Goal: Obtain resource: Download file/media

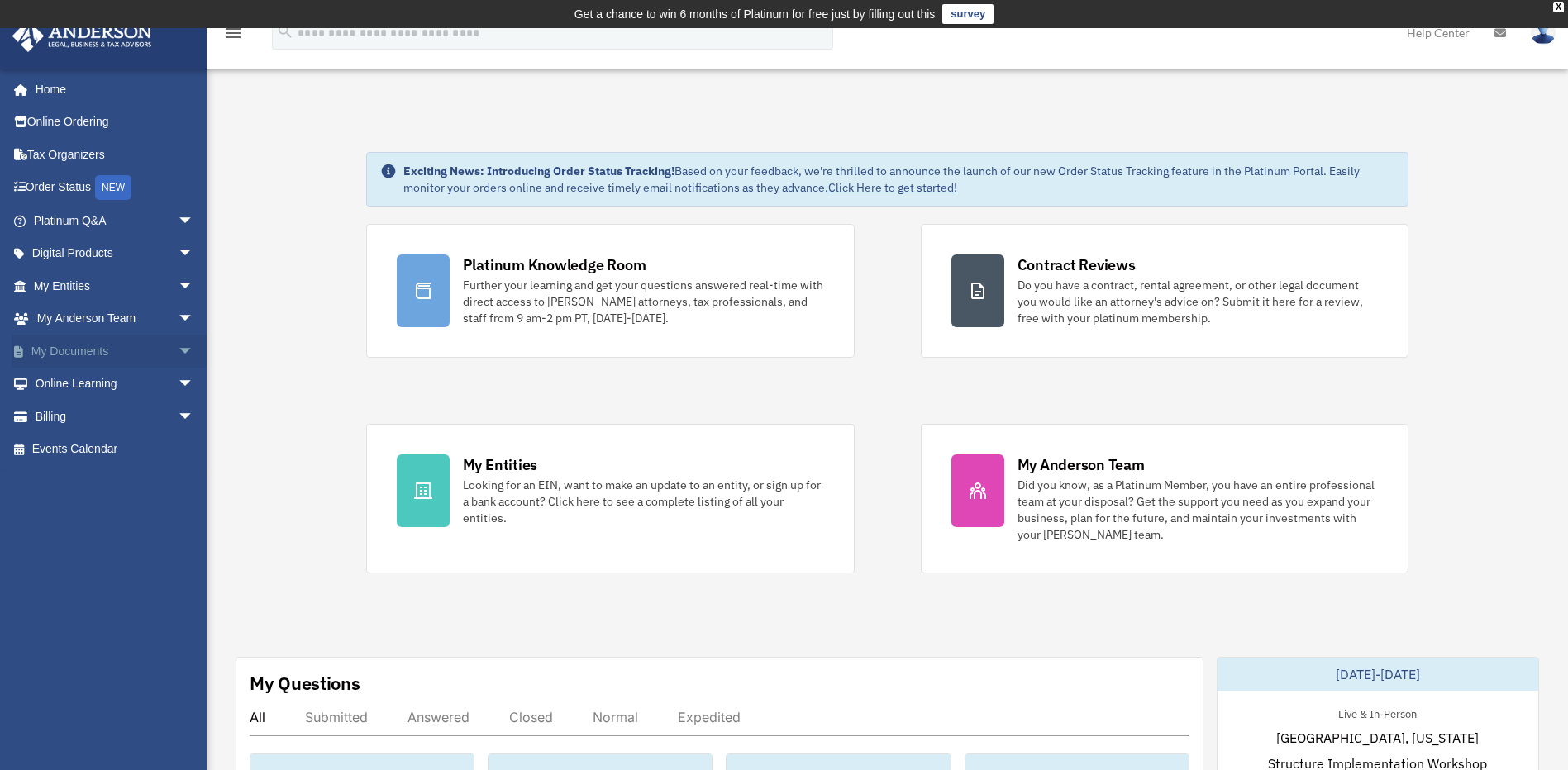
click at [90, 348] on link "My Documents arrow_drop_down" at bounding box center [116, 351] width 207 height 33
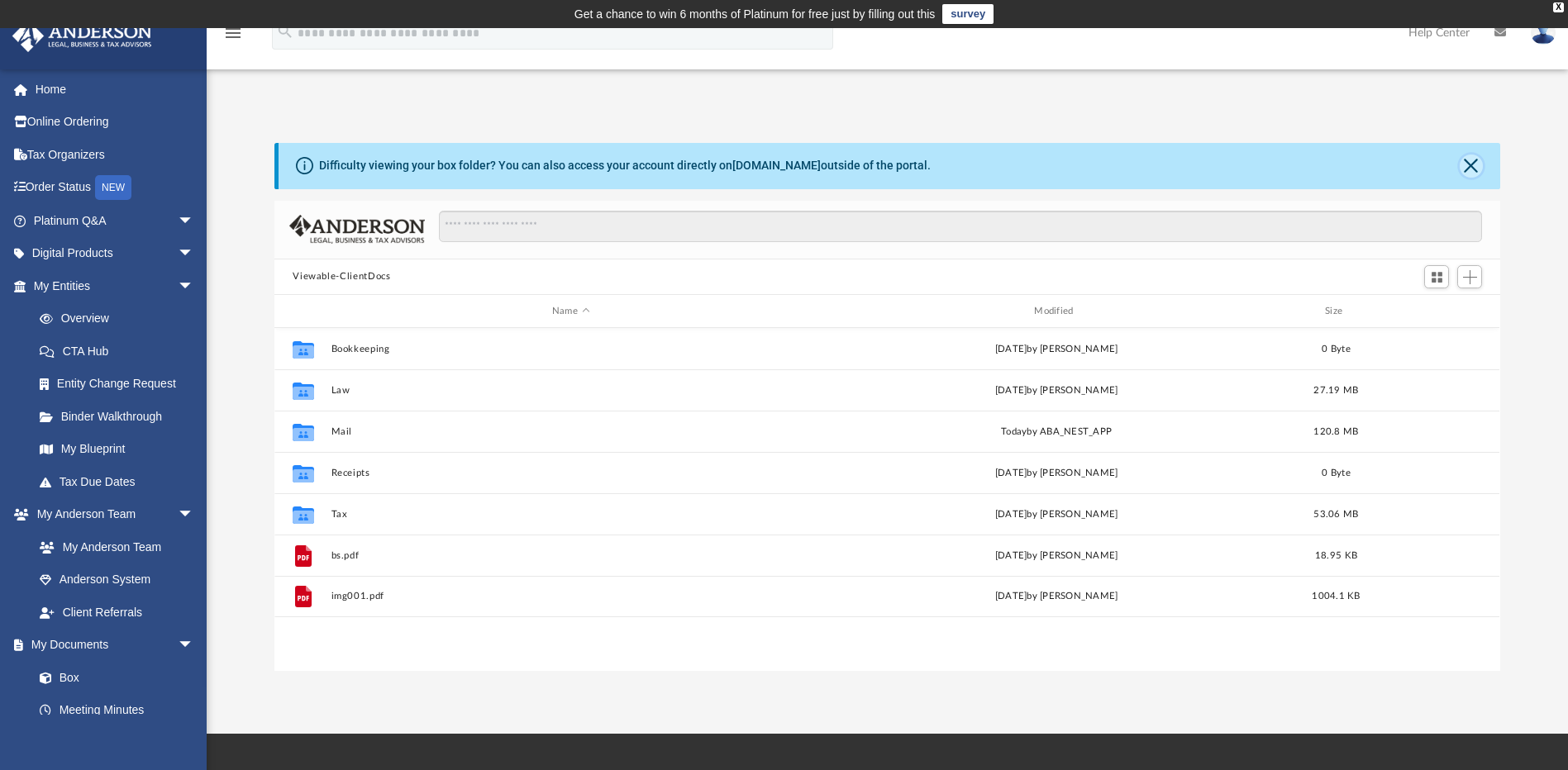
click at [1467, 166] on button "Close" at bounding box center [1470, 166] width 23 height 23
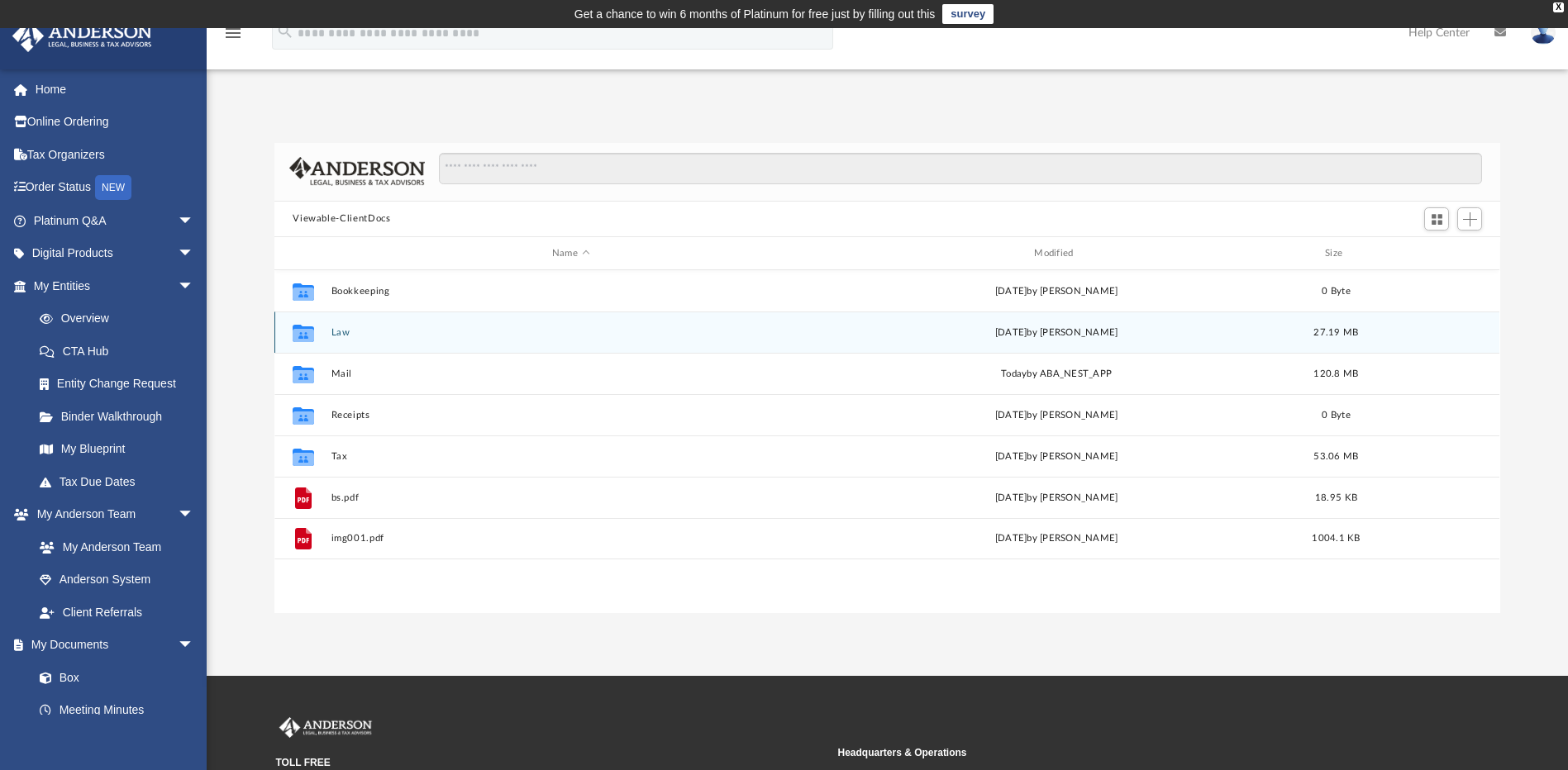
click at [376, 339] on div "Collaborated Folder Law Fri Dec 20 2024 by Cat Hernandez Sarmiento 27.19 MB" at bounding box center [886, 332] width 1225 height 42
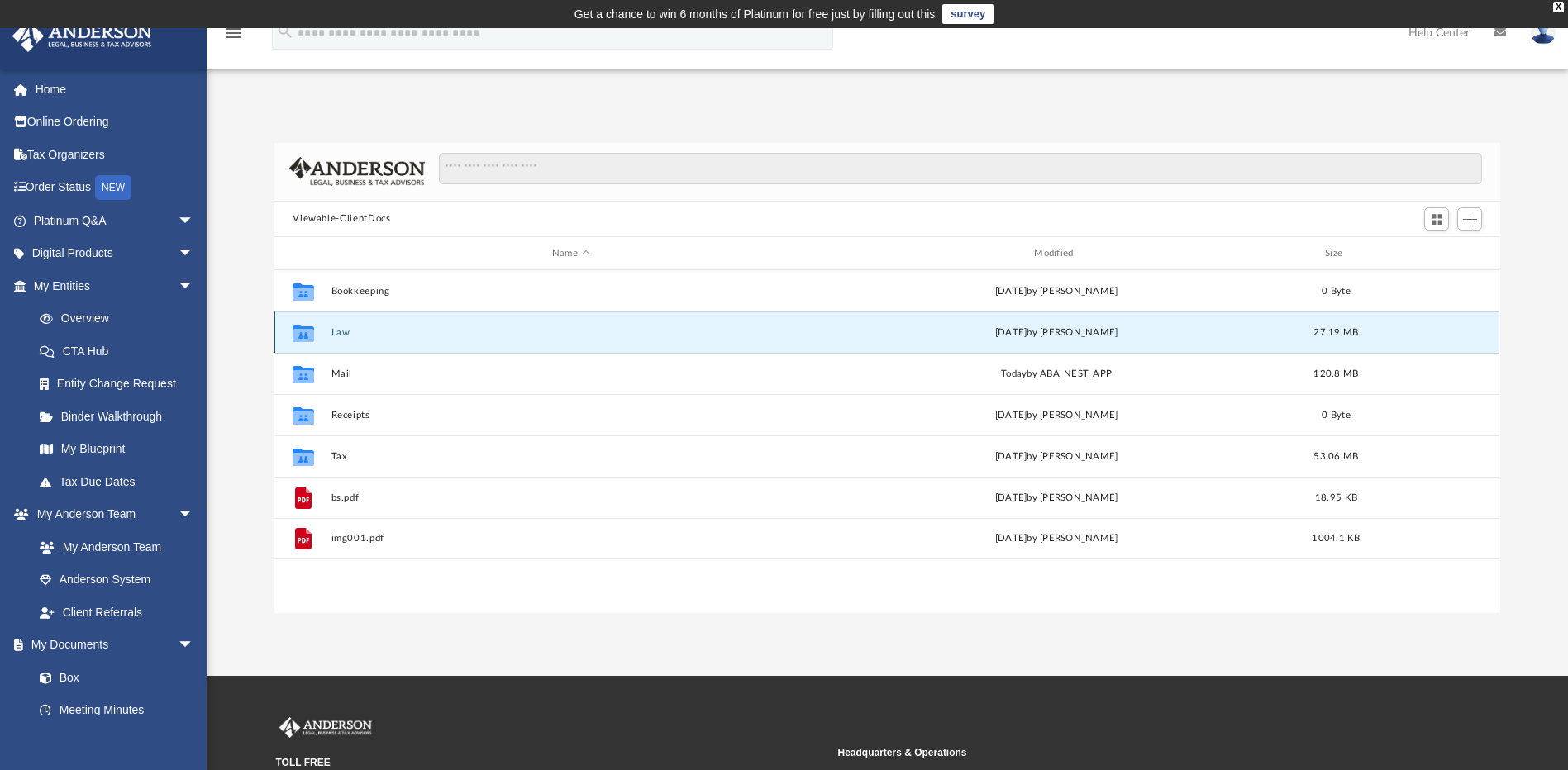
click at [376, 339] on div "Collaborated Folder Law Fri Dec 20 2024 by Cat Hernandez Sarmiento 27.19 MB" at bounding box center [886, 332] width 1225 height 42
click at [304, 333] on icon "grid" at bounding box center [303, 336] width 21 height 14
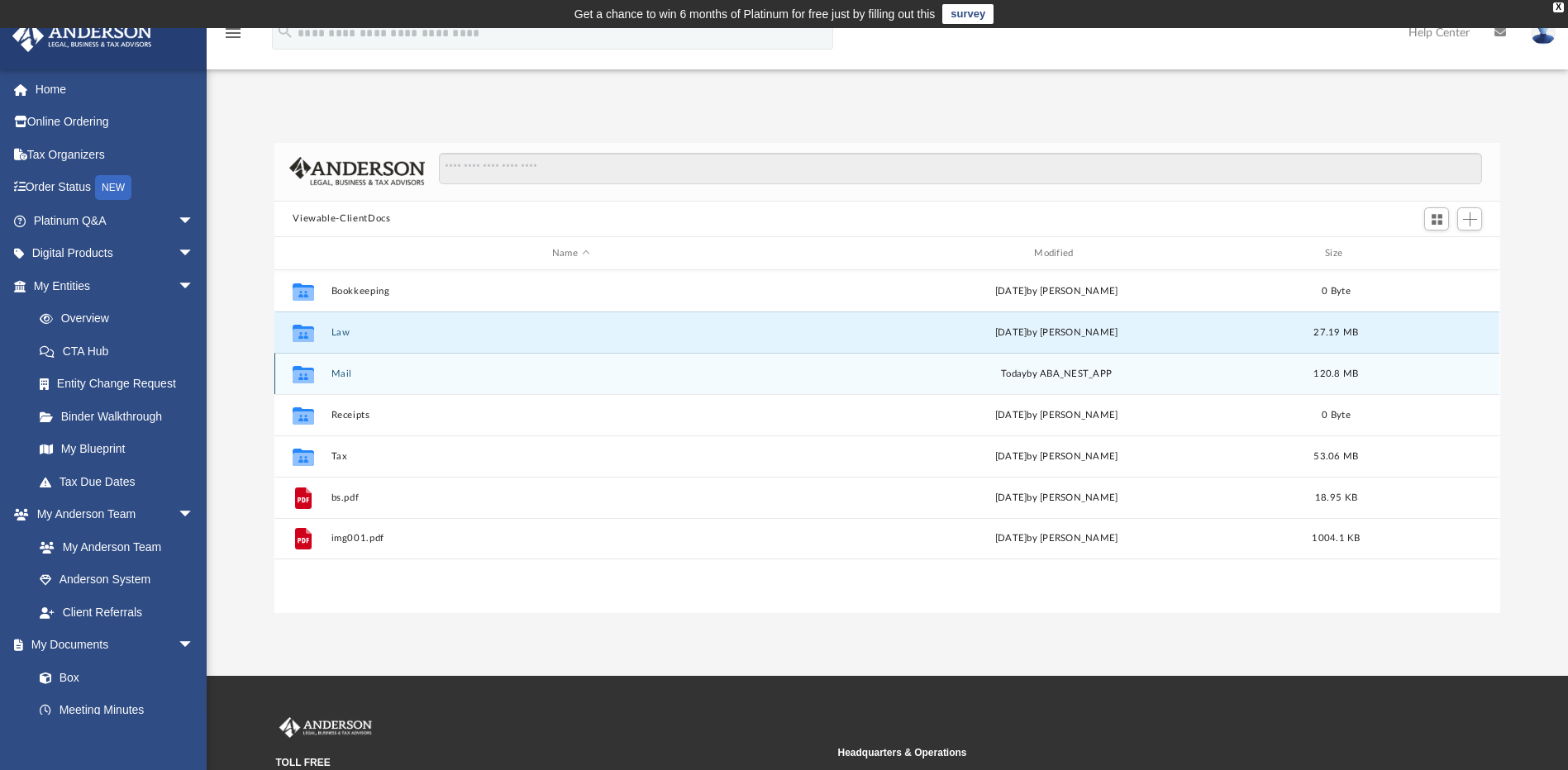
click at [552, 389] on div "Collaborated Folder Mail today by ABA_NEST_APP 120.8 MB" at bounding box center [886, 373] width 1225 height 42
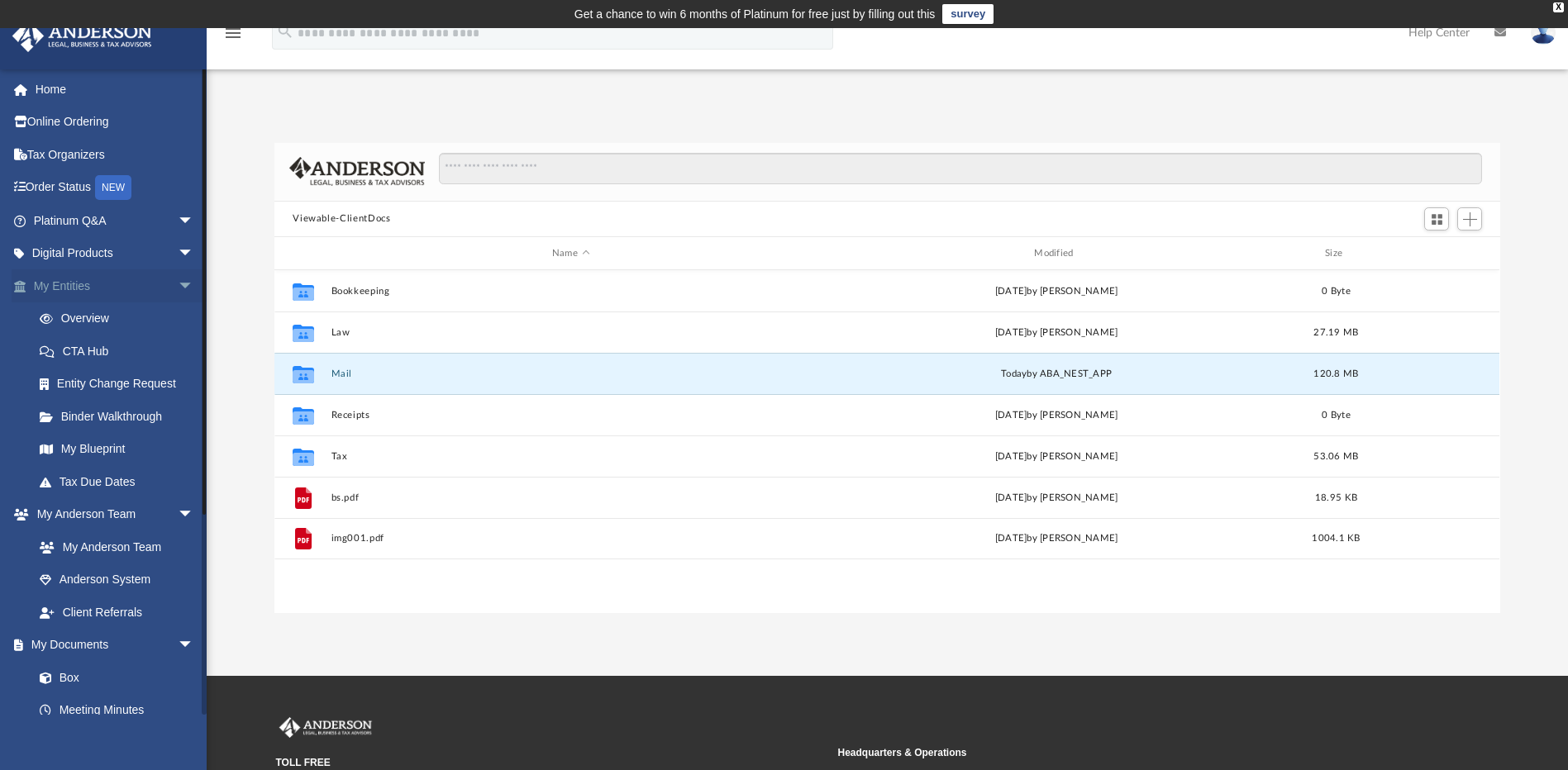
click at [178, 281] on span "arrow_drop_down" at bounding box center [194, 286] width 33 height 34
click at [178, 317] on span "arrow_drop_down" at bounding box center [194, 320] width 33 height 34
click at [73, 388] on link "Box" at bounding box center [121, 384] width 195 height 33
click at [178, 511] on span "arrow_drop_down" at bounding box center [194, 515] width 33 height 34
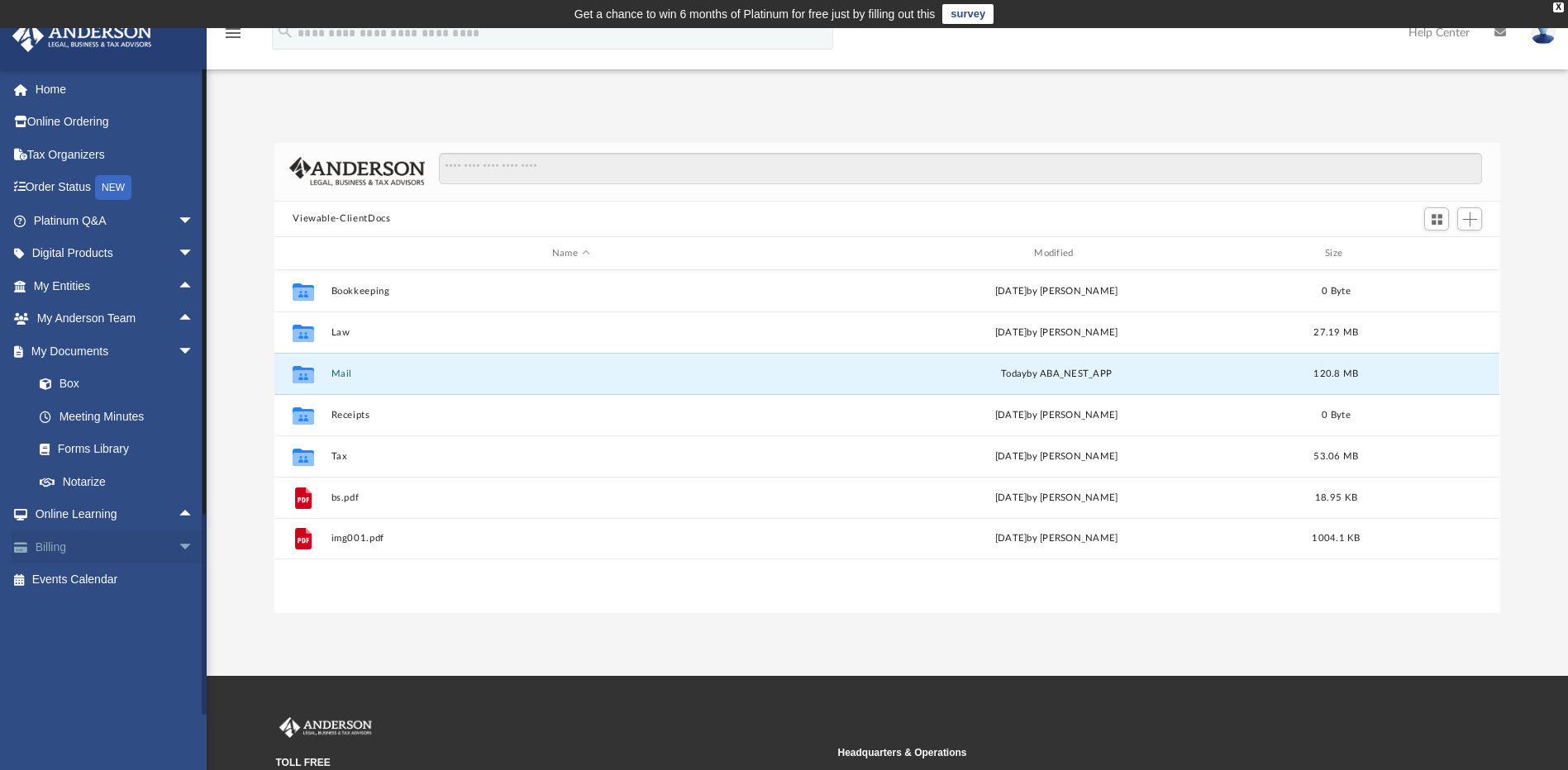
click at [178, 547] on span "arrow_drop_down" at bounding box center [194, 547] width 33 height 34
click at [178, 546] on span "arrow_drop_up" at bounding box center [194, 547] width 33 height 34
click at [77, 415] on link "Meeting Minutes" at bounding box center [121, 416] width 195 height 33
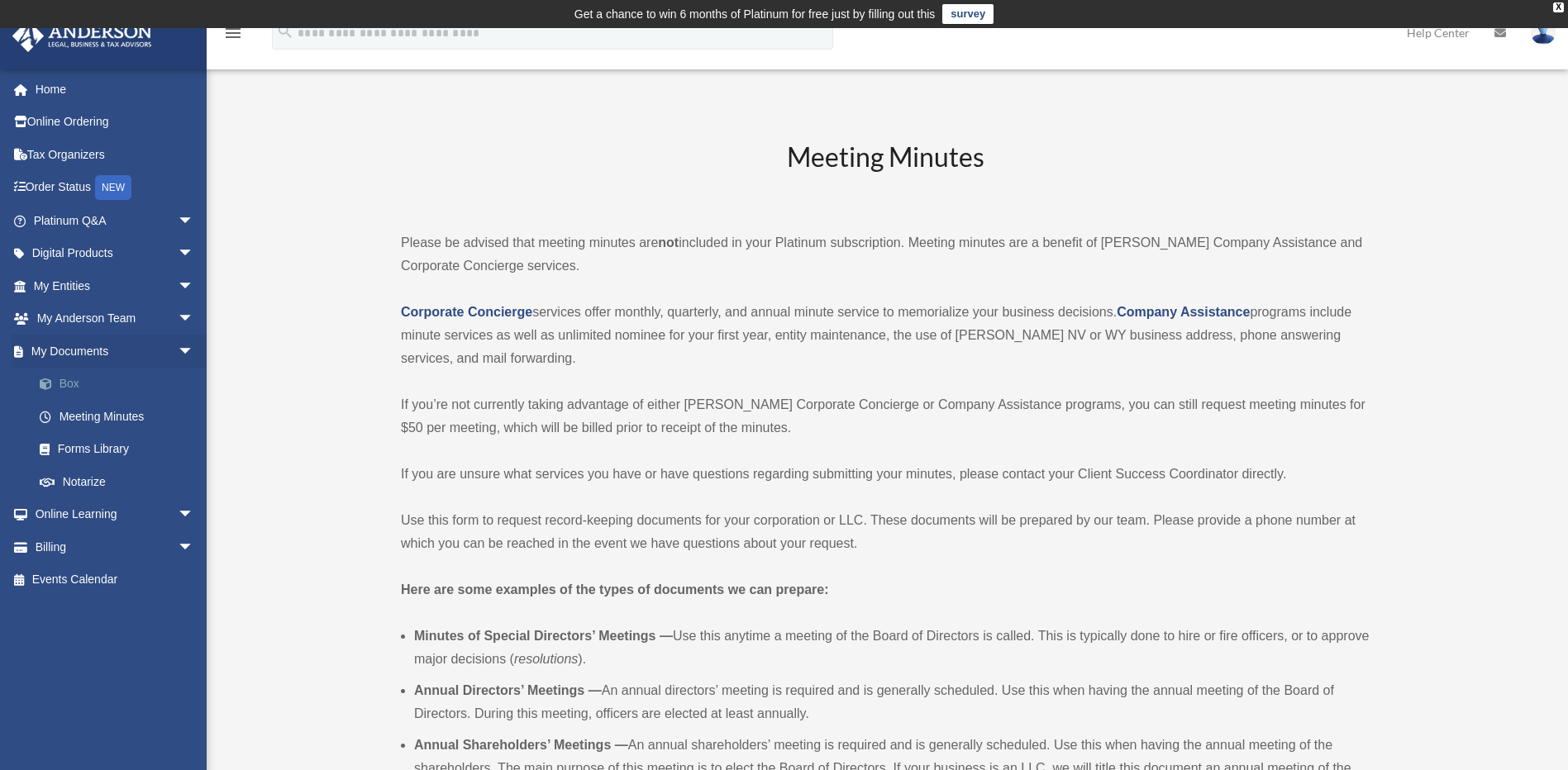
click at [69, 384] on link "Box" at bounding box center [121, 384] width 195 height 33
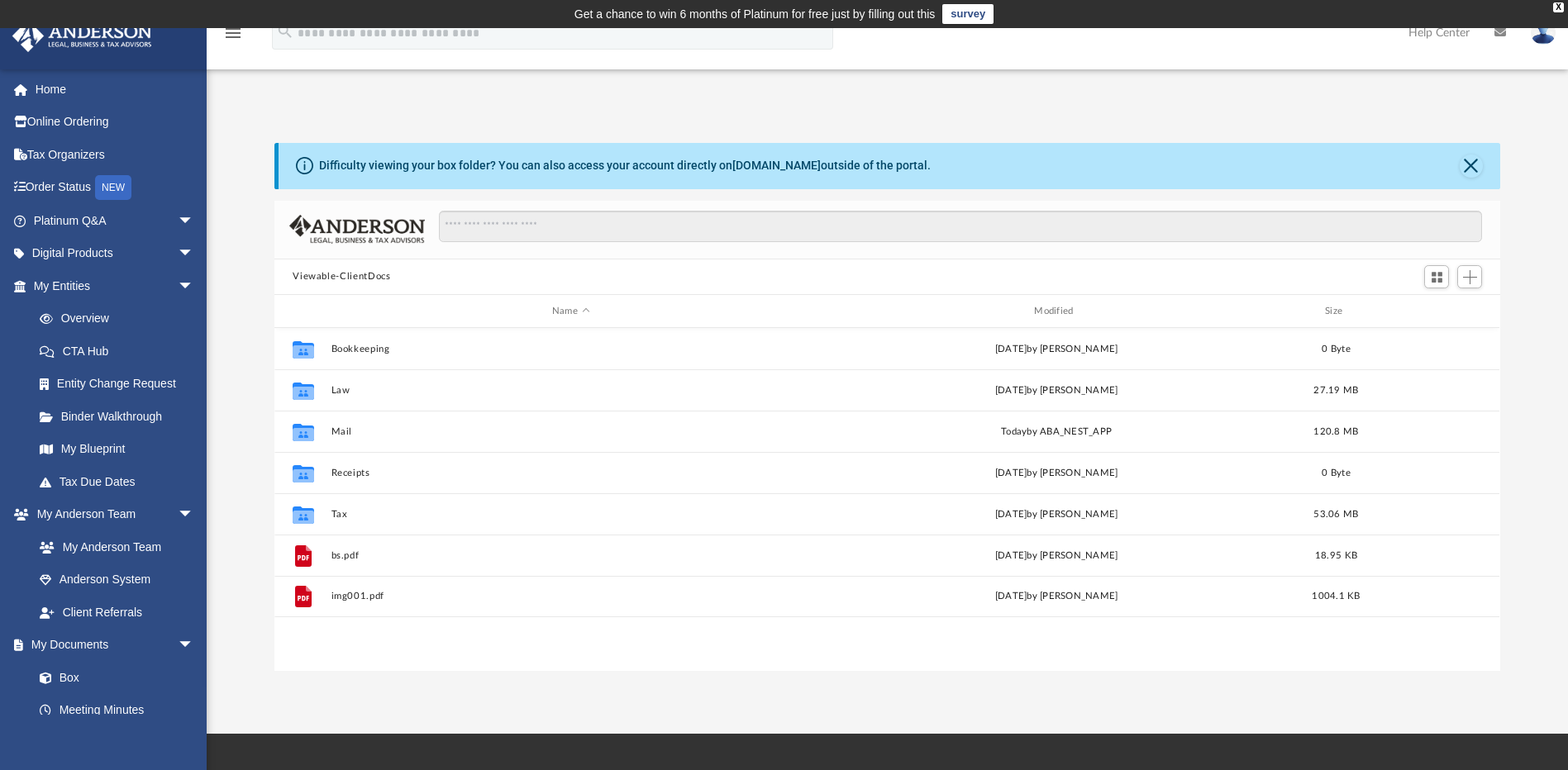
scroll to position [364, 1214]
click at [1469, 163] on button "Close" at bounding box center [1470, 166] width 23 height 23
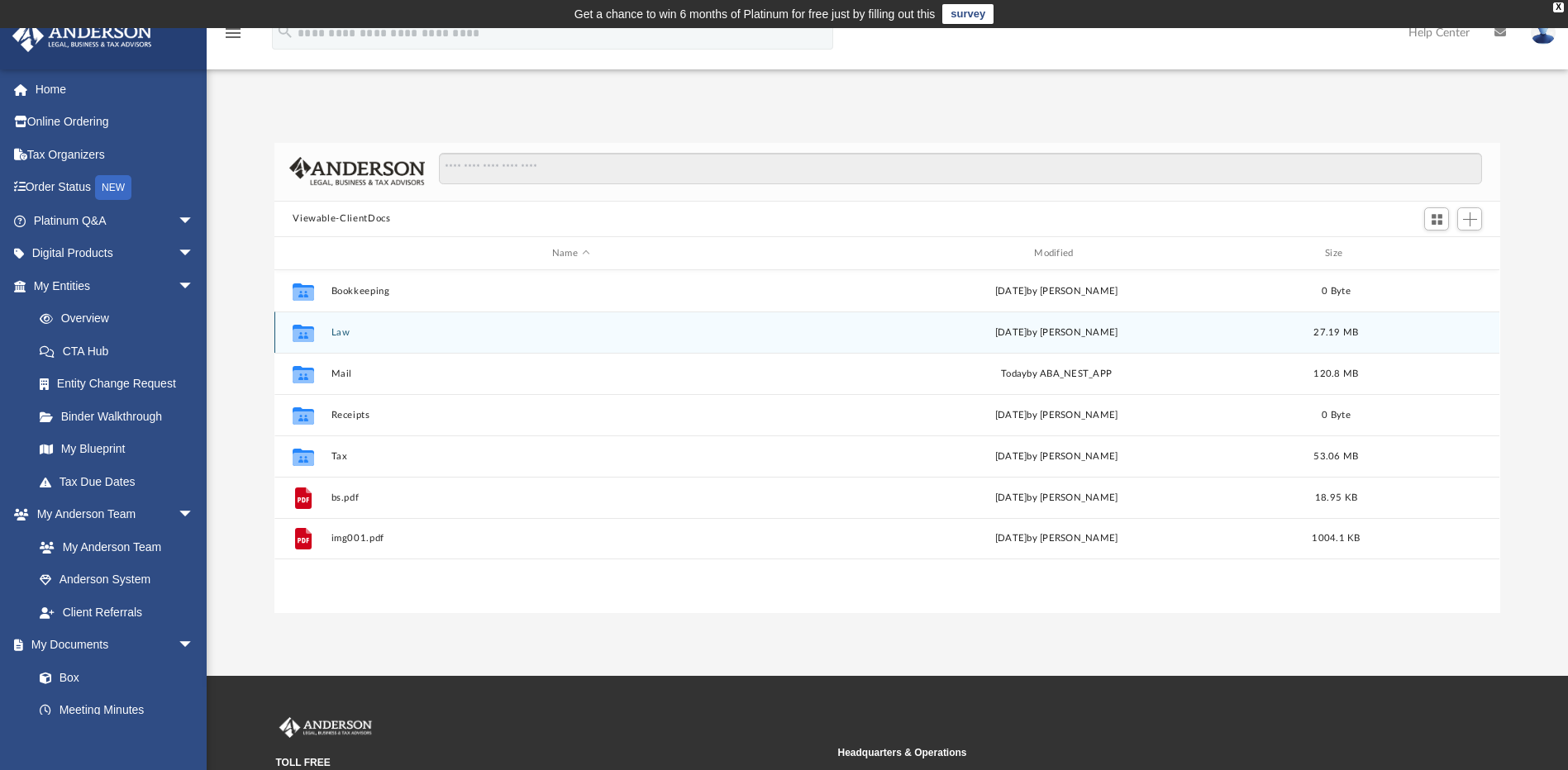
click at [335, 331] on button "Law" at bounding box center [570, 332] width 478 height 11
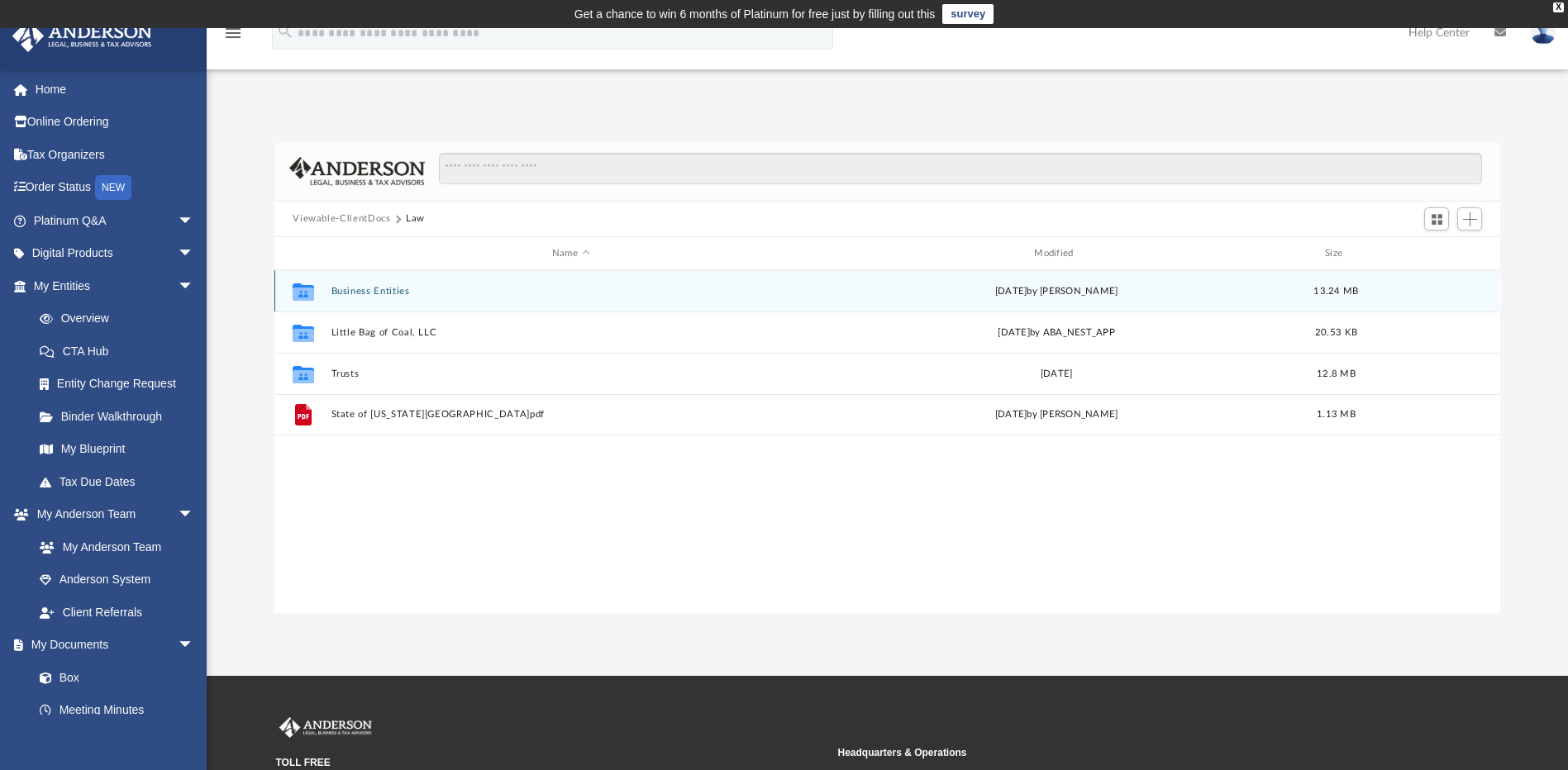
click at [393, 294] on button "Business Entities" at bounding box center [570, 291] width 478 height 11
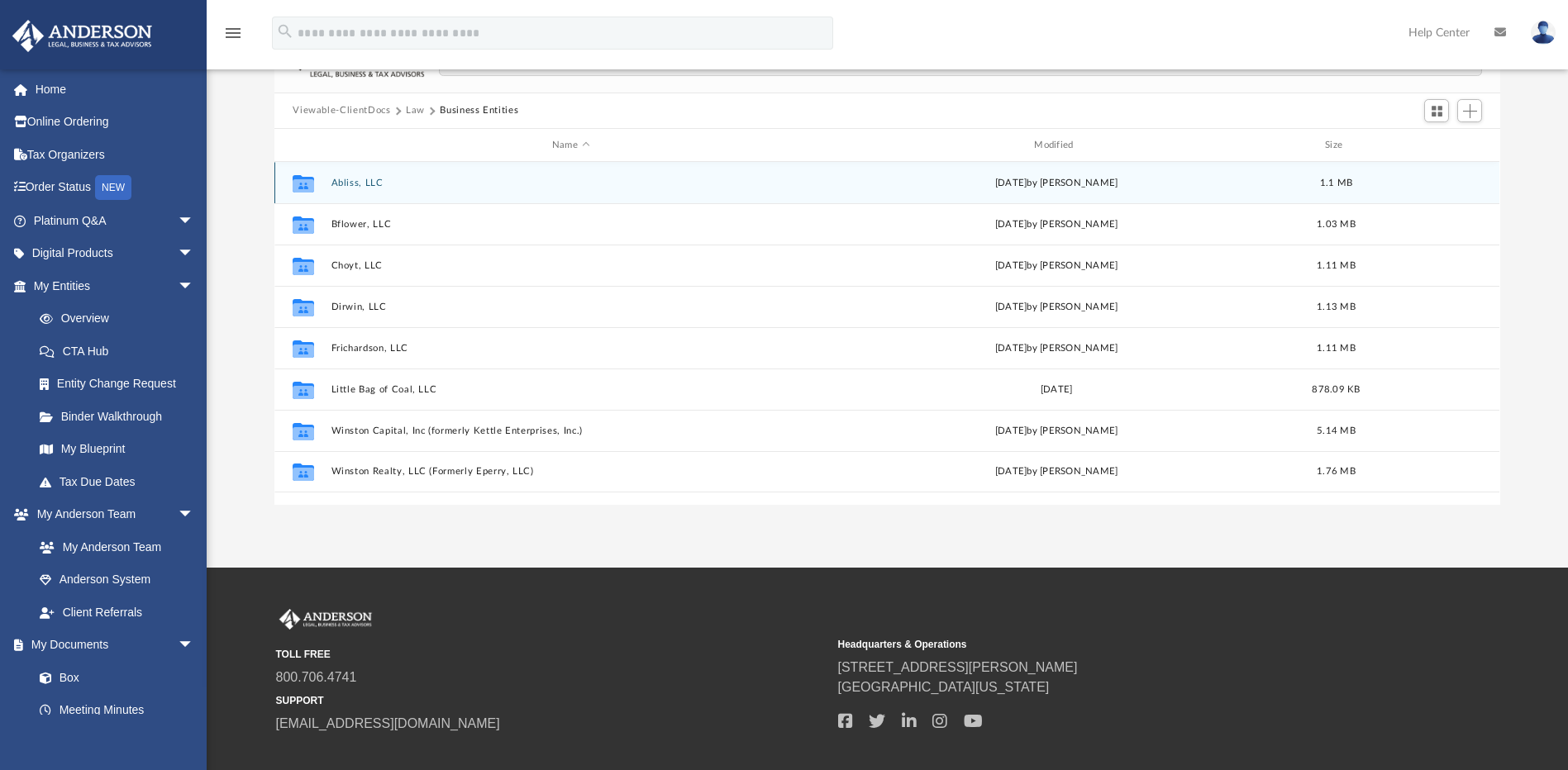
scroll to position [36, 0]
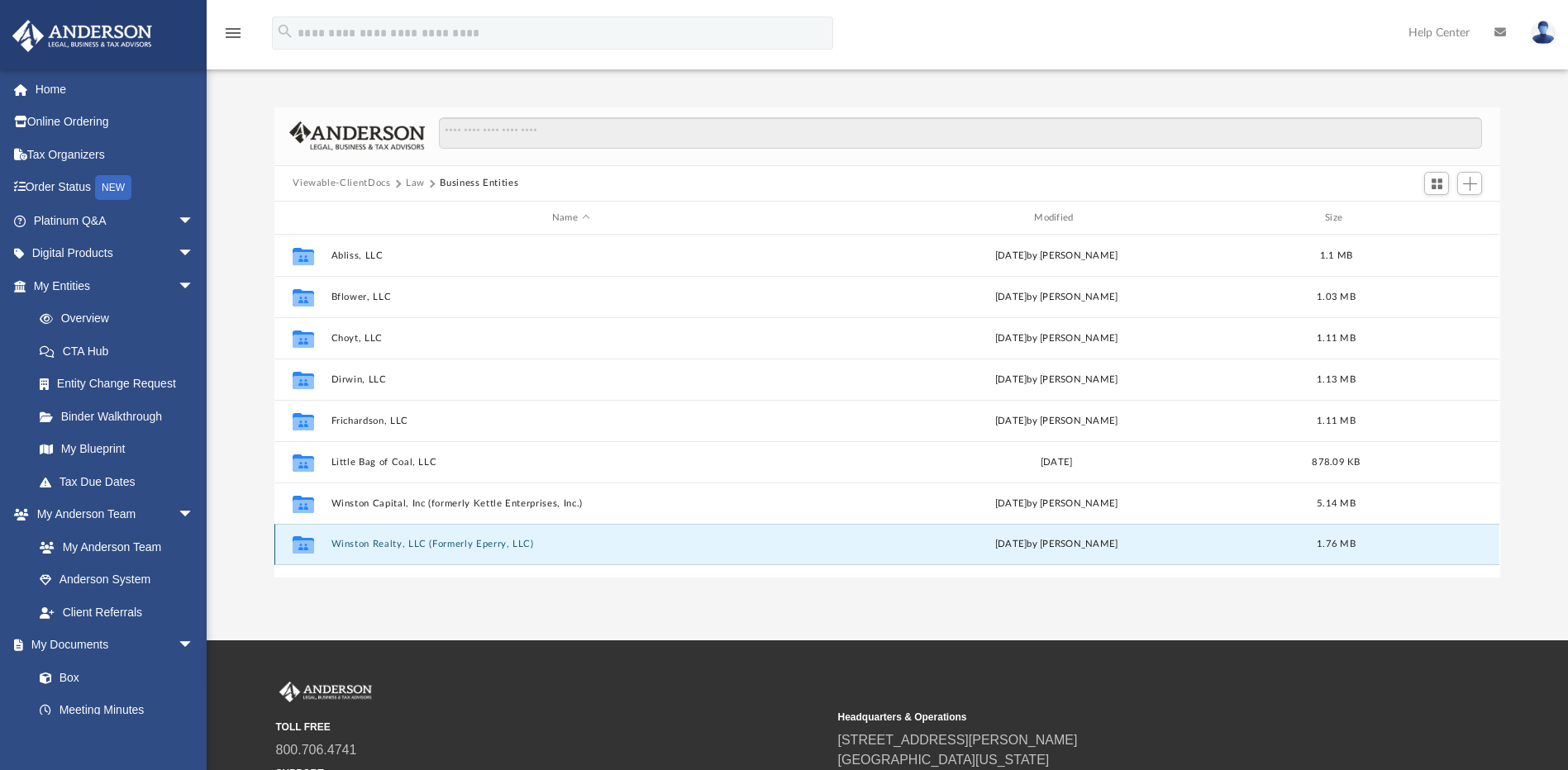
click at [382, 546] on button "Winston Realty, LLC (Formerly Eperry, LLC)" at bounding box center [570, 545] width 478 height 11
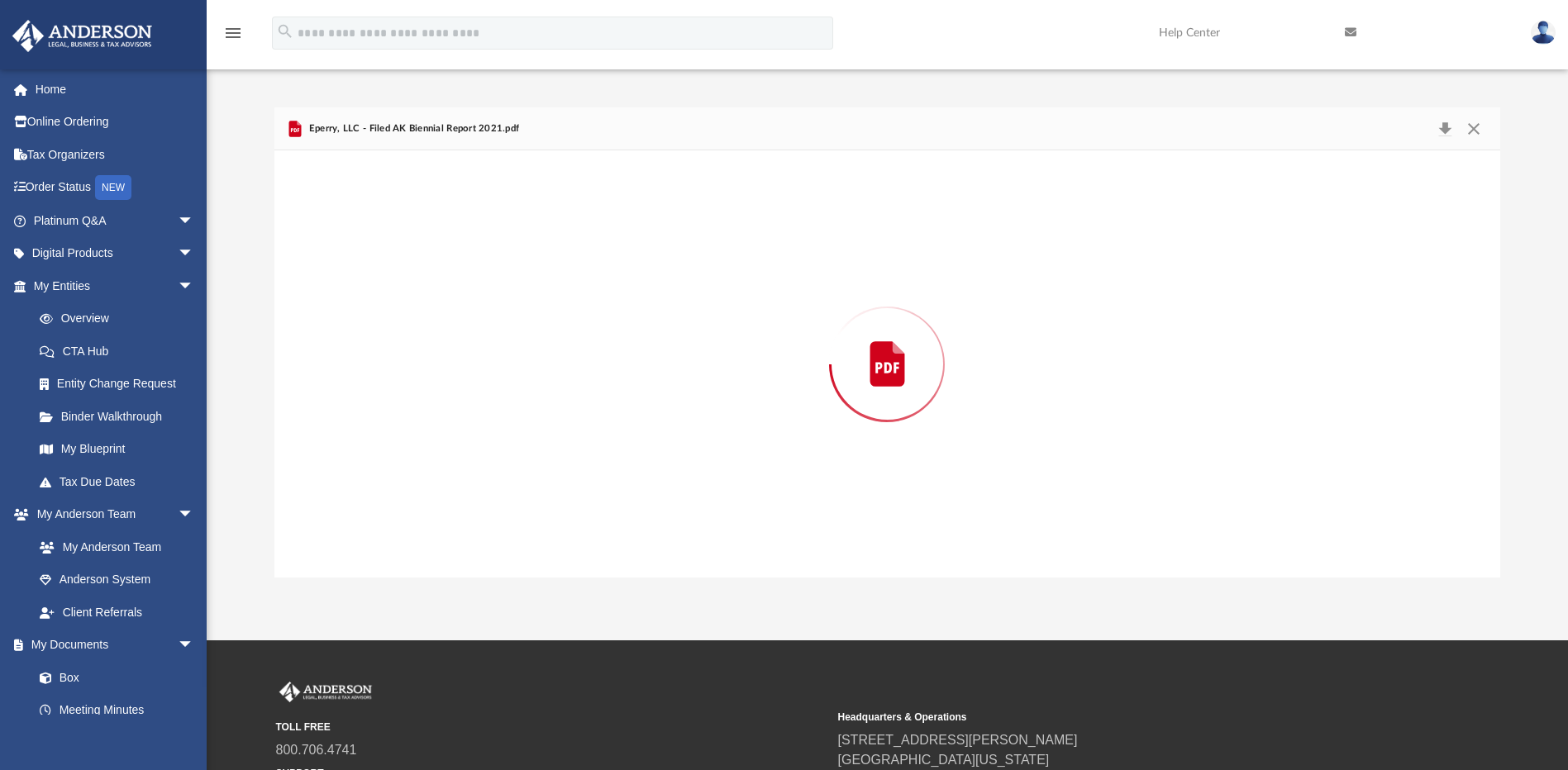
click at [382, 546] on div "Preview" at bounding box center [886, 364] width 1225 height 427
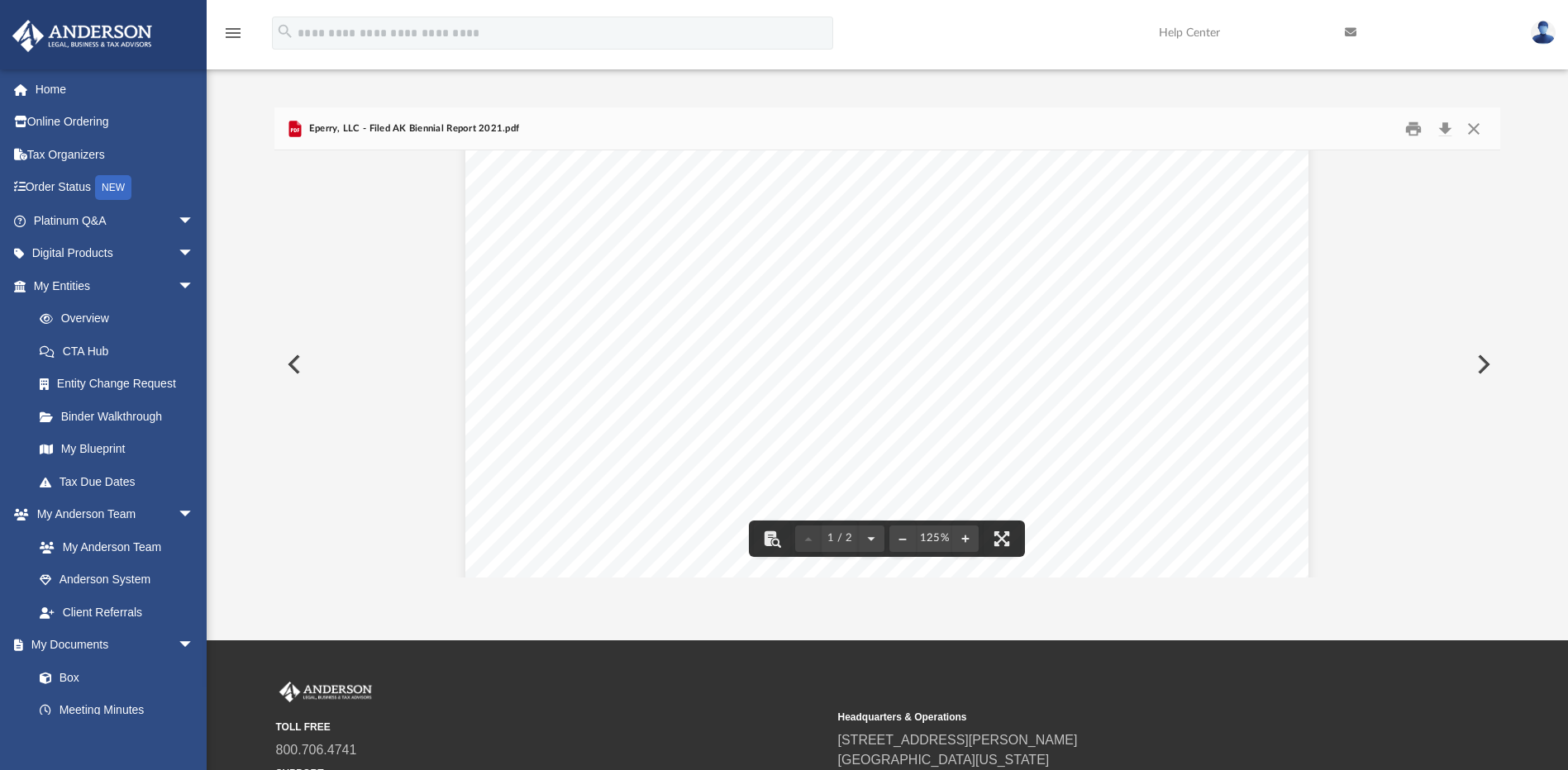
scroll to position [331, 0]
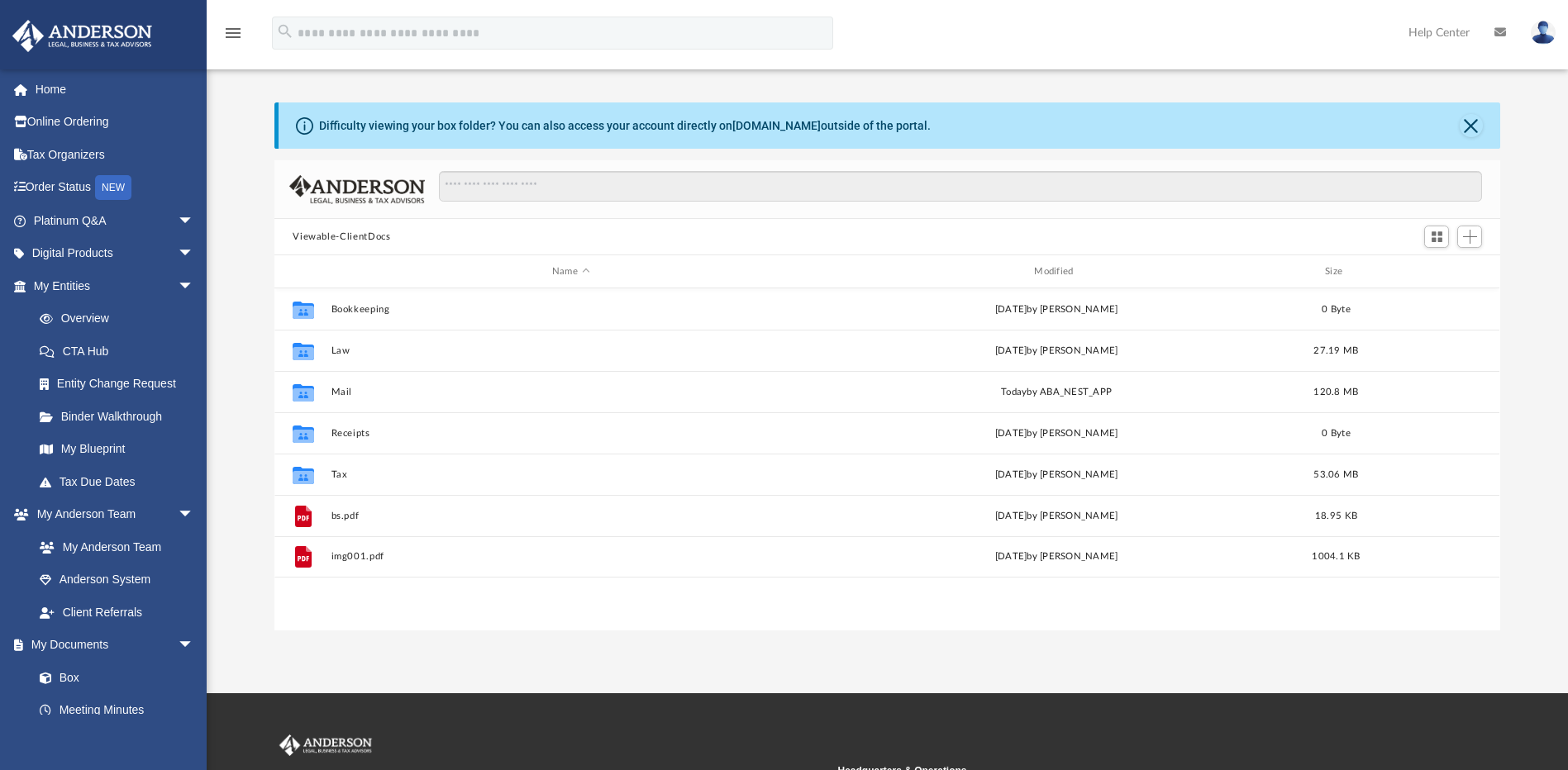
scroll to position [364, 1214]
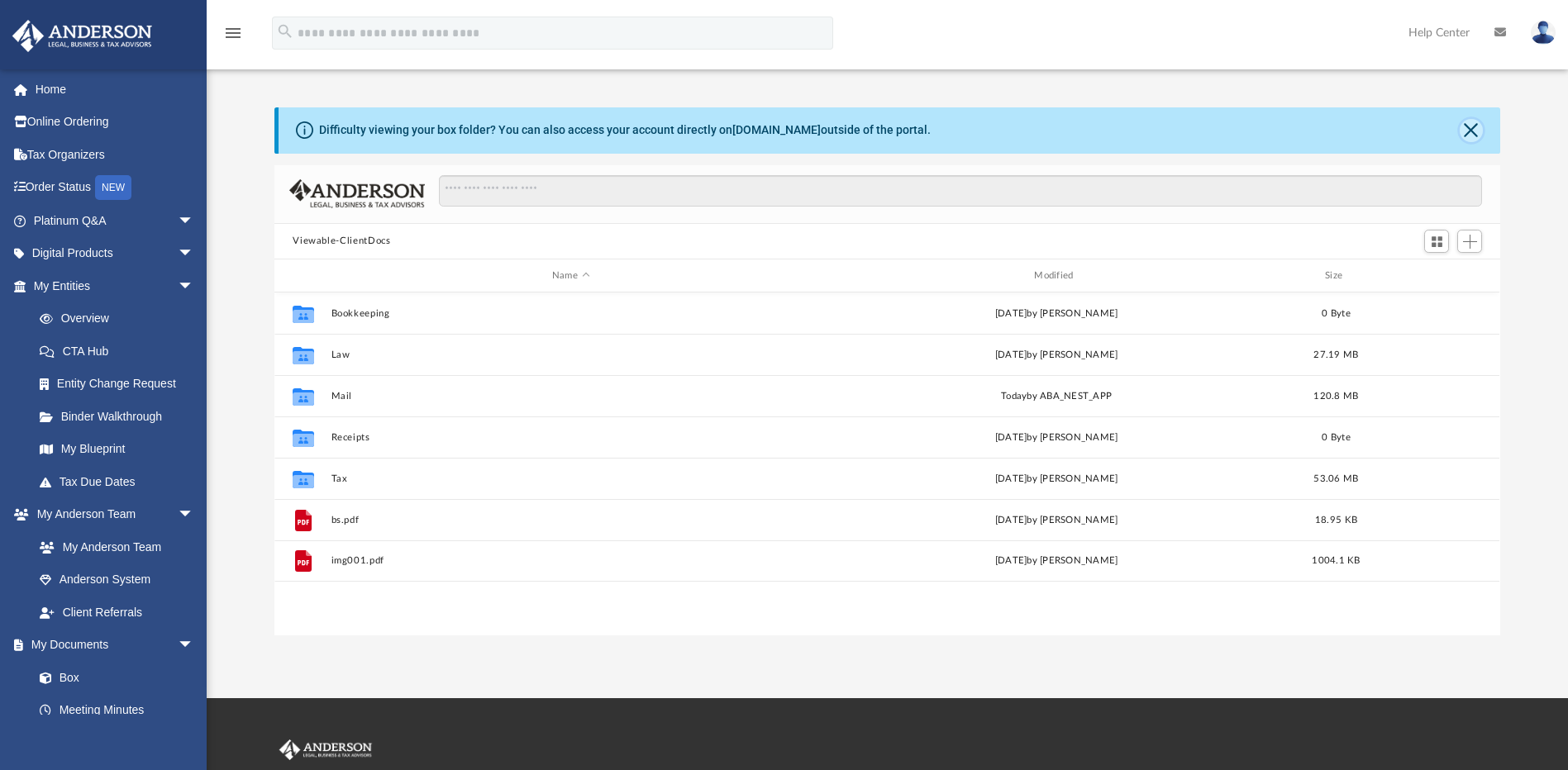
click at [1468, 130] on button "Close" at bounding box center [1470, 130] width 23 height 23
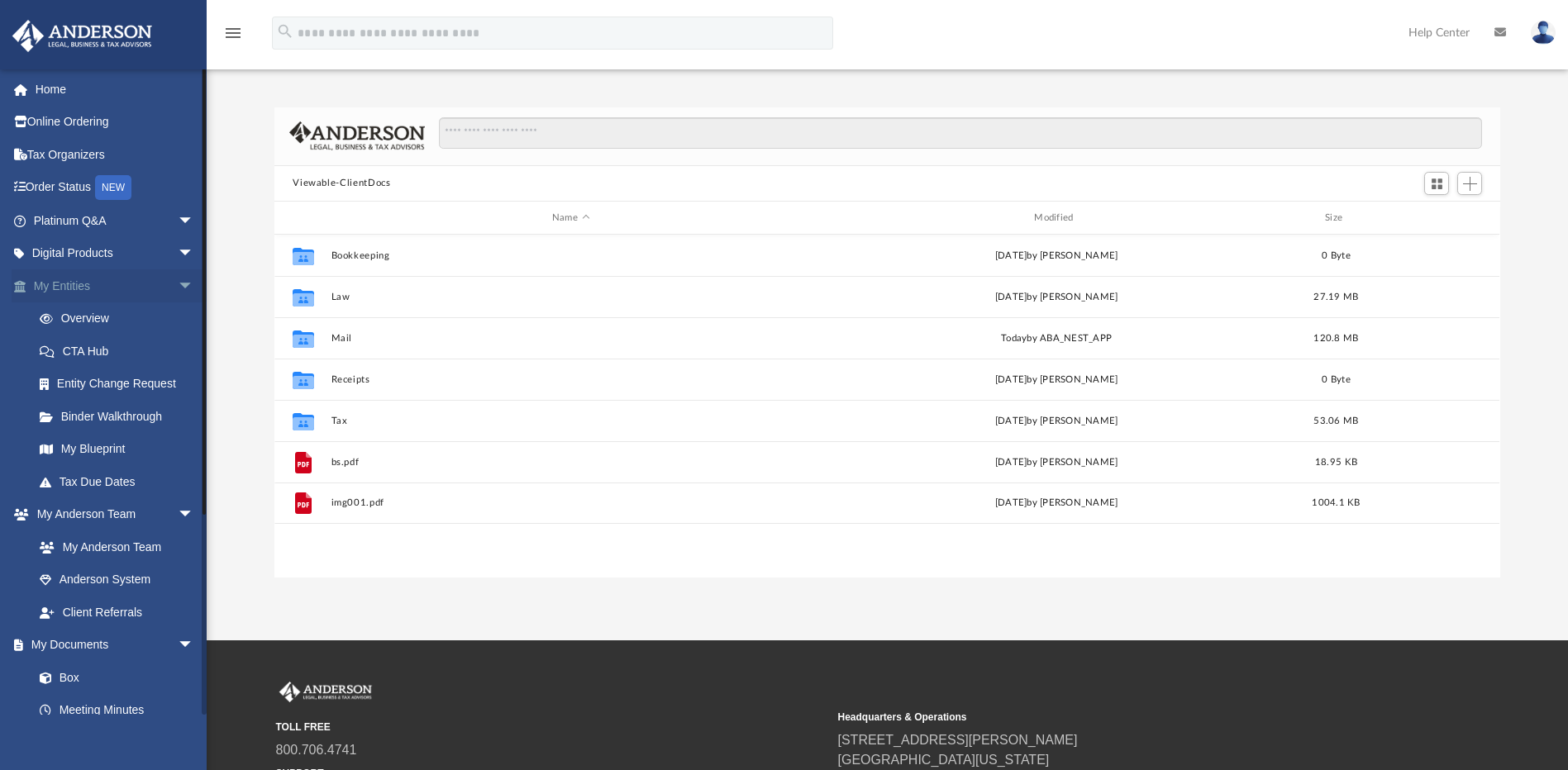
click at [178, 283] on span "arrow_drop_down" at bounding box center [194, 286] width 33 height 34
click at [178, 315] on span "arrow_drop_down" at bounding box center [194, 320] width 33 height 34
click at [178, 510] on span "arrow_drop_down" at bounding box center [194, 515] width 33 height 34
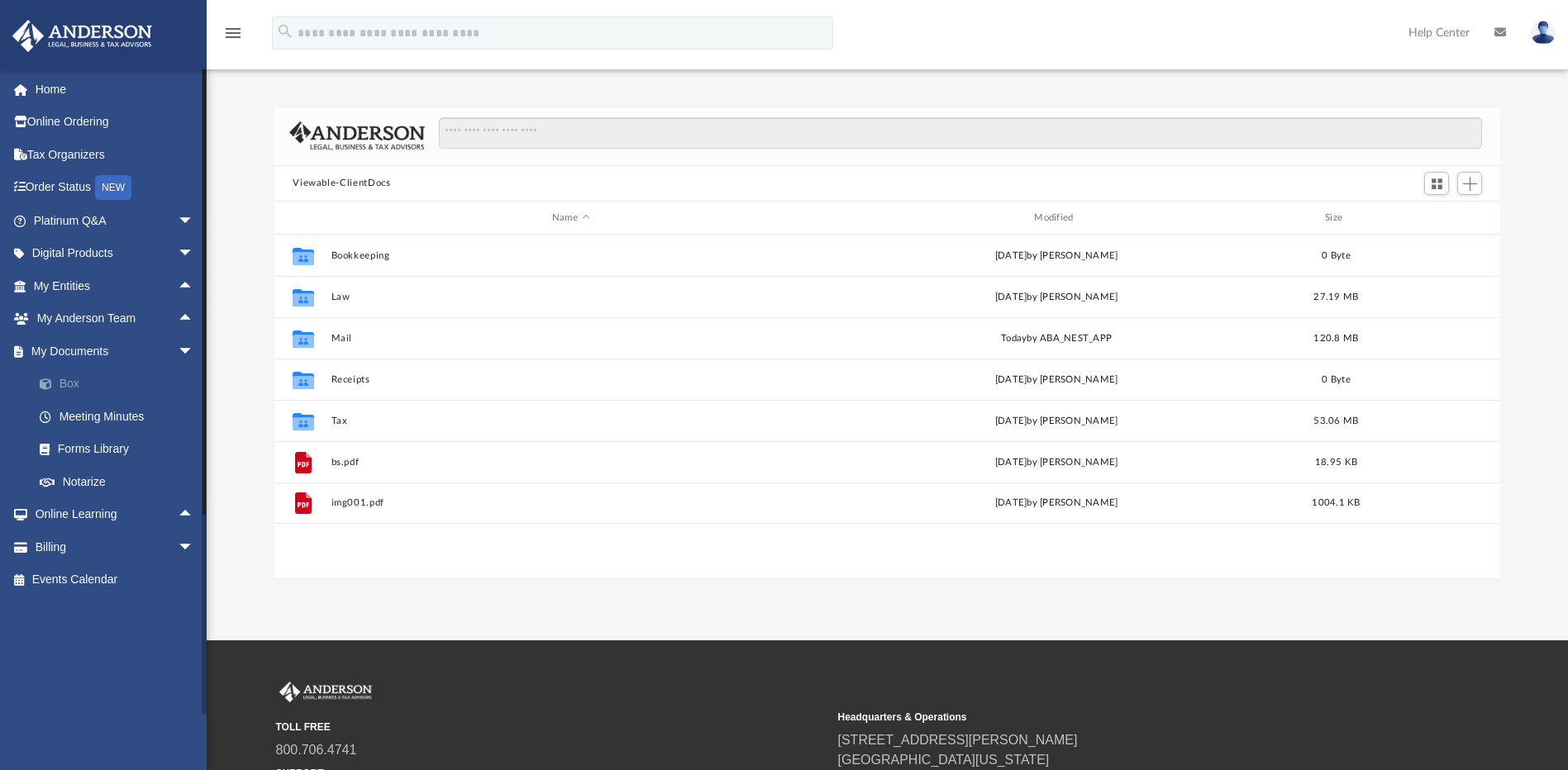
click at [71, 379] on link "Box" at bounding box center [121, 384] width 195 height 33
click at [97, 418] on link "Meeting Minutes" at bounding box center [121, 416] width 195 height 33
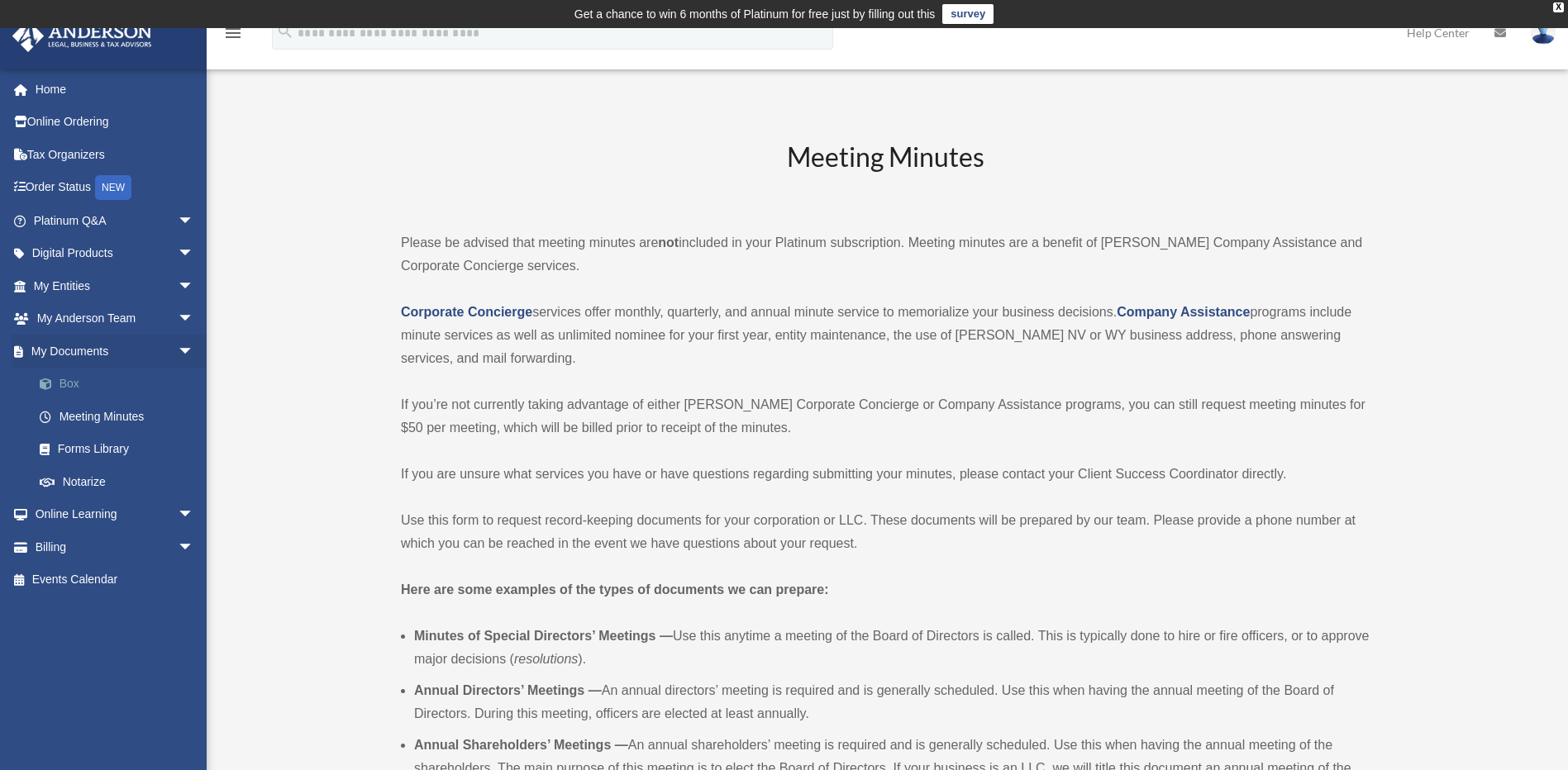
click at [67, 385] on link "Box" at bounding box center [121, 384] width 195 height 33
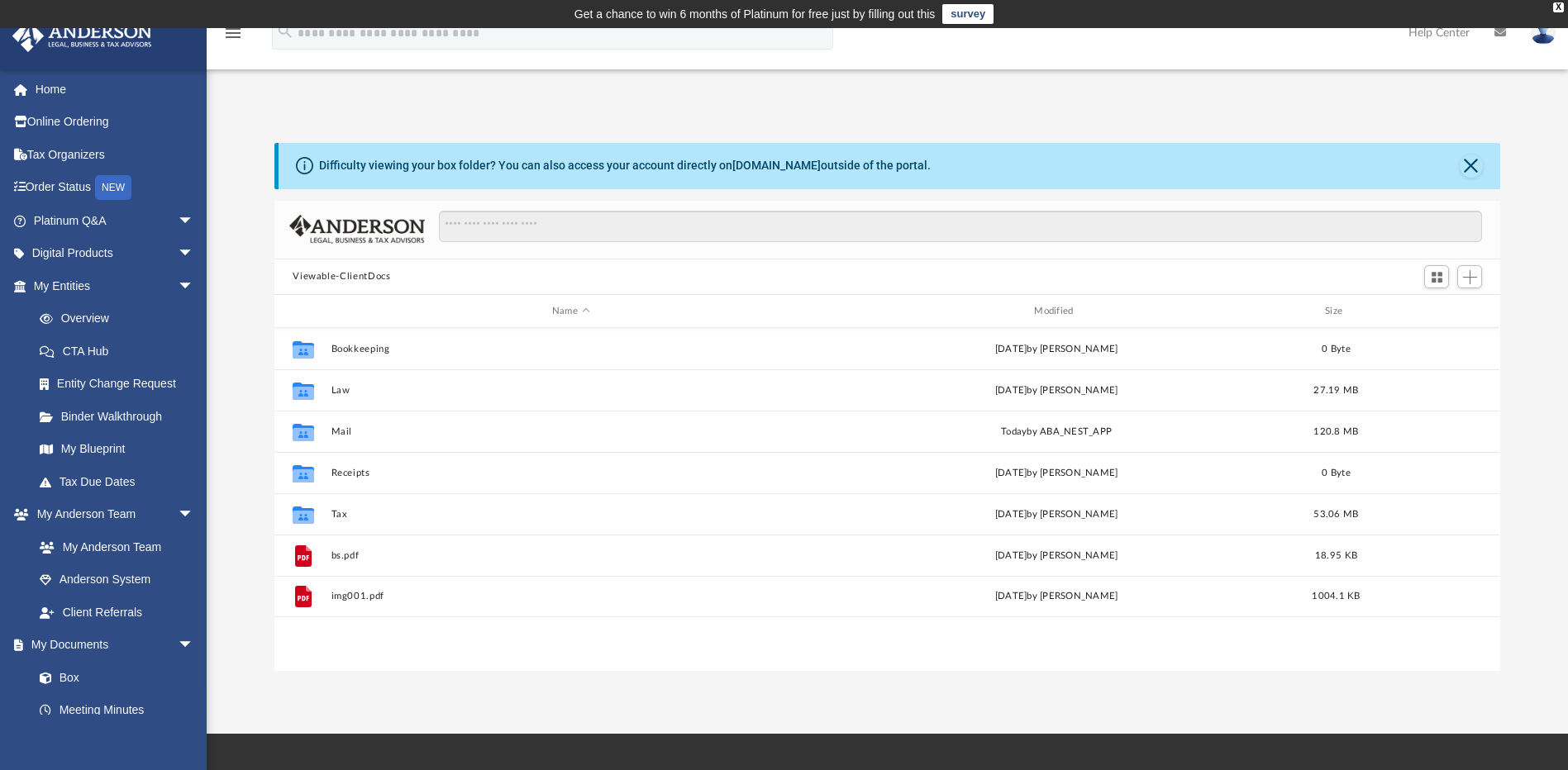
scroll to position [364, 1214]
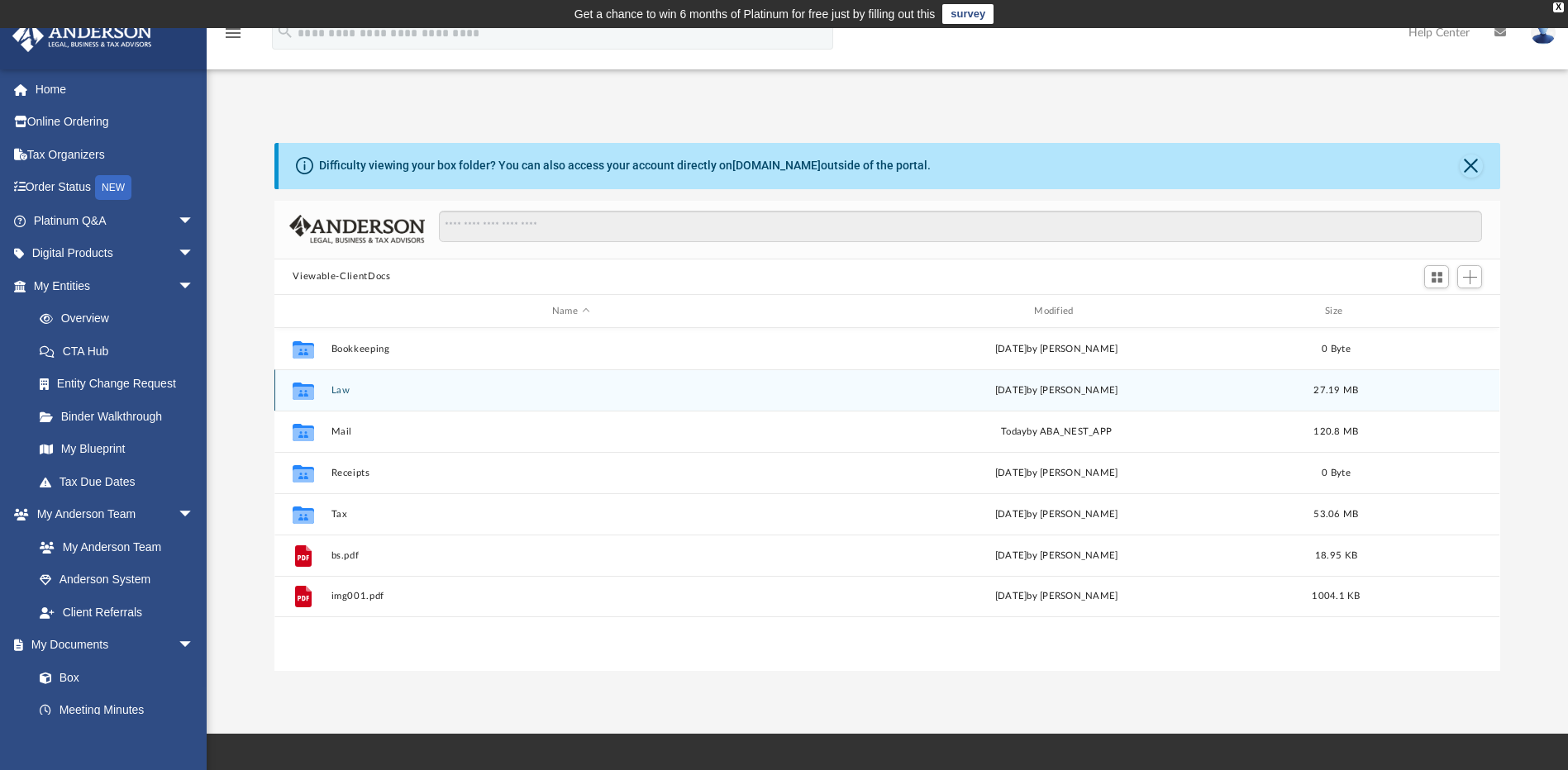
click at [338, 388] on button "Law" at bounding box center [570, 390] width 478 height 11
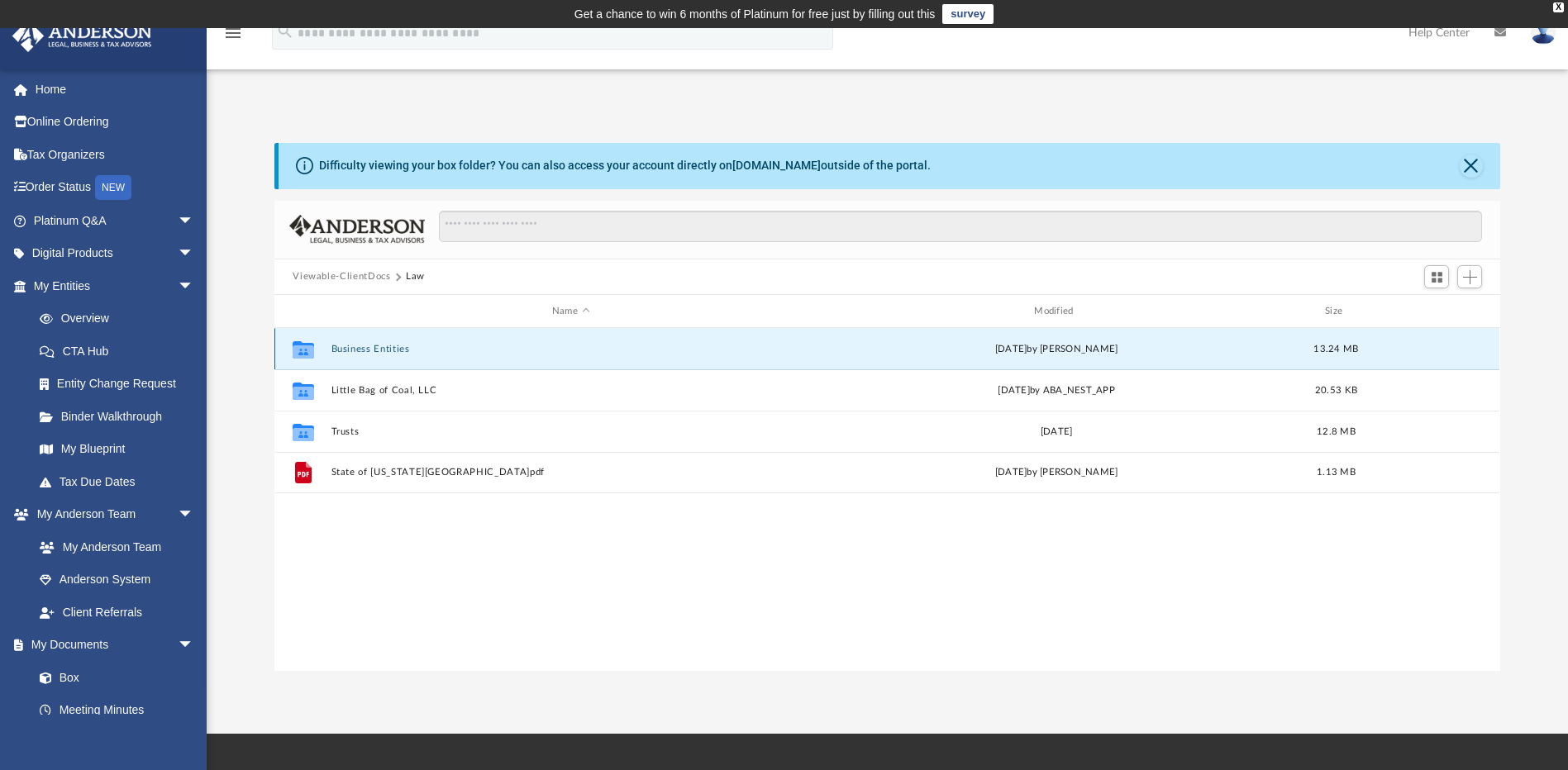
click at [380, 346] on button "Business Entities" at bounding box center [570, 349] width 478 height 11
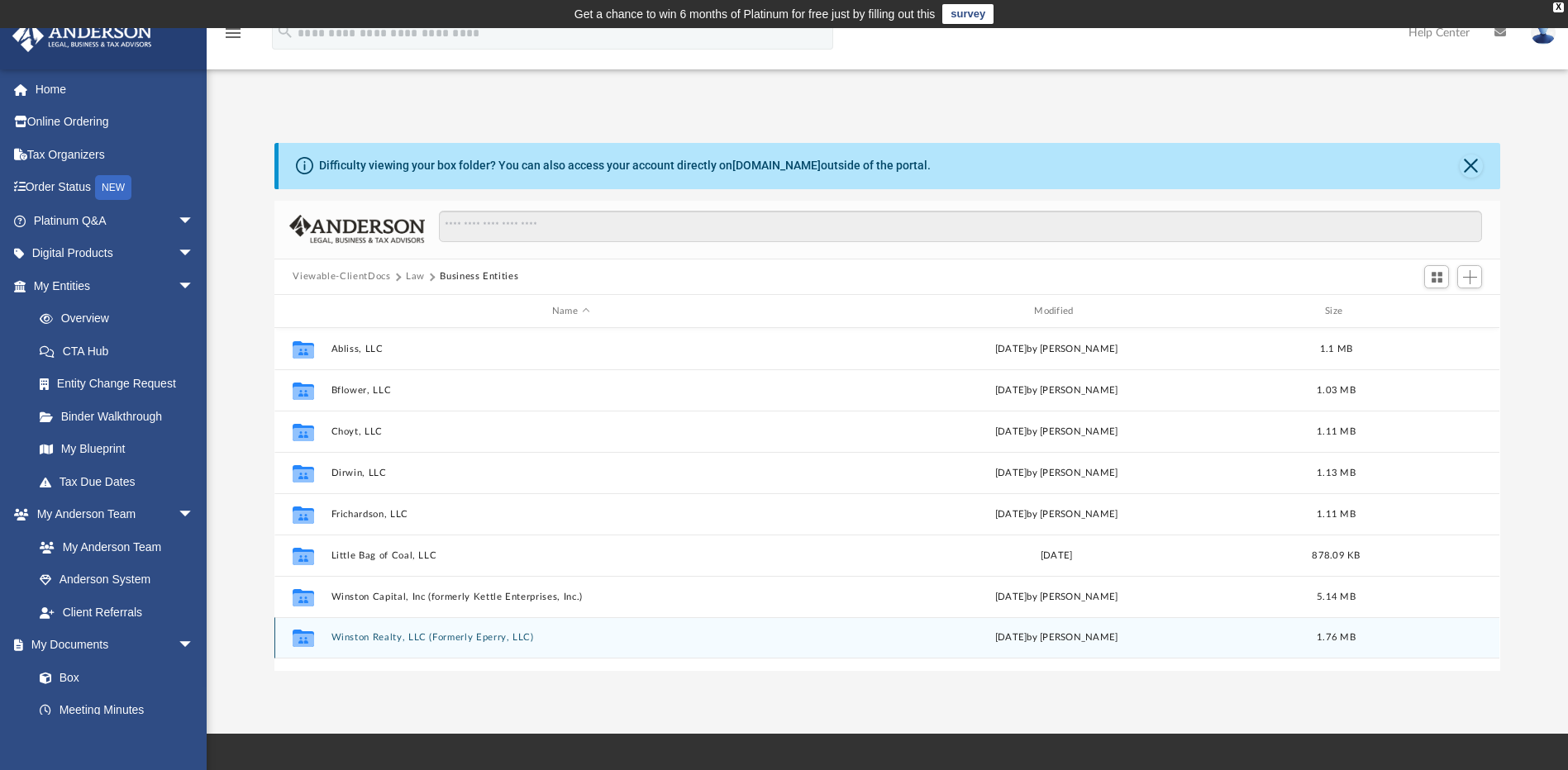
click at [451, 639] on button "Winston Realty, LLC (Formerly Eperry, LLC)" at bounding box center [570, 638] width 478 height 11
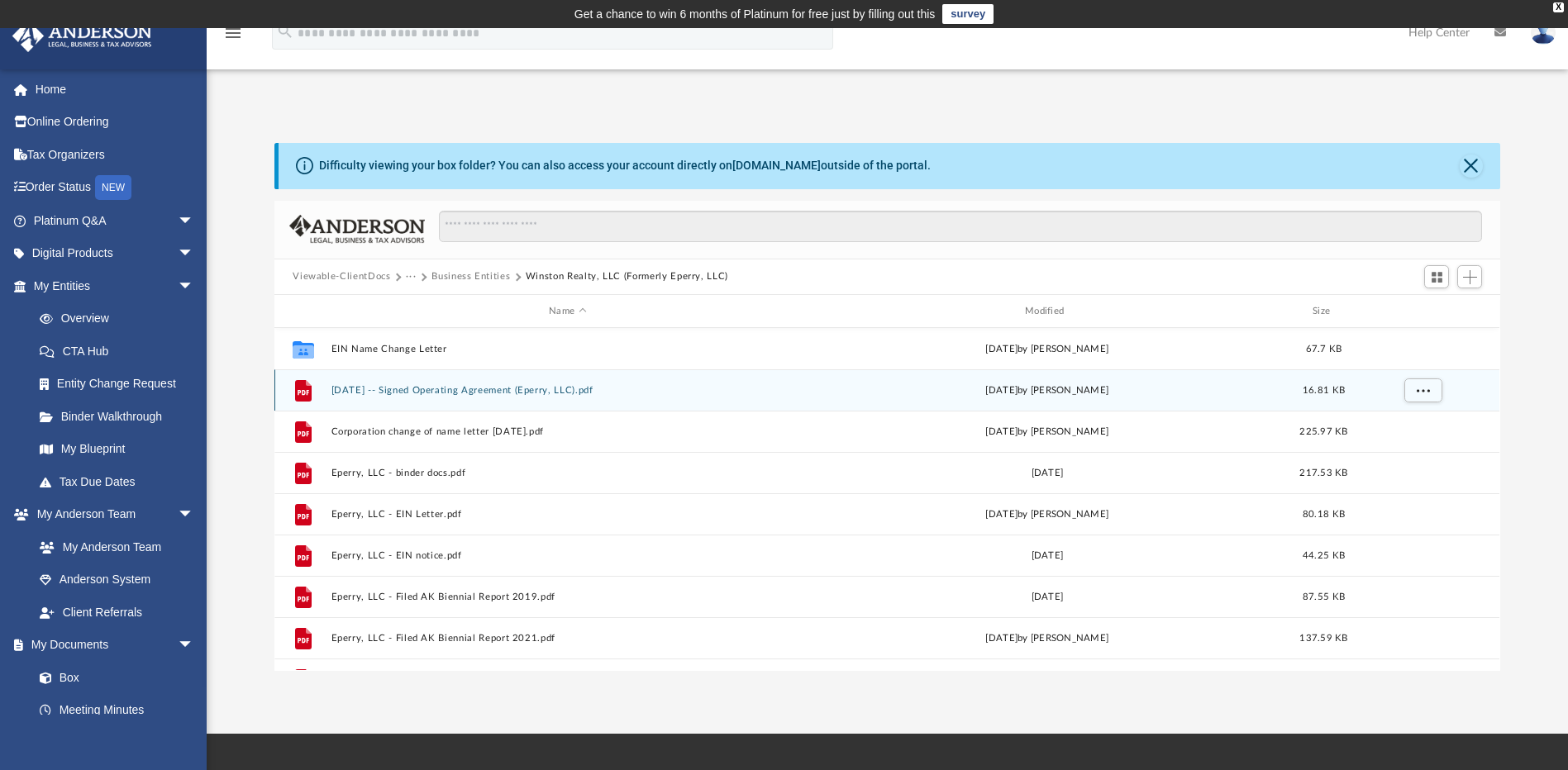
click at [509, 395] on button "2018.01.28 -- Signed Operating Agreement (Eperry, LLC).pdf" at bounding box center [568, 390] width 473 height 11
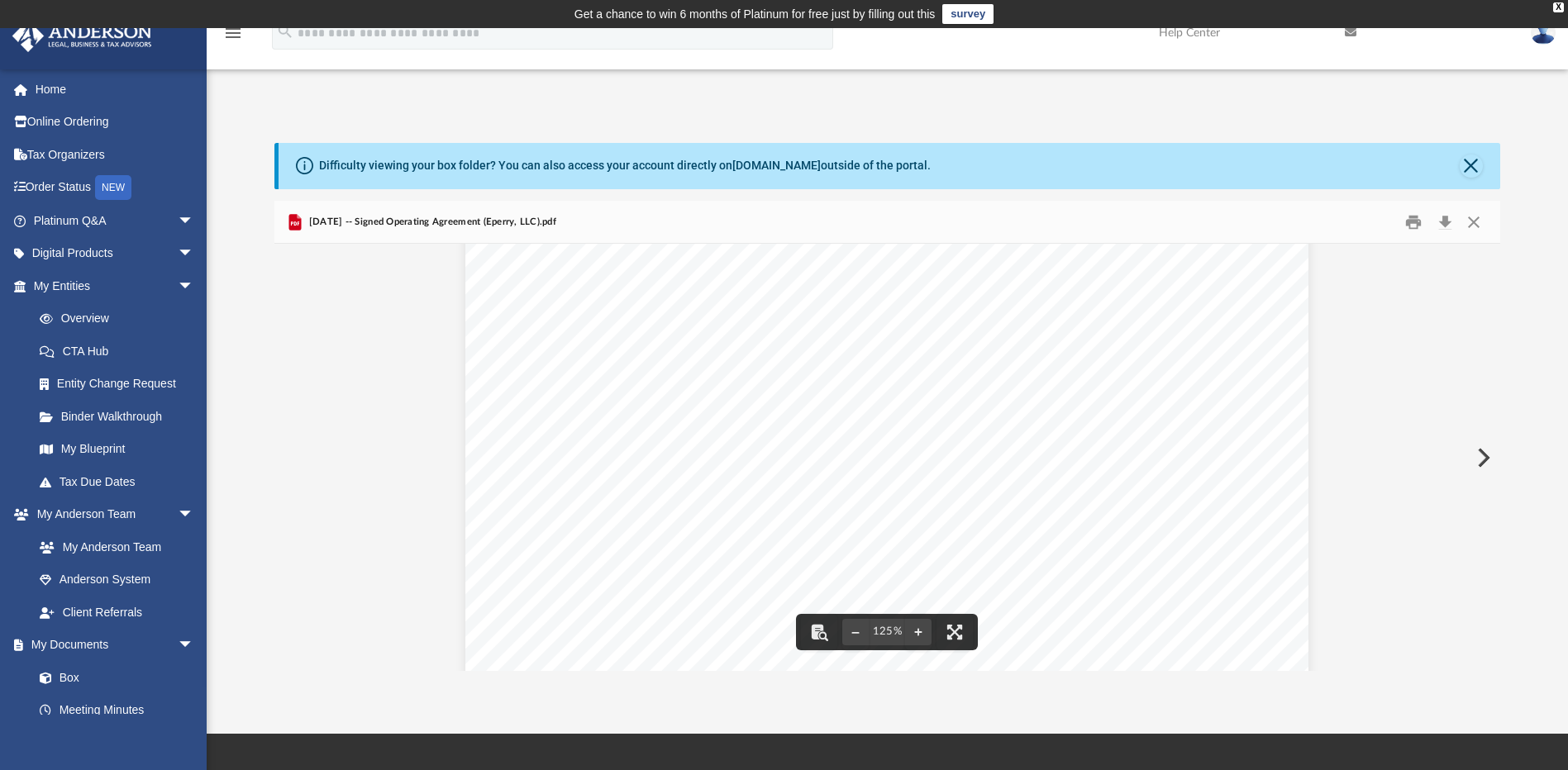
scroll to position [0, 0]
click at [503, 223] on span "[DATE] -- Signed Operating Agreement (Eperry, LLC).pdf" at bounding box center [431, 223] width 252 height 15
click at [417, 223] on span "[DATE] -- Signed Operating Agreement (Eperry, LLC).pdf" at bounding box center [431, 223] width 252 height 15
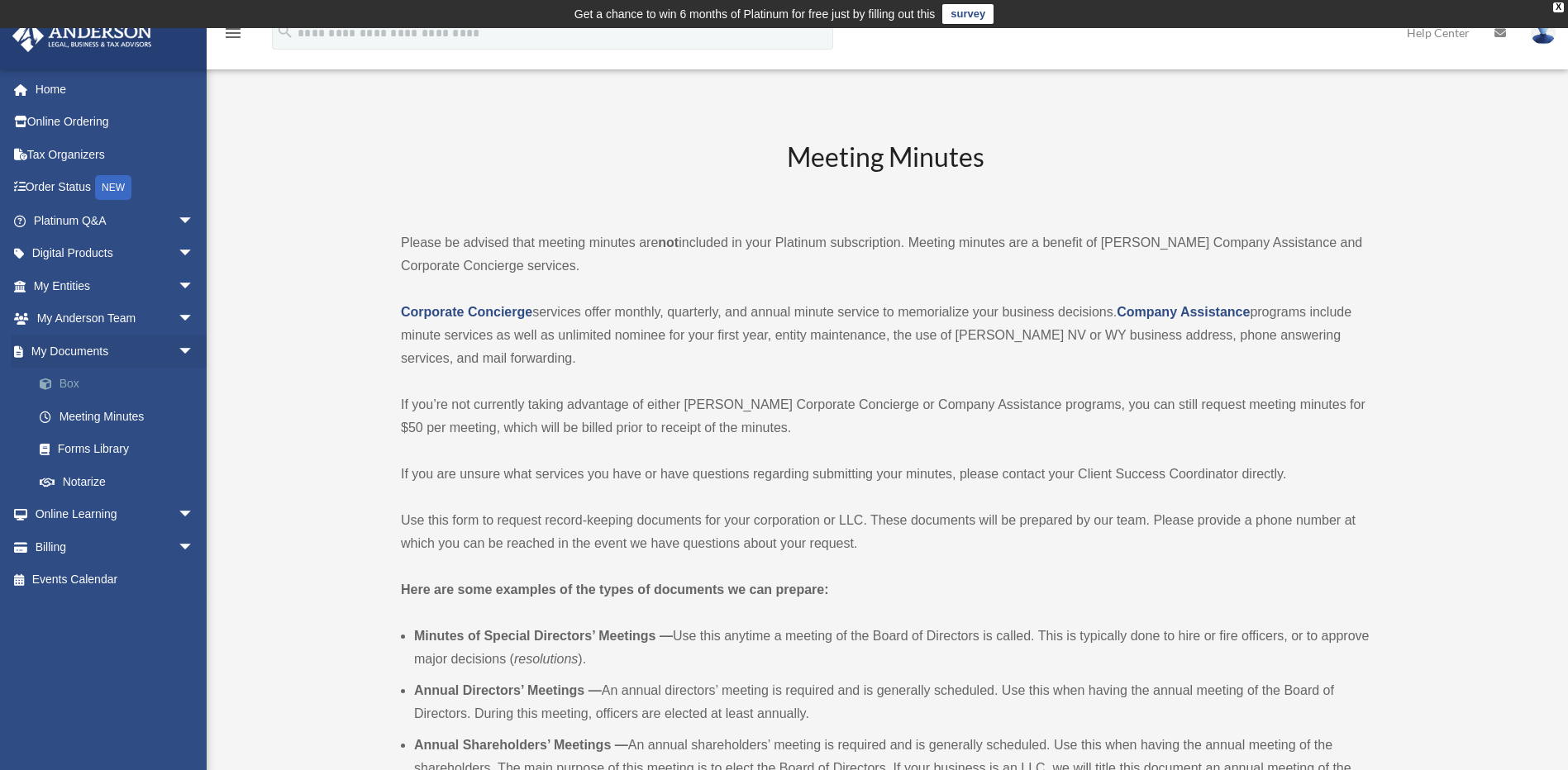
click at [62, 388] on link "Box" at bounding box center [121, 384] width 195 height 33
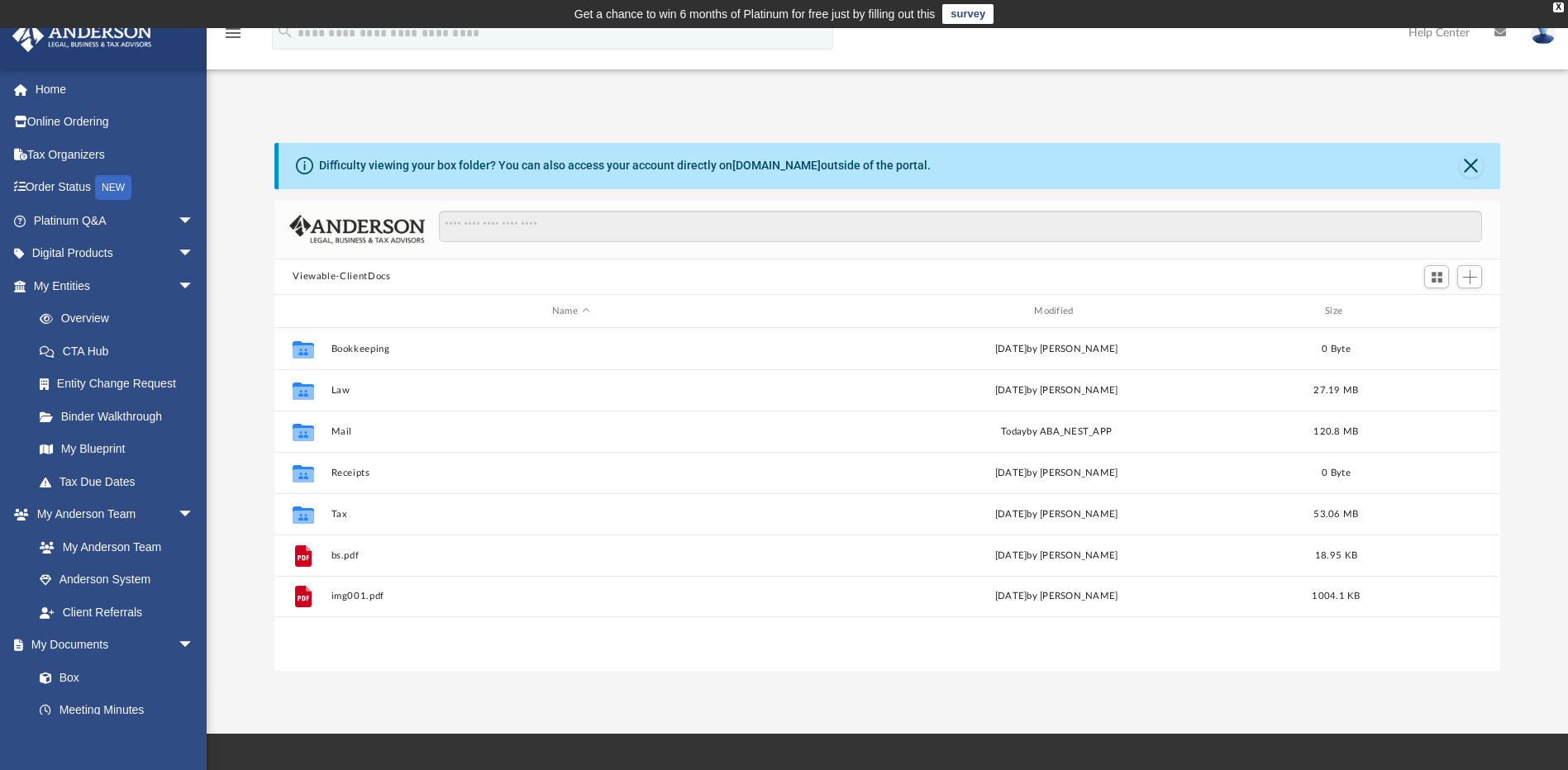
scroll to position [364, 1214]
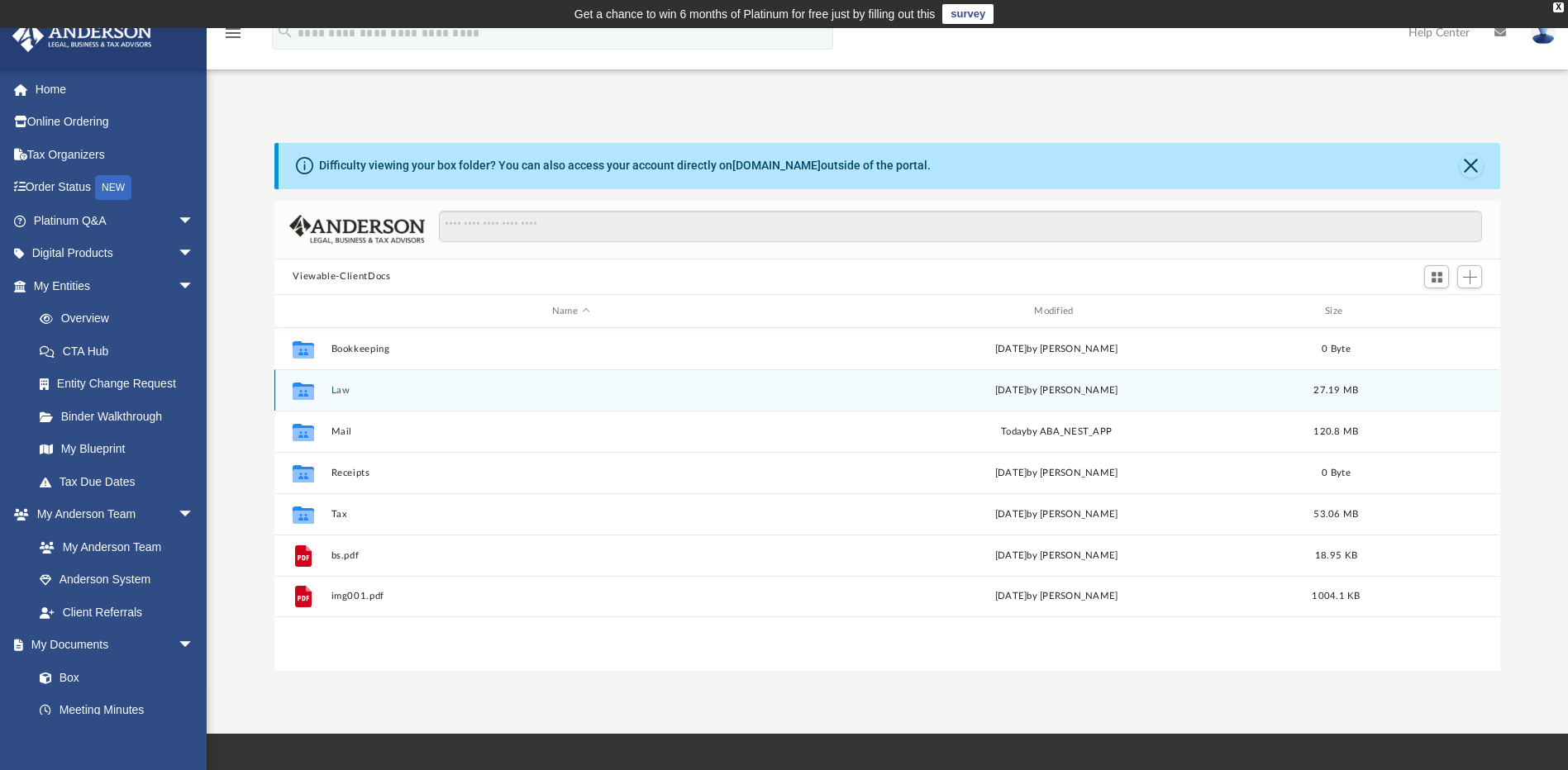
click at [371, 396] on button "Law" at bounding box center [570, 390] width 478 height 11
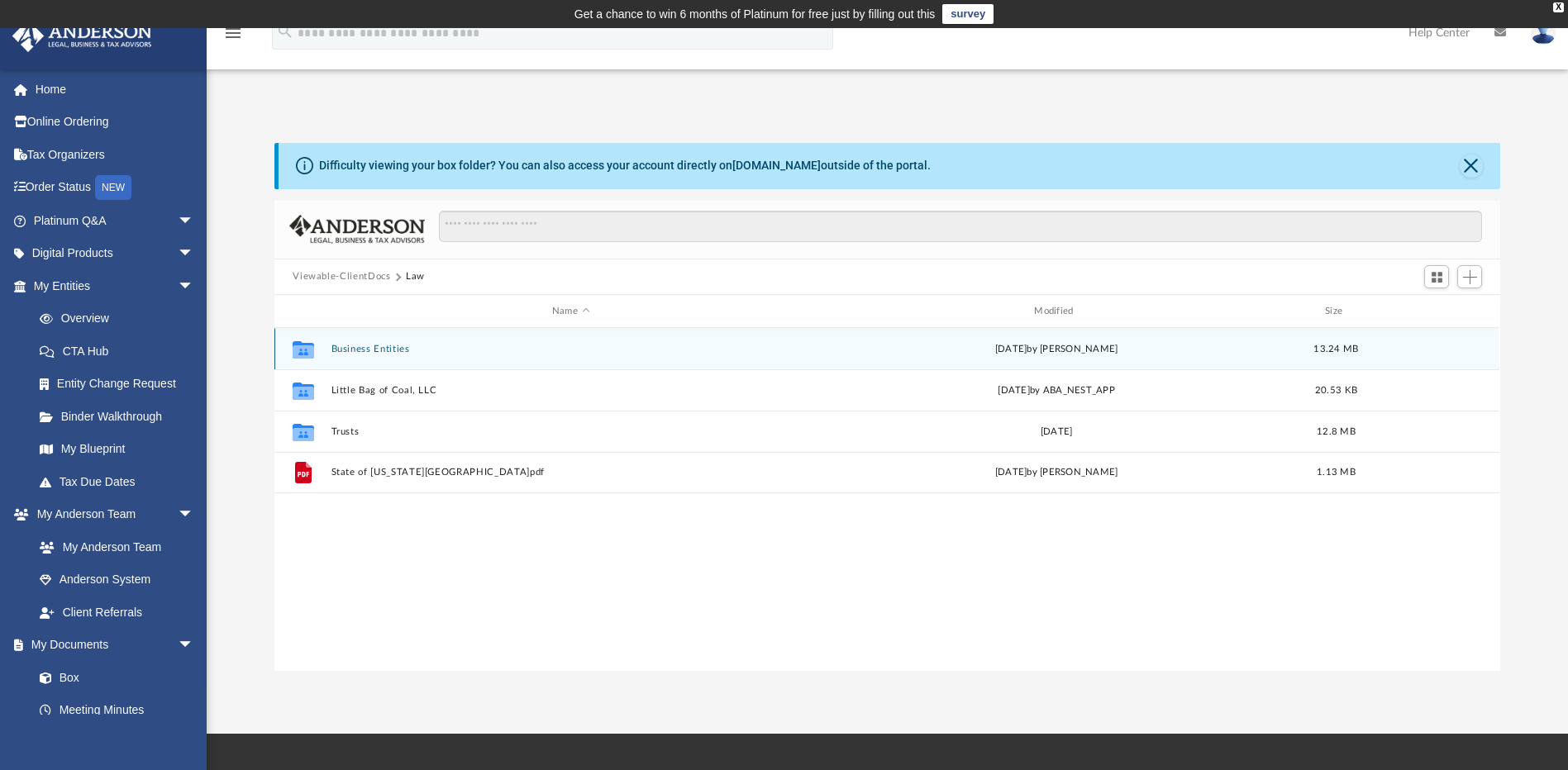
click at [370, 351] on button "Business Entities" at bounding box center [570, 349] width 478 height 11
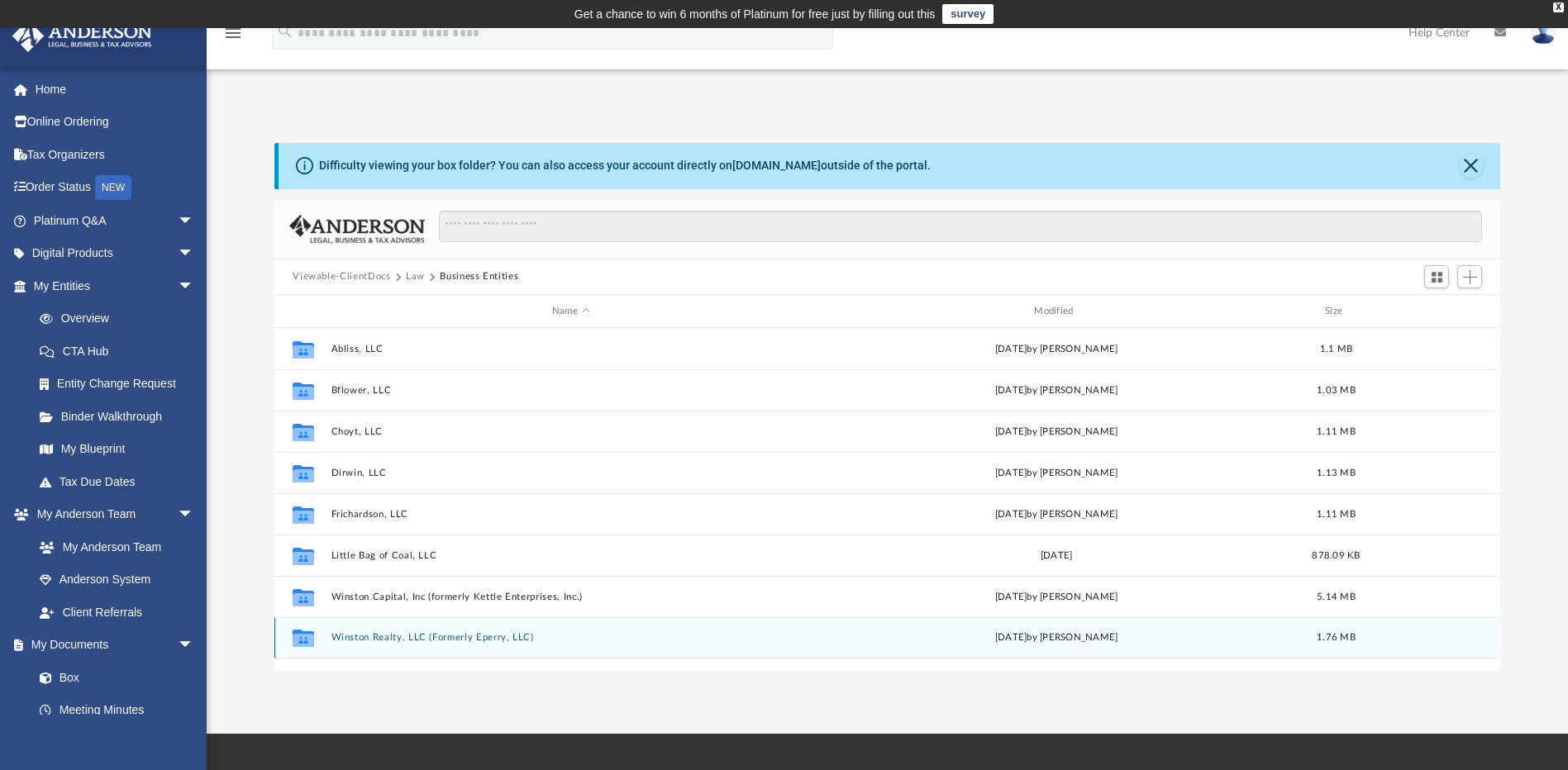
click at [392, 634] on button "Winston Realty, LLC (Formerly Eperry, LLC)" at bounding box center [570, 638] width 478 height 11
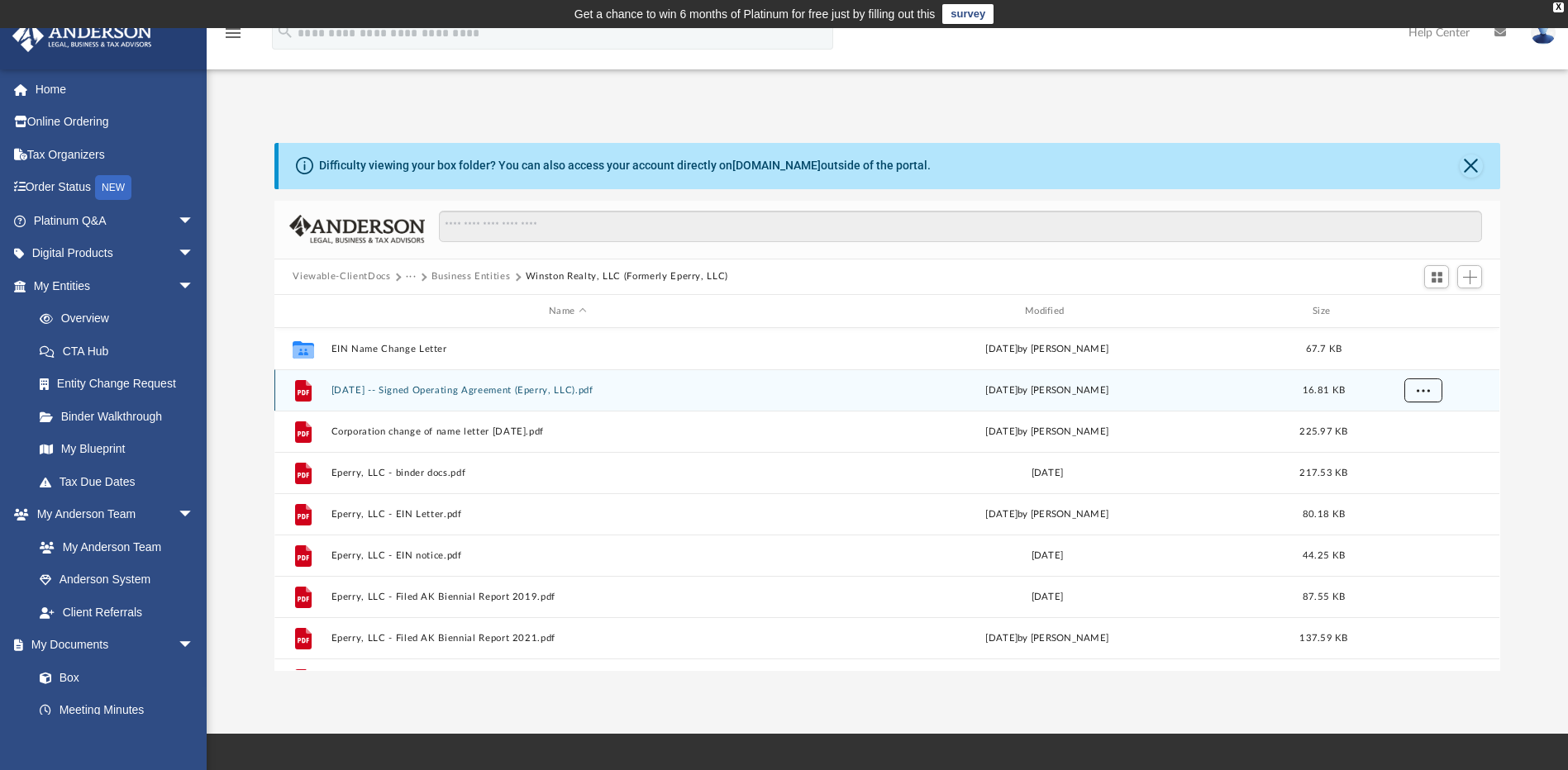
click at [1424, 392] on span "More options" at bounding box center [1424, 390] width 14 height 9
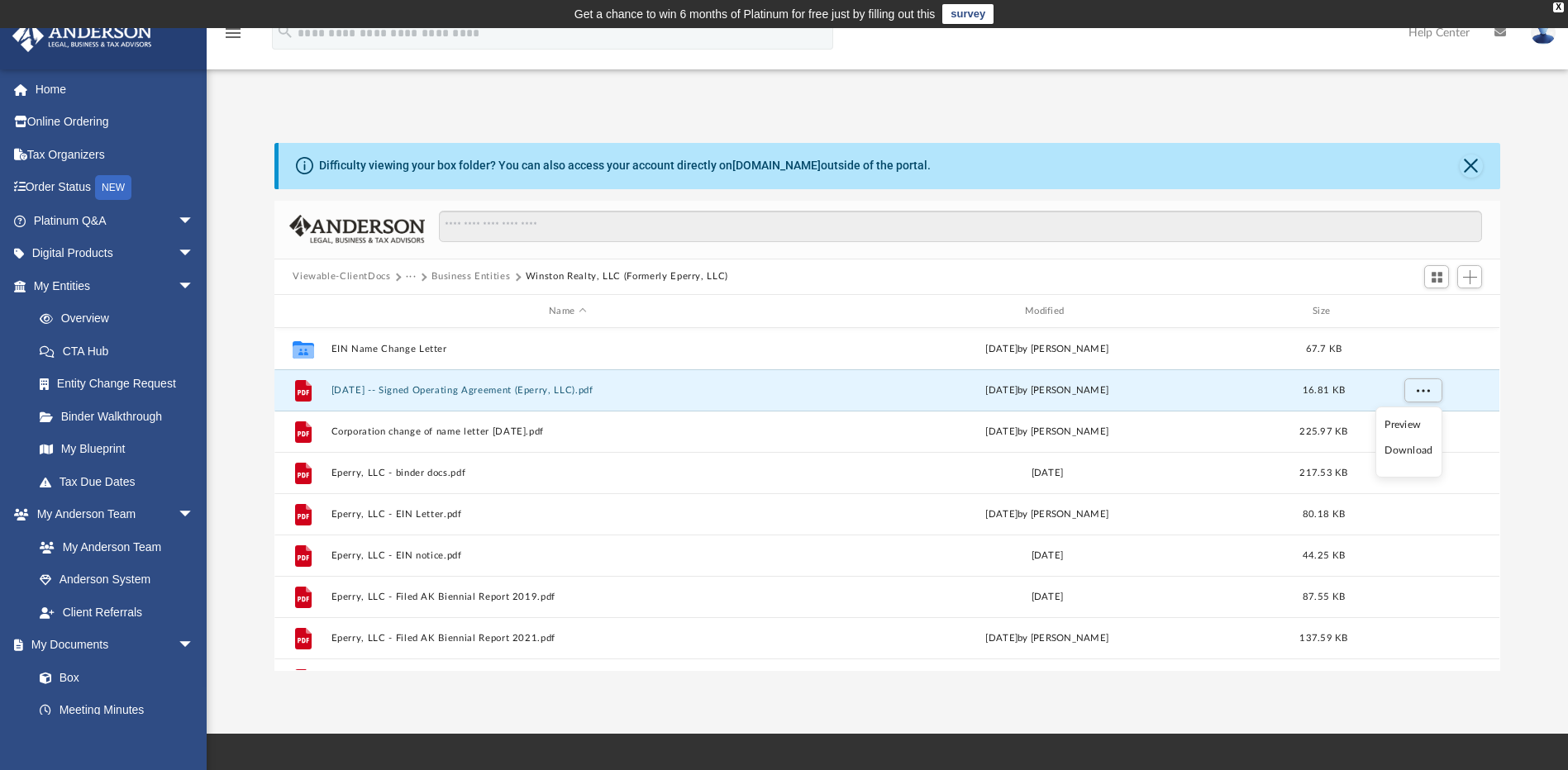
click at [1394, 422] on li "Preview" at bounding box center [1408, 425] width 48 height 17
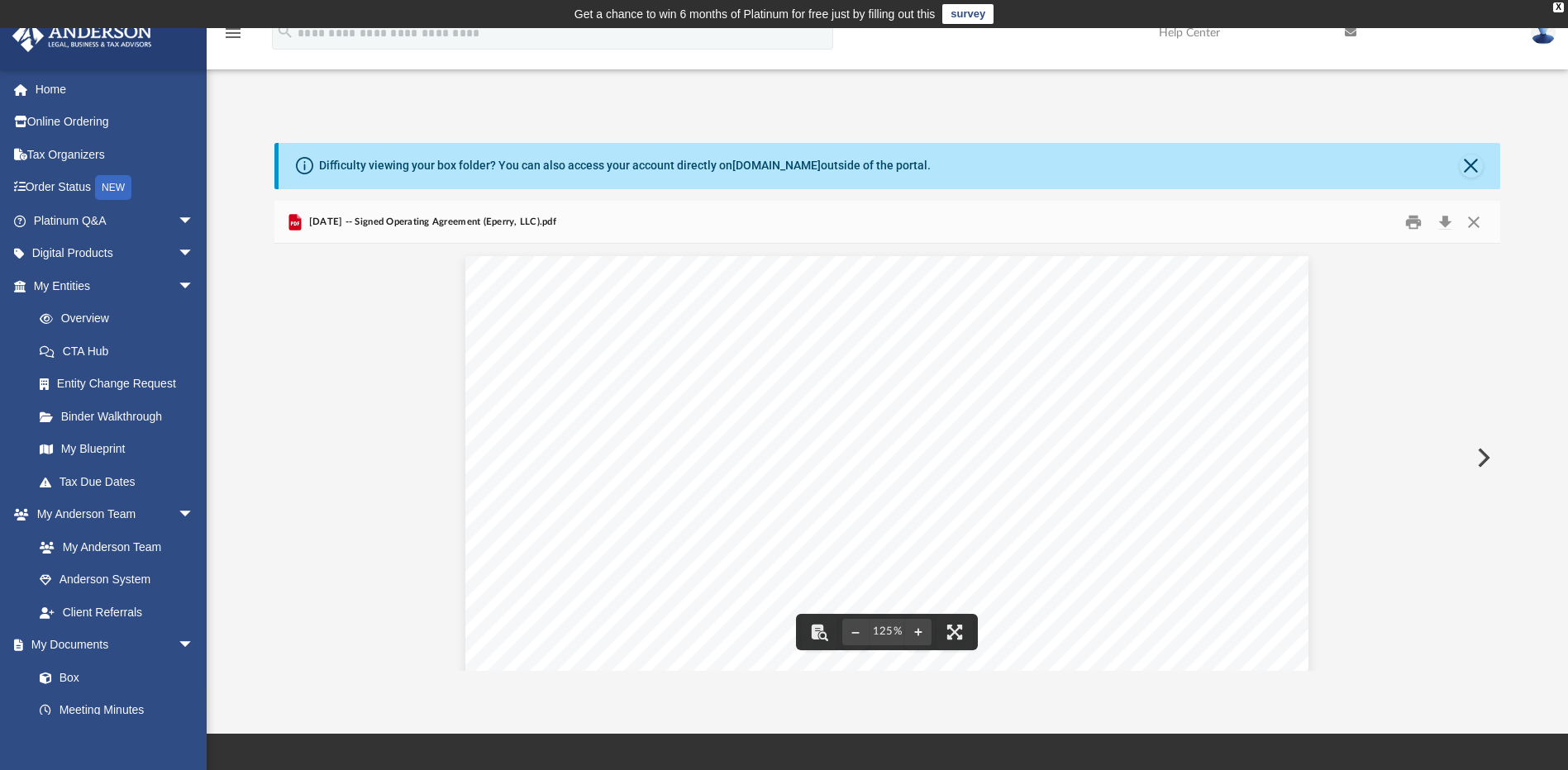
click at [346, 219] on span "2018.01.28 -- Signed Operating Agreement (Eperry, LLC).pdf" at bounding box center [431, 223] width 252 height 15
drag, startPoint x: 346, startPoint y: 219, endPoint x: 343, endPoint y: 280, distance: 61.1
click at [1474, 223] on button "Close" at bounding box center [1473, 222] width 30 height 25
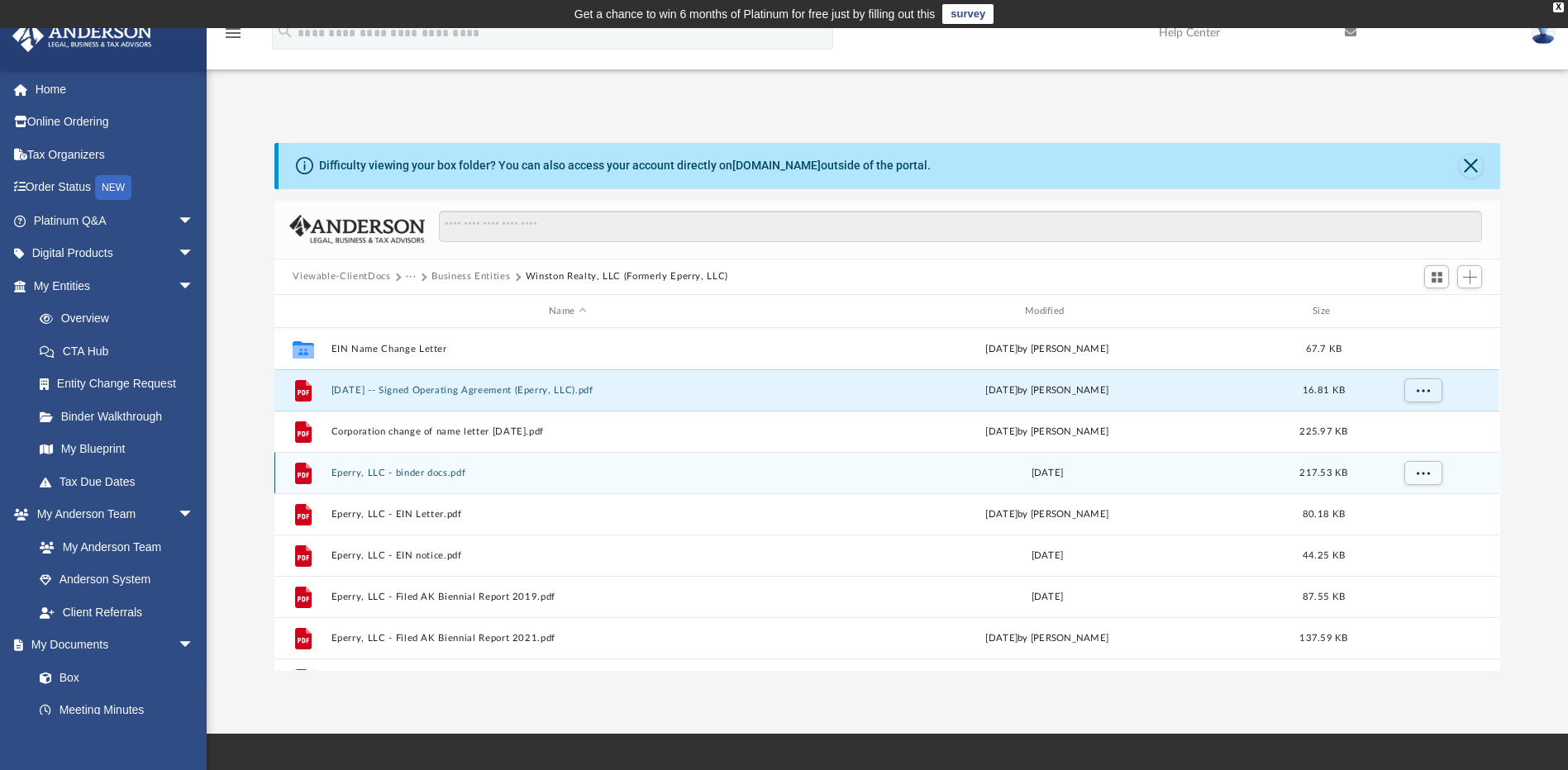
click at [410, 470] on button "Eperry, LLC - binder docs.pdf" at bounding box center [568, 473] width 473 height 11
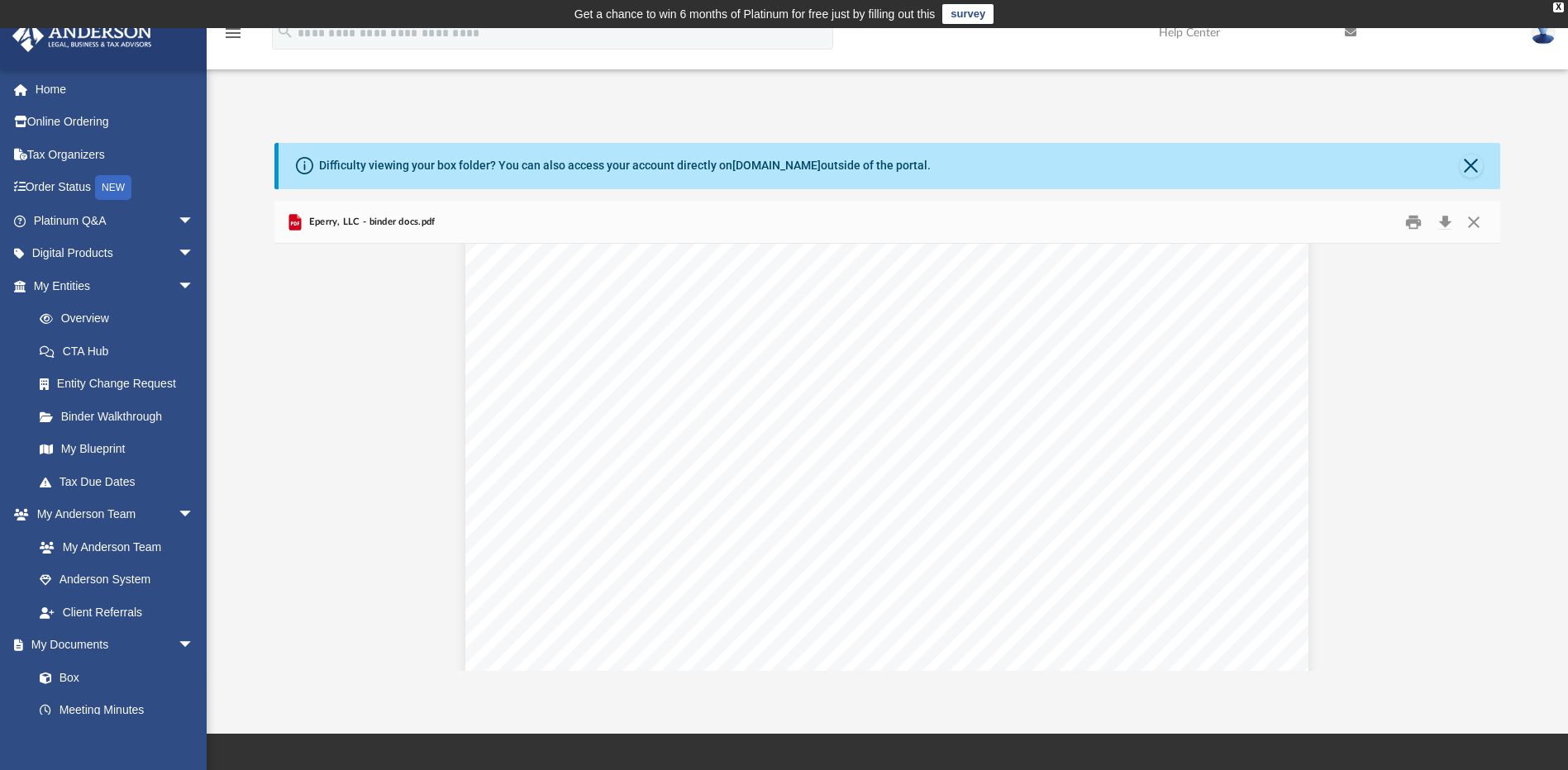
scroll to position [1571, 0]
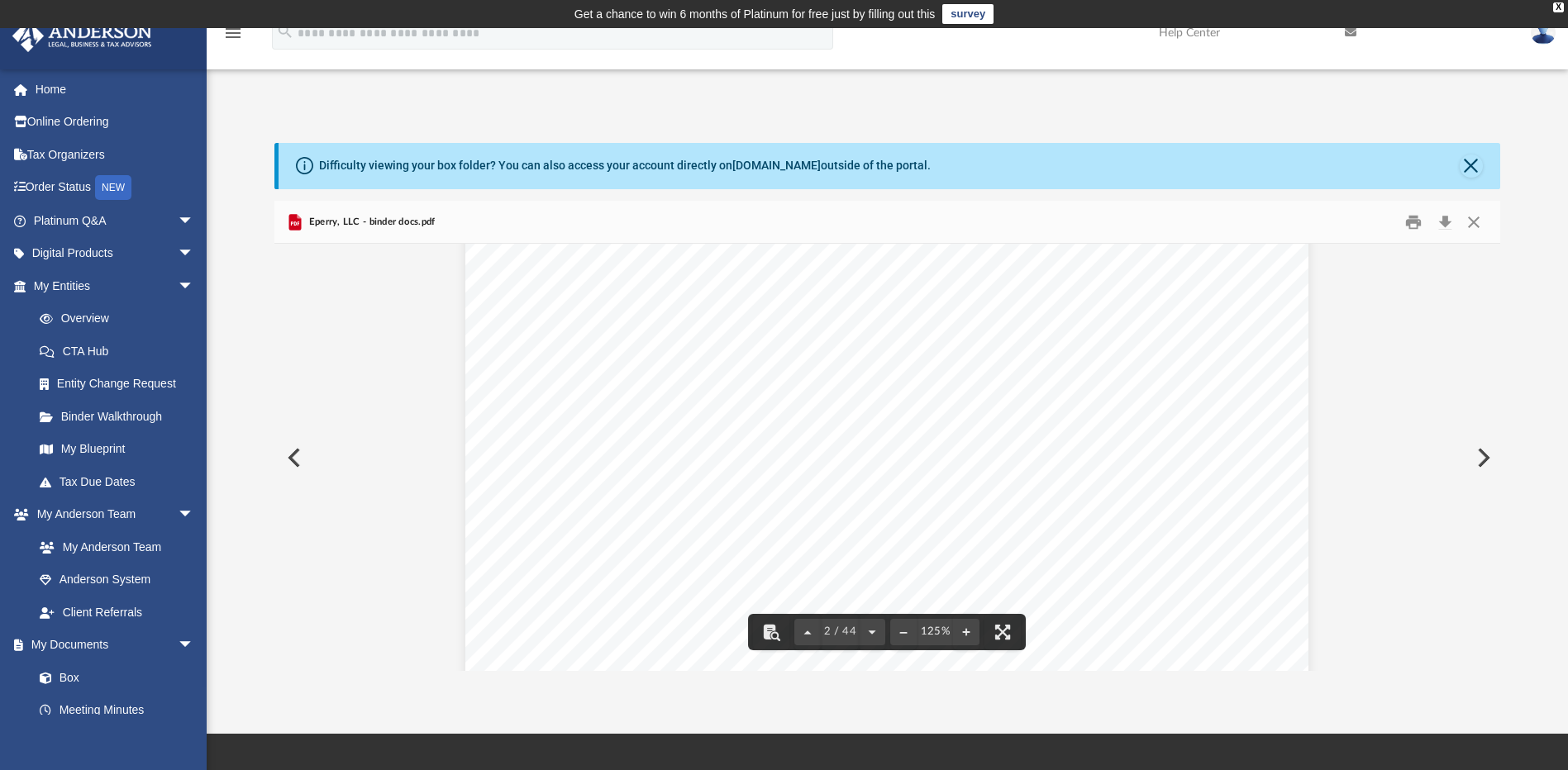
click at [761, 443] on span "___ - __________" at bounding box center [821, 442] width 122 height 16
click at [761, 442] on span "___ - __________" at bounding box center [821, 442] width 122 height 16
drag, startPoint x: 790, startPoint y: 339, endPoint x: 1209, endPoint y: 422, distance: 427.1
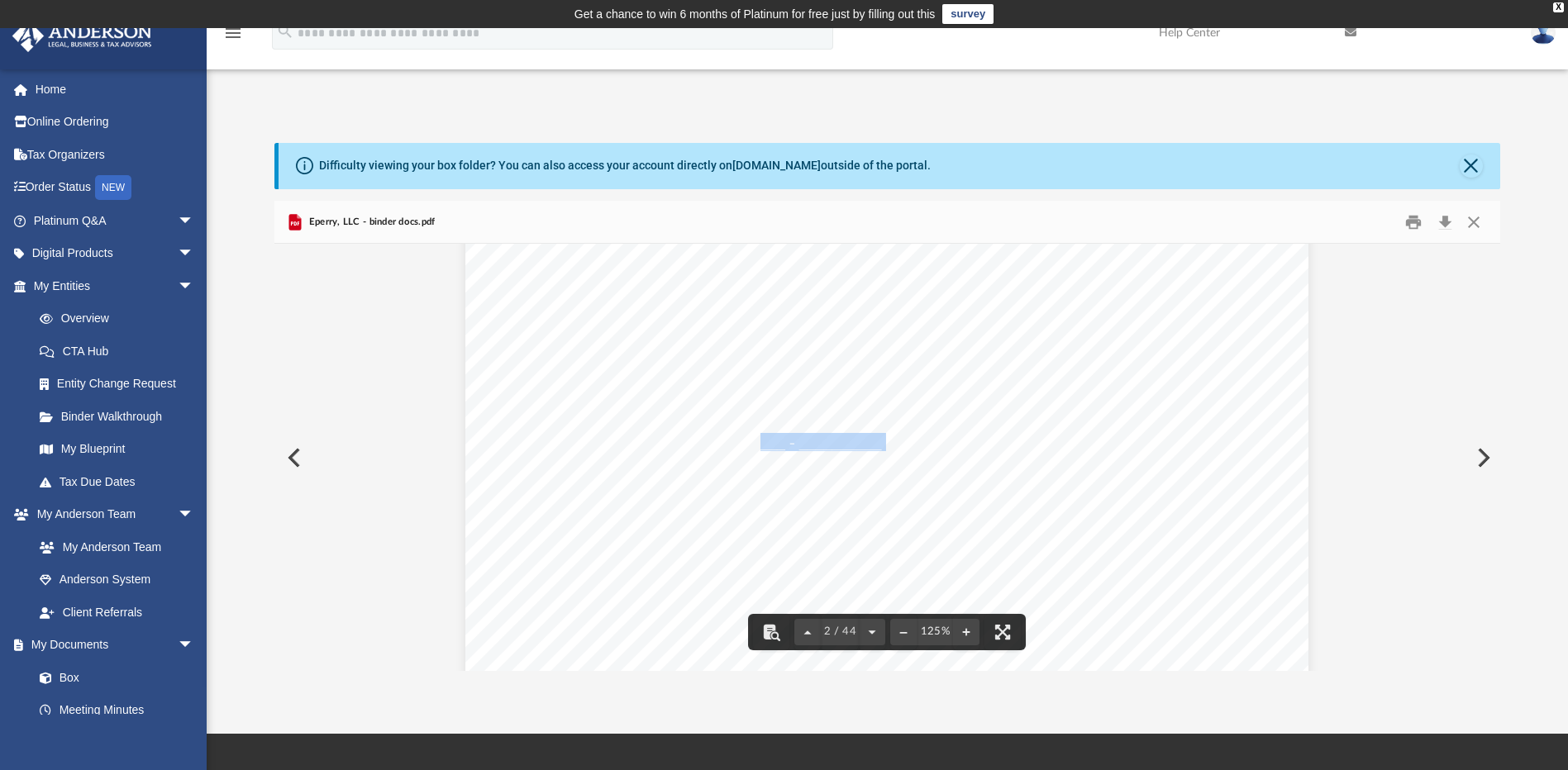
click at [1209, 422] on div "Entity Formation Information State of Formation: Alaska Date of Formation: Nove…" at bounding box center [887, 348] width 843 height 1091
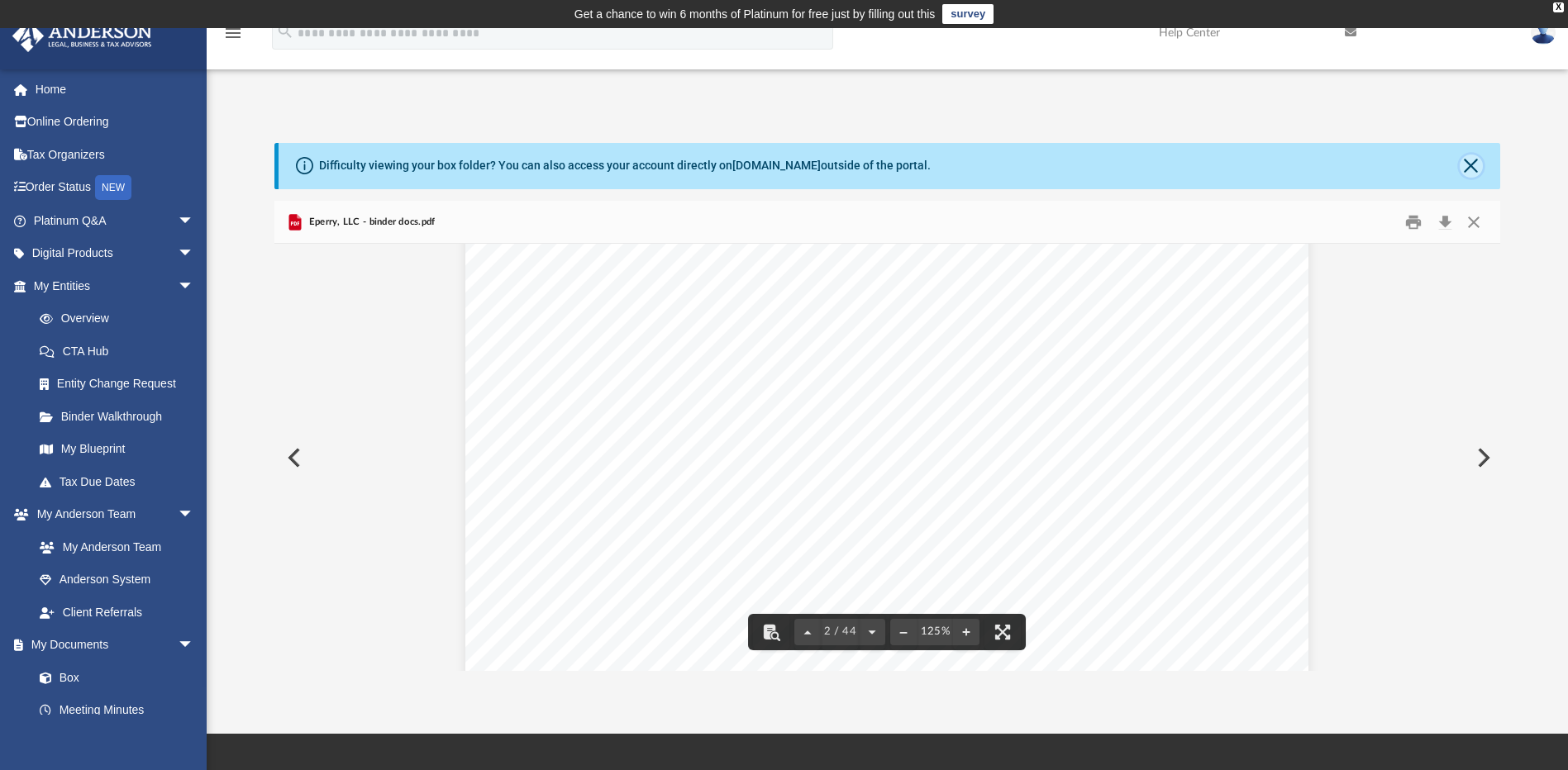
click at [1473, 164] on button "Close" at bounding box center [1470, 166] width 23 height 23
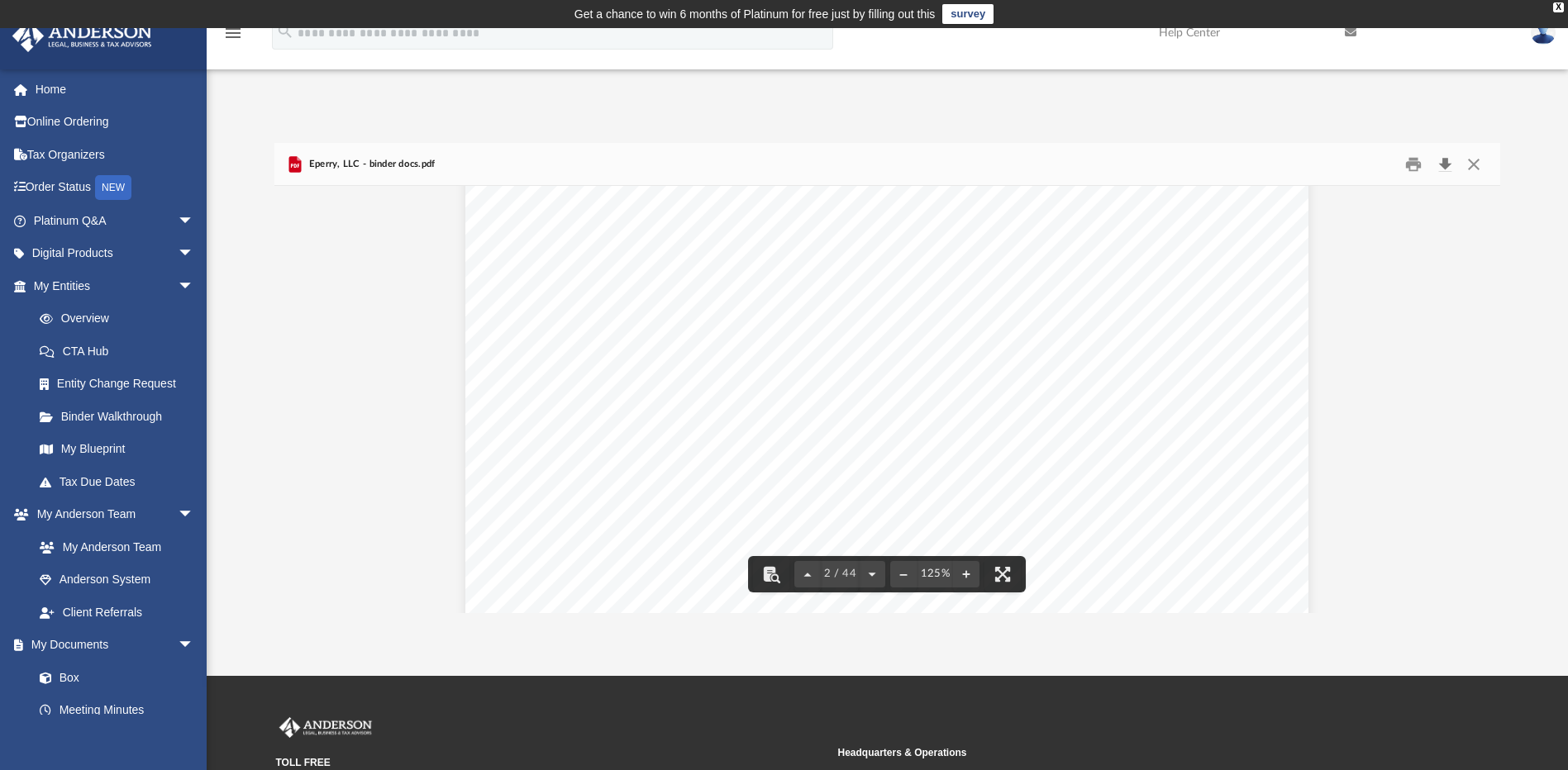
click at [1446, 163] on button "Download" at bounding box center [1444, 164] width 30 height 25
click at [772, 384] on span "___ - __________" at bounding box center [821, 383] width 122 height 16
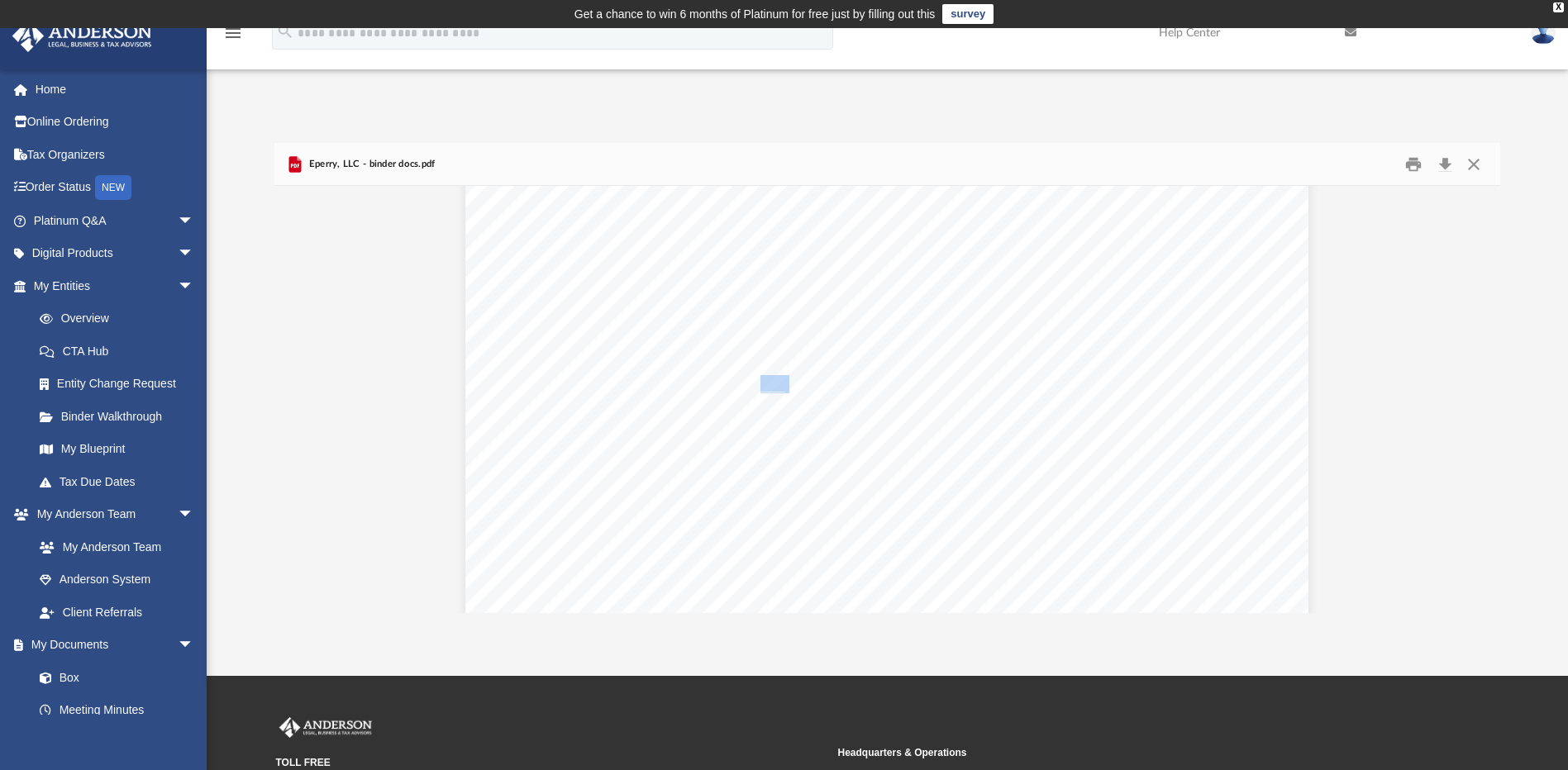
drag, startPoint x: 772, startPoint y: 384, endPoint x: 506, endPoint y: 233, distance: 305.9
click at [507, 233] on div "Entity Formation Information State of Formation: Alaska Date of Formation: Nove…" at bounding box center [887, 290] width 843 height 1091
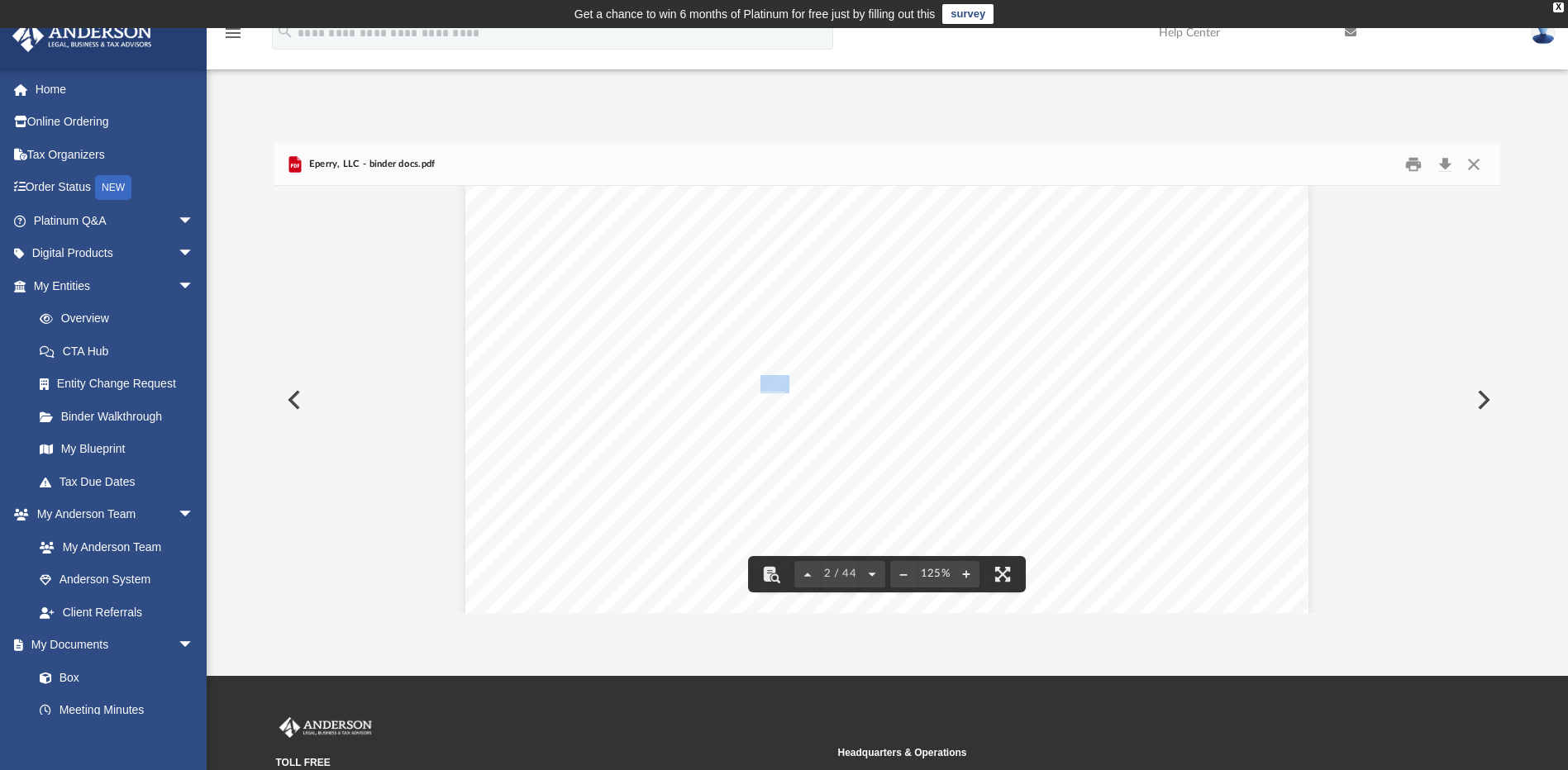
click at [764, 382] on span "___ - __________" at bounding box center [821, 383] width 122 height 16
drag, startPoint x: 764, startPoint y: 382, endPoint x: 1391, endPoint y: 329, distance: 629.2
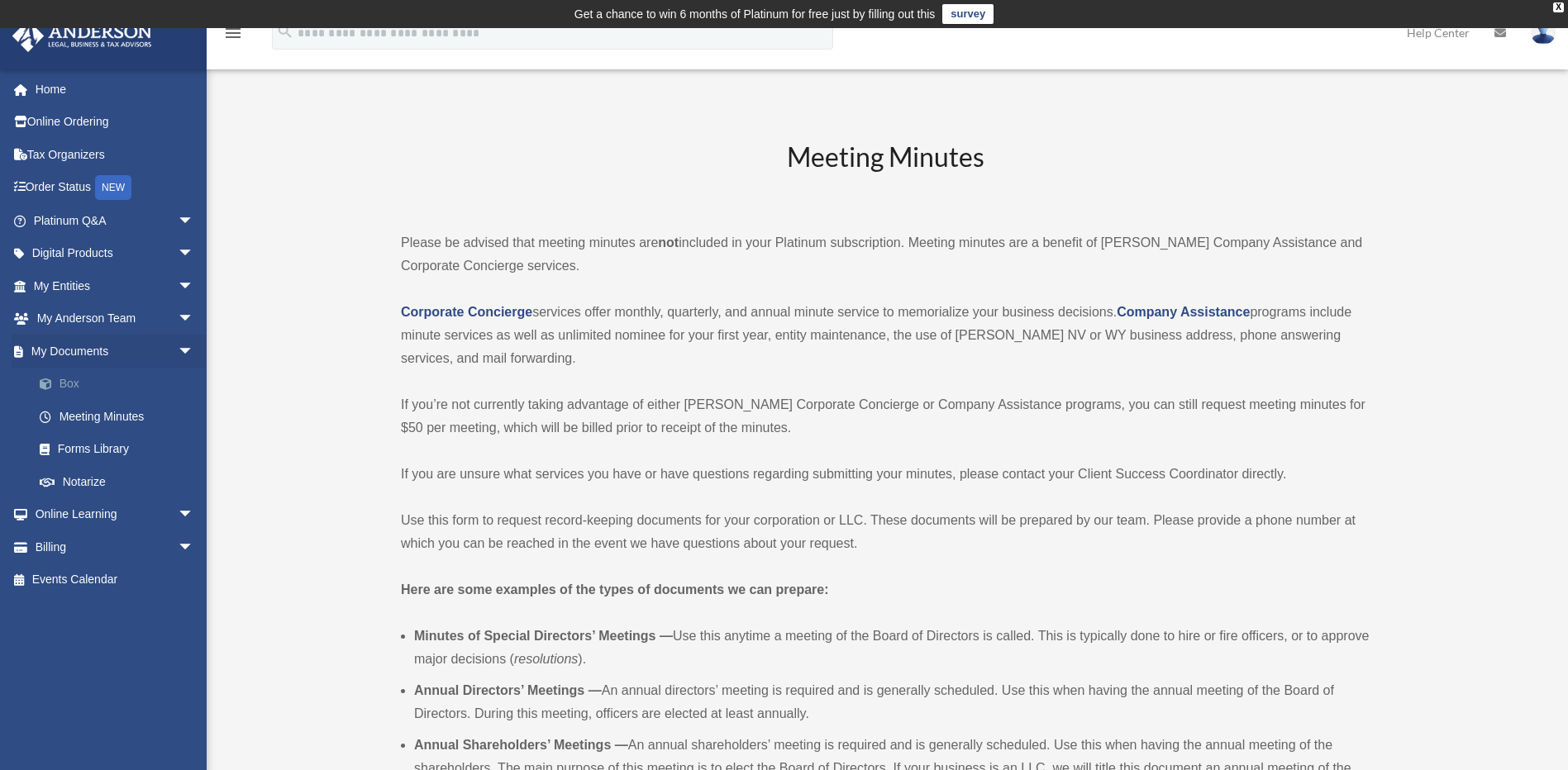
click at [69, 384] on link "Box" at bounding box center [121, 384] width 195 height 33
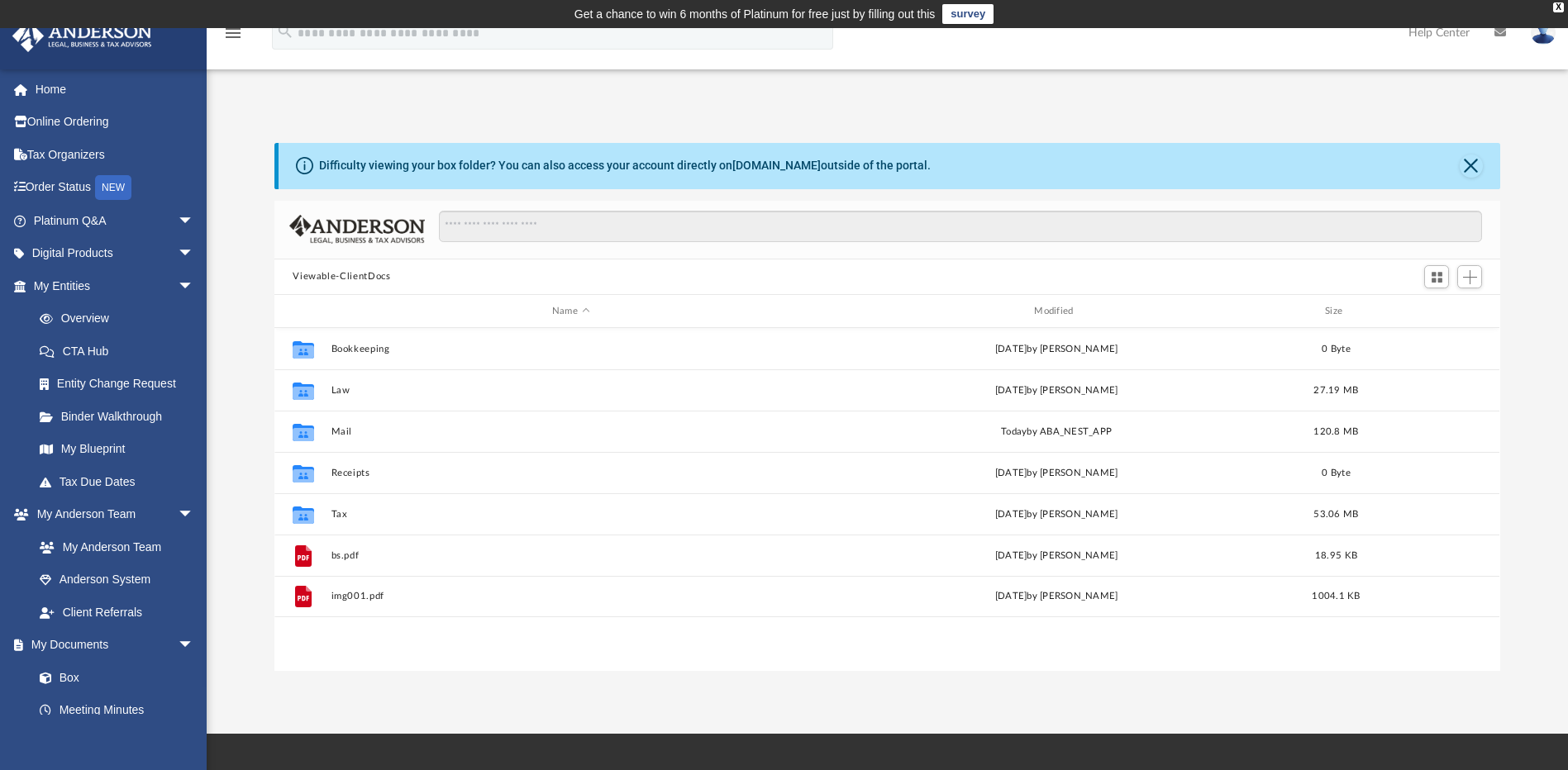
scroll to position [364, 1214]
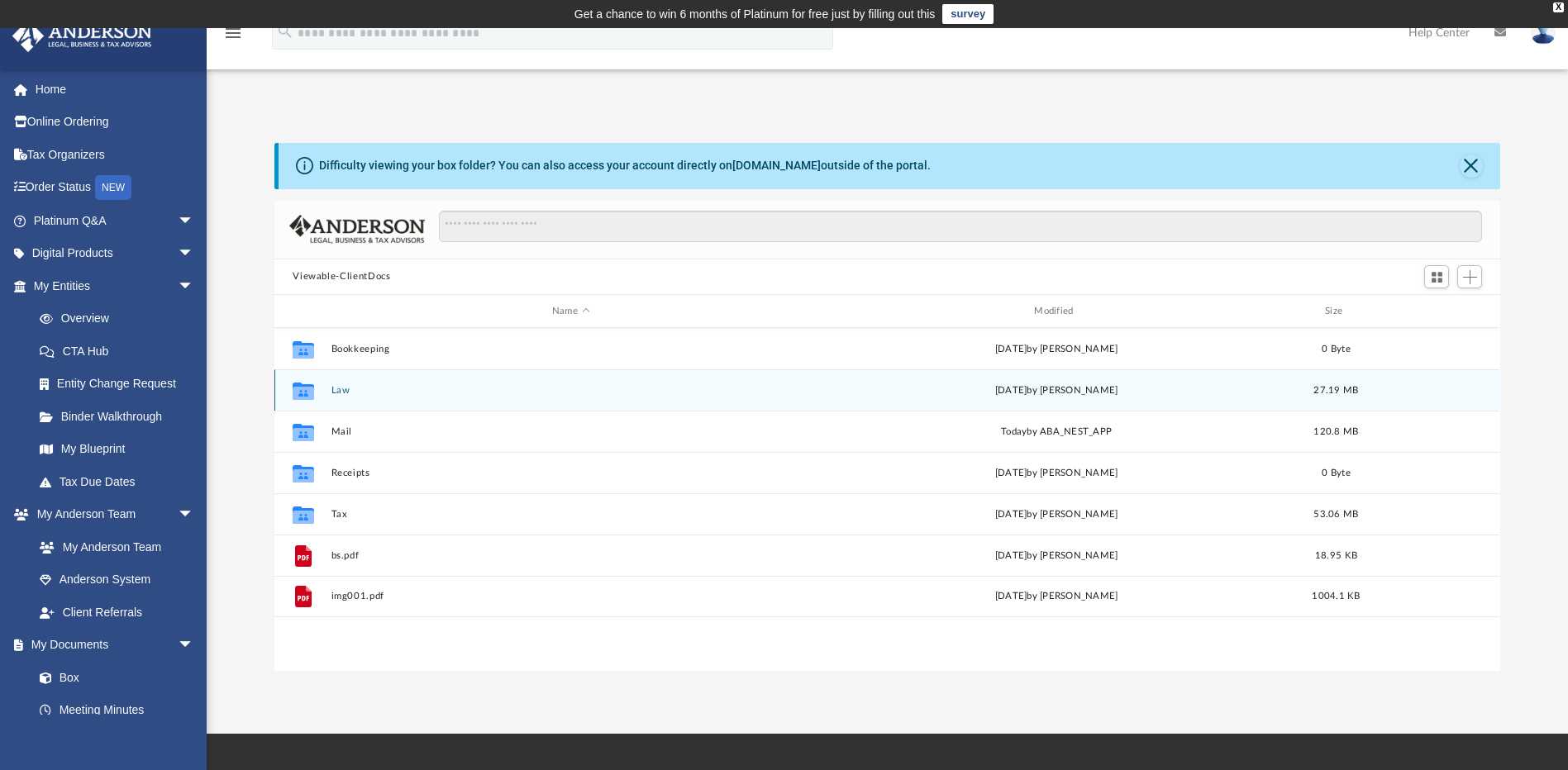
click at [349, 398] on div "Collaborated Folder Law [DATE] by [PERSON_NAME] 27.19 MB" at bounding box center [886, 390] width 1225 height 42
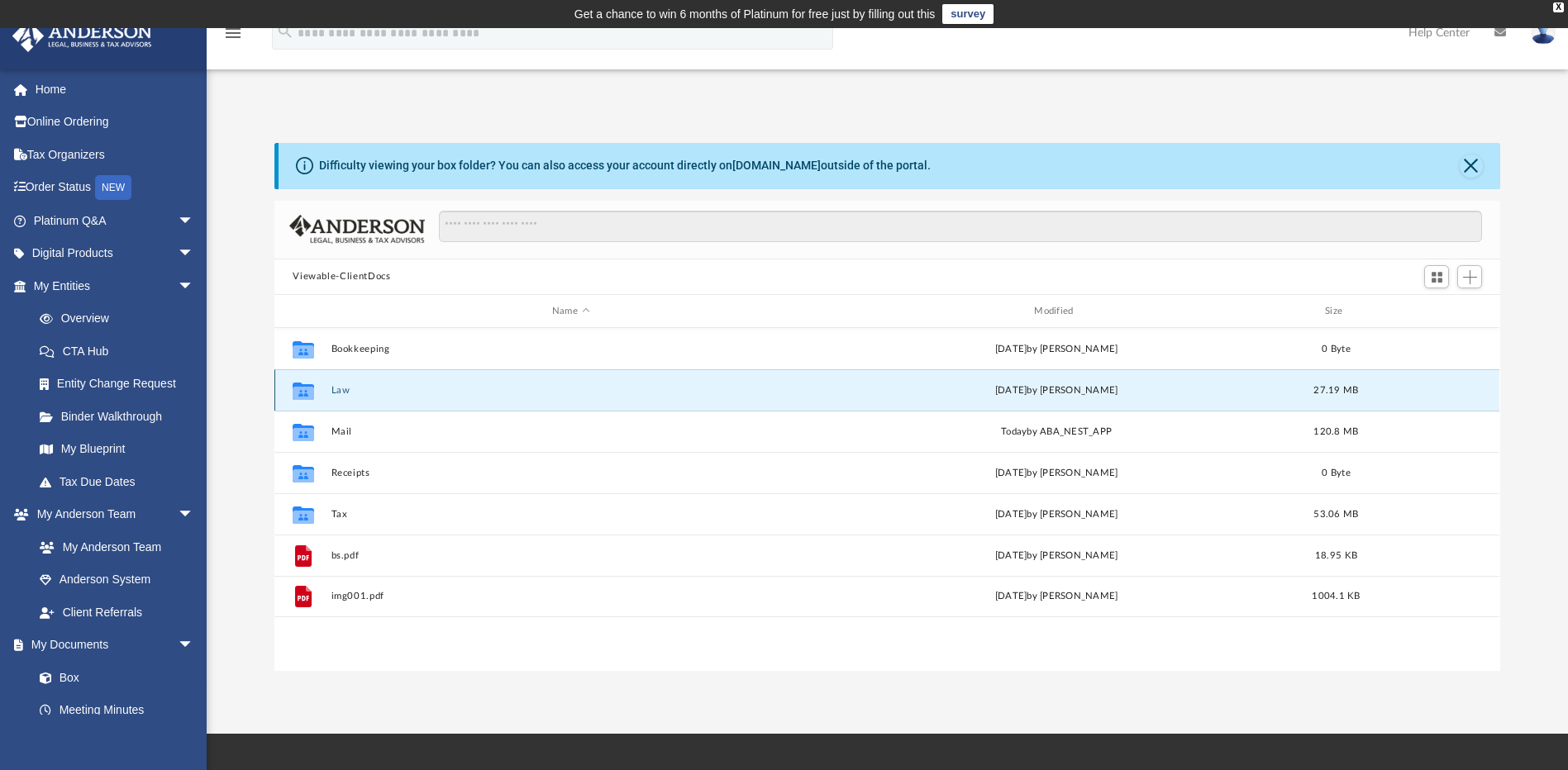
click at [366, 389] on button "Law" at bounding box center [570, 390] width 478 height 11
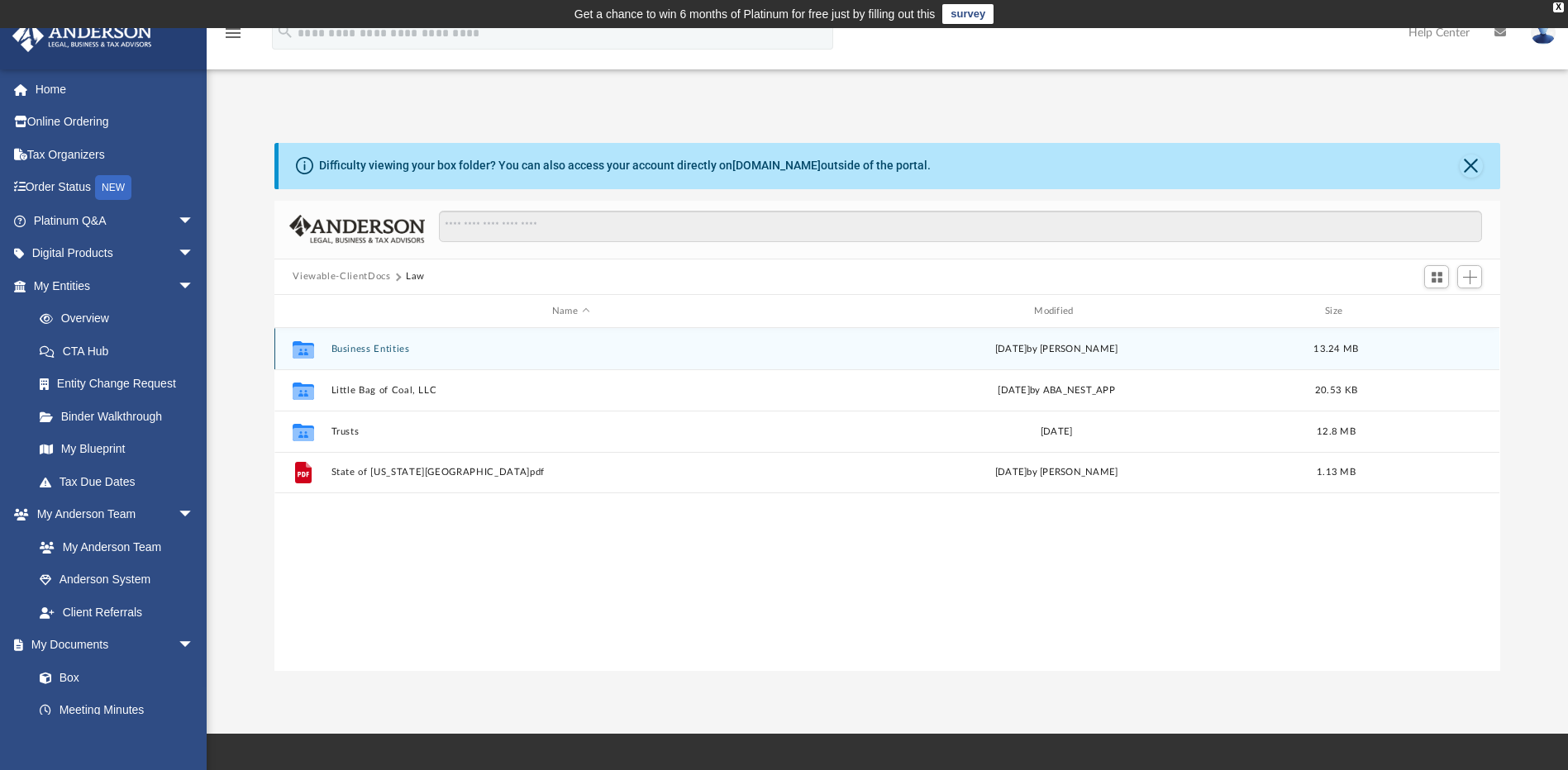
click at [390, 346] on button "Business Entities" at bounding box center [570, 349] width 478 height 11
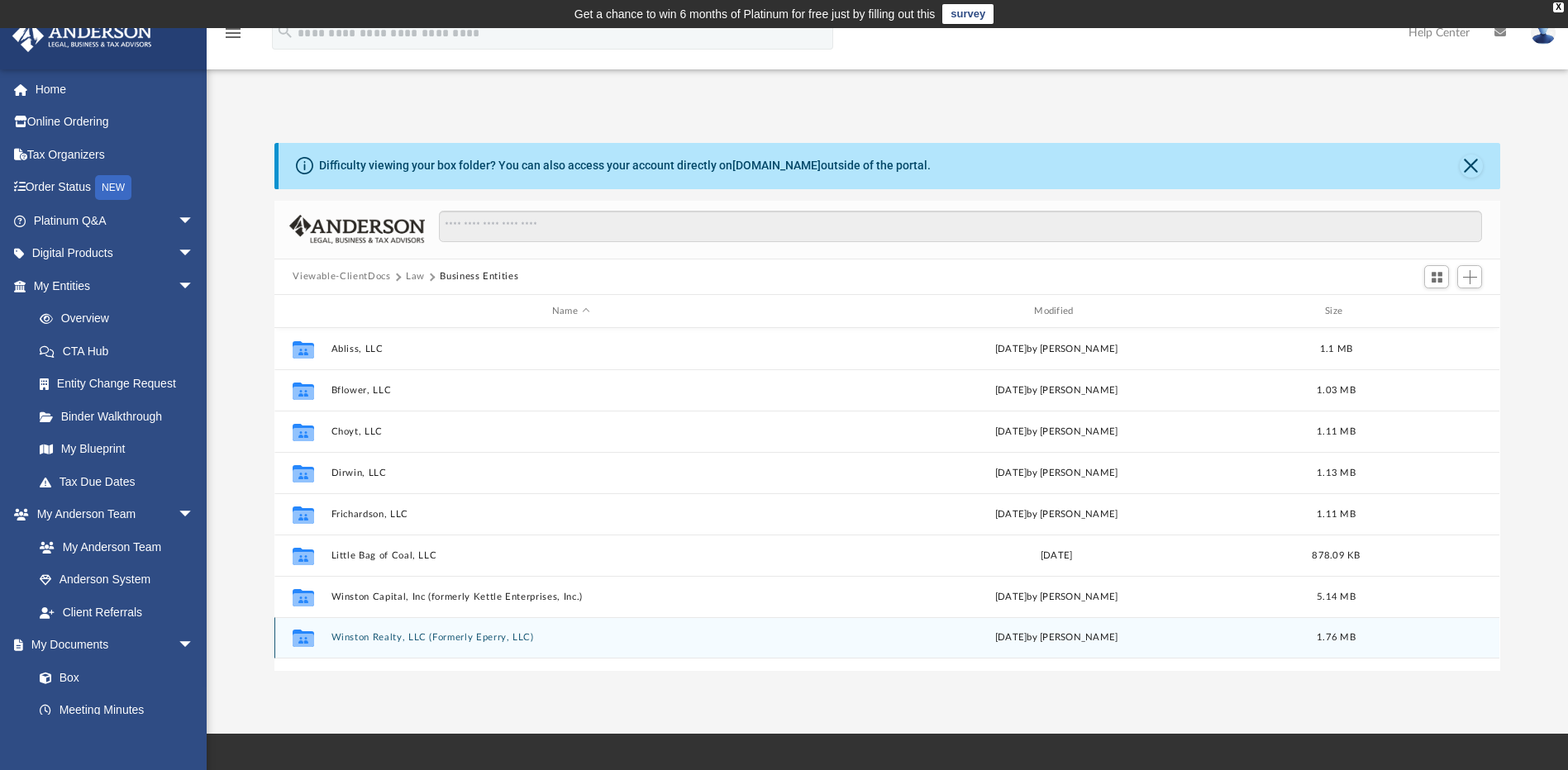
click at [563, 642] on button "Winston Realty, LLC (Formerly Eperry, LLC)" at bounding box center [570, 638] width 478 height 11
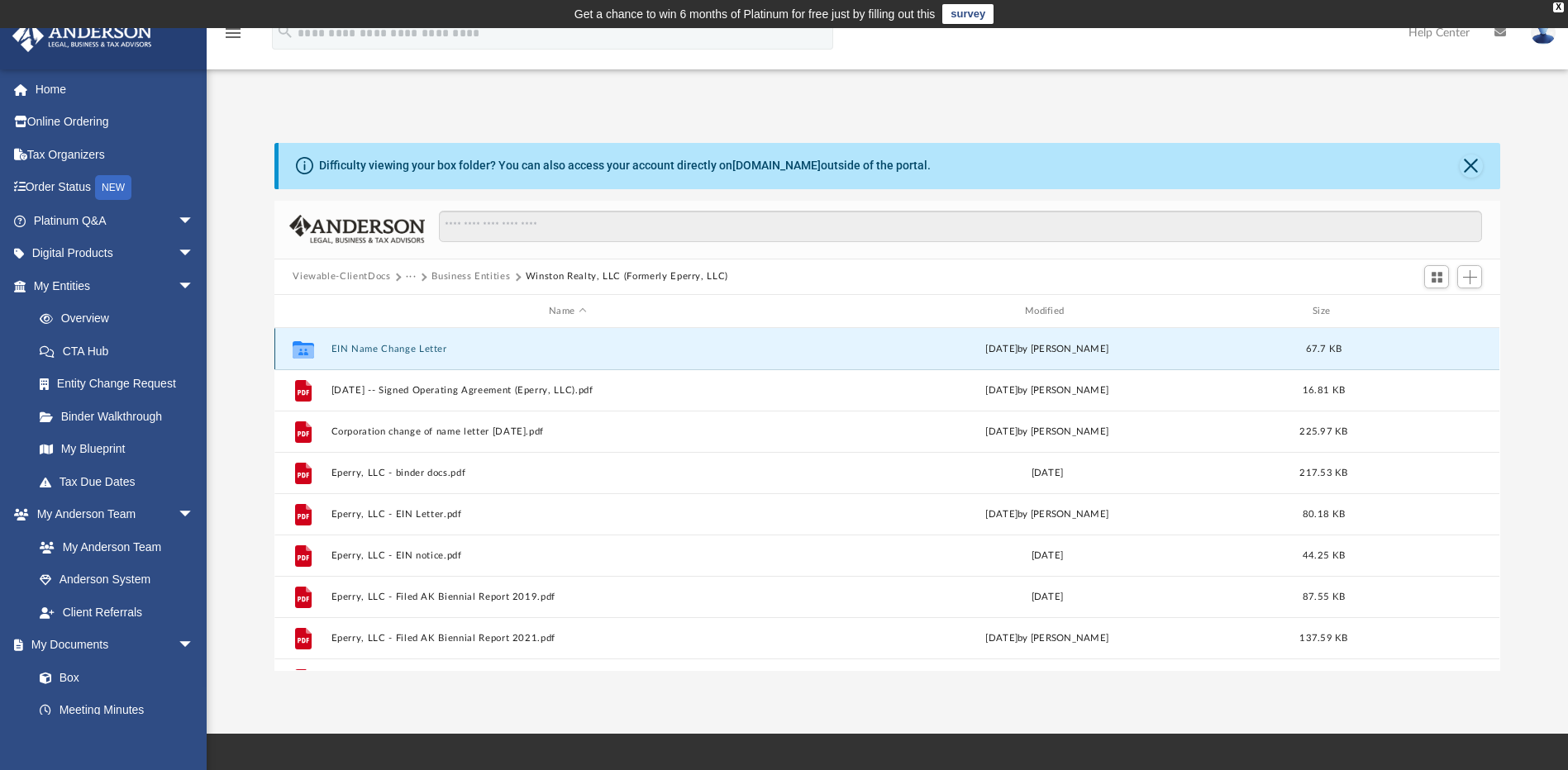
click at [422, 348] on button "EIN Name Change Letter" at bounding box center [568, 349] width 473 height 11
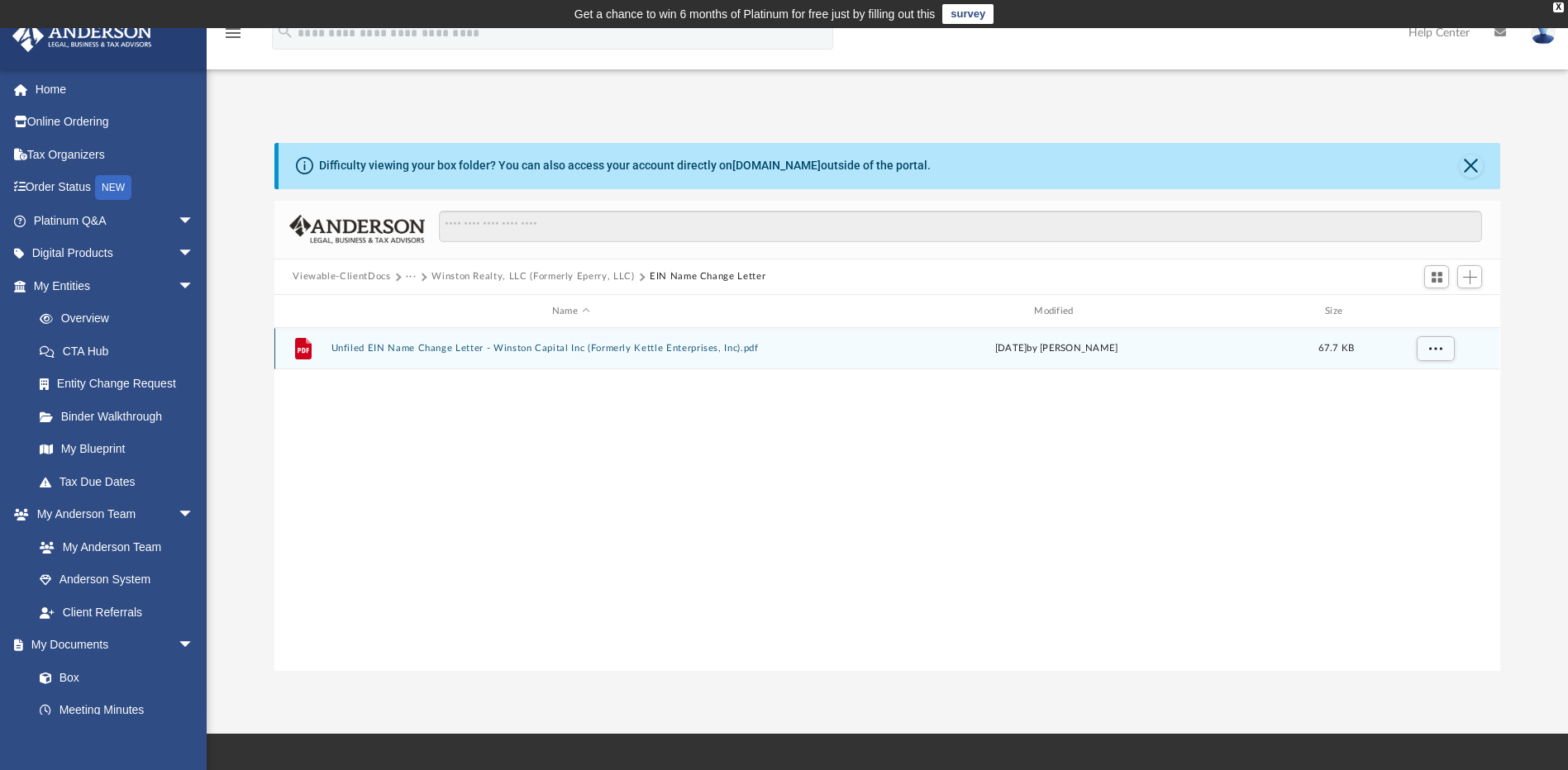
click at [422, 348] on button "Unfiled EIN Name Change Letter - Winston Capital Inc (Formerly Kettle Enterpris…" at bounding box center [570, 349] width 478 height 11
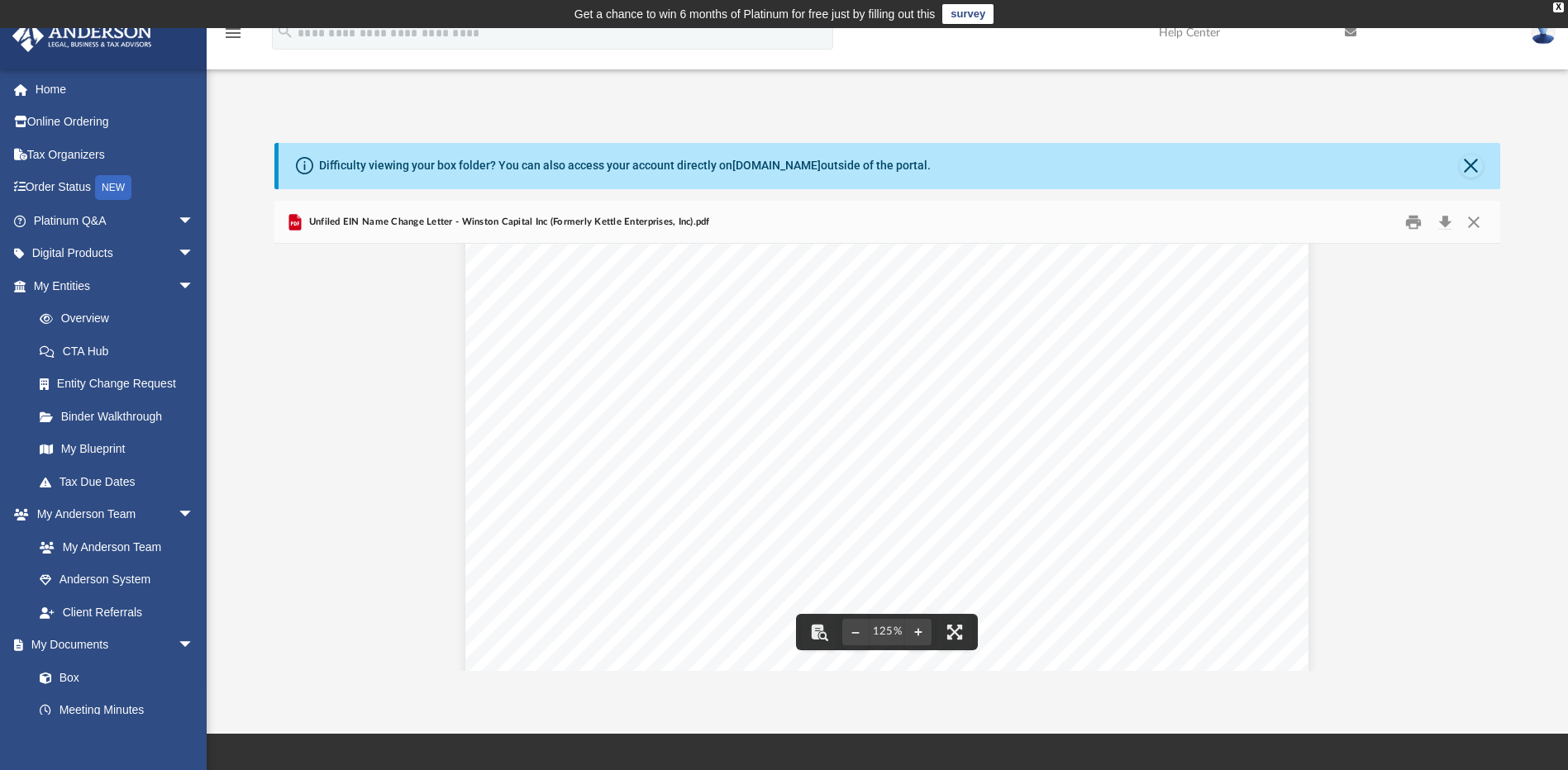
scroll to position [166, 0]
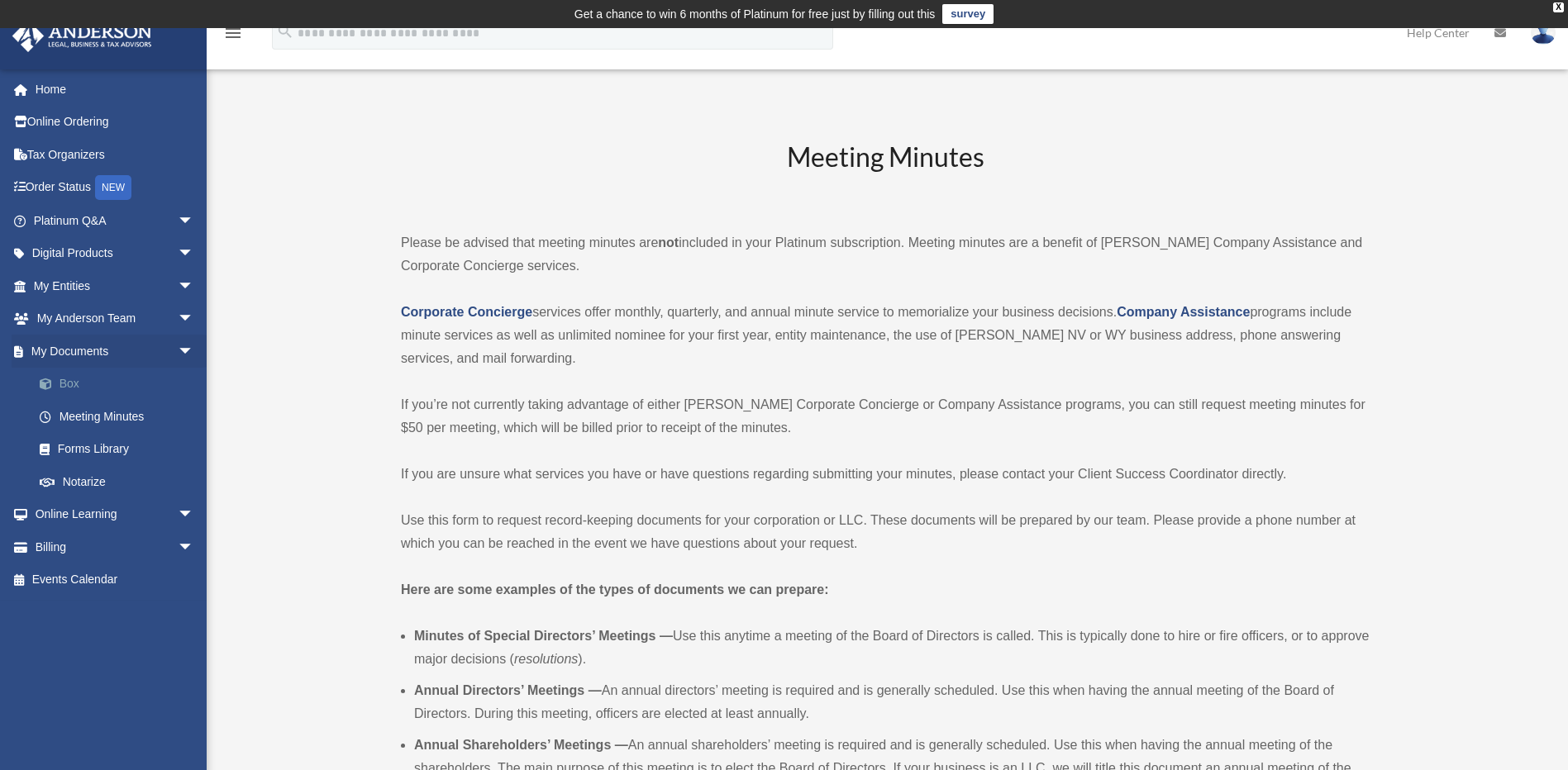
click at [76, 382] on link "Box" at bounding box center [121, 384] width 195 height 33
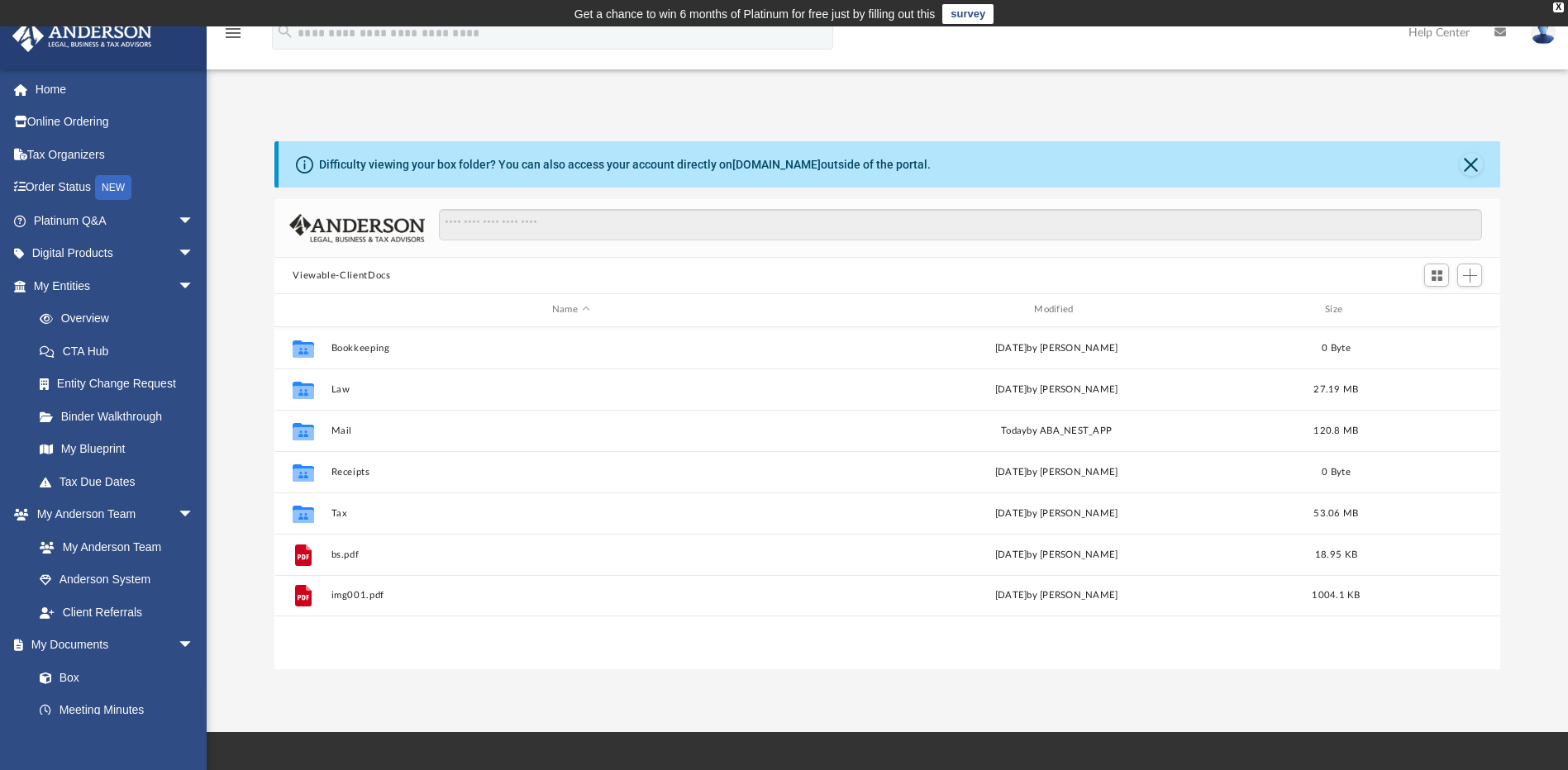
scroll to position [364, 1214]
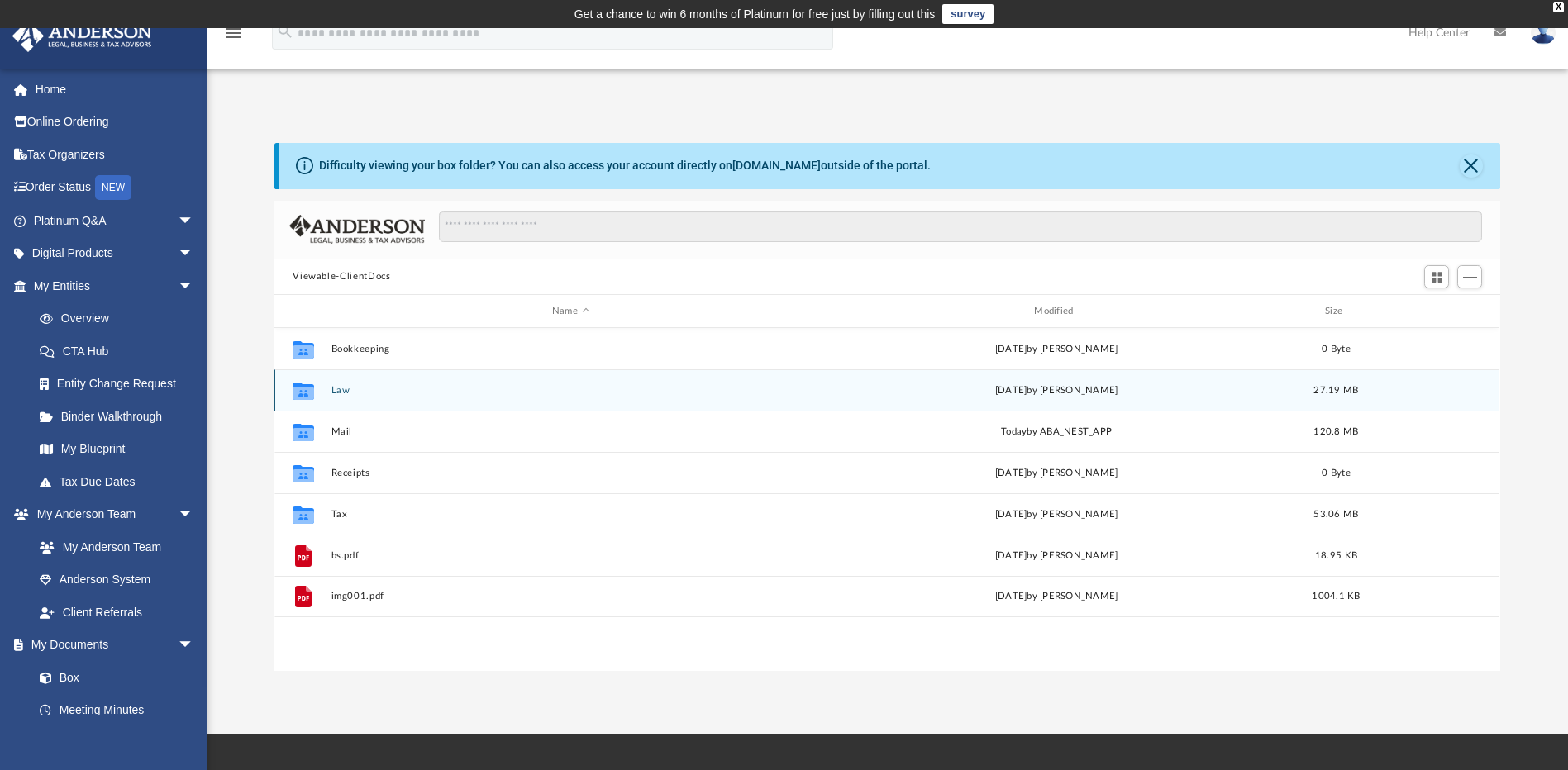
click at [359, 389] on button "Law" at bounding box center [570, 390] width 478 height 11
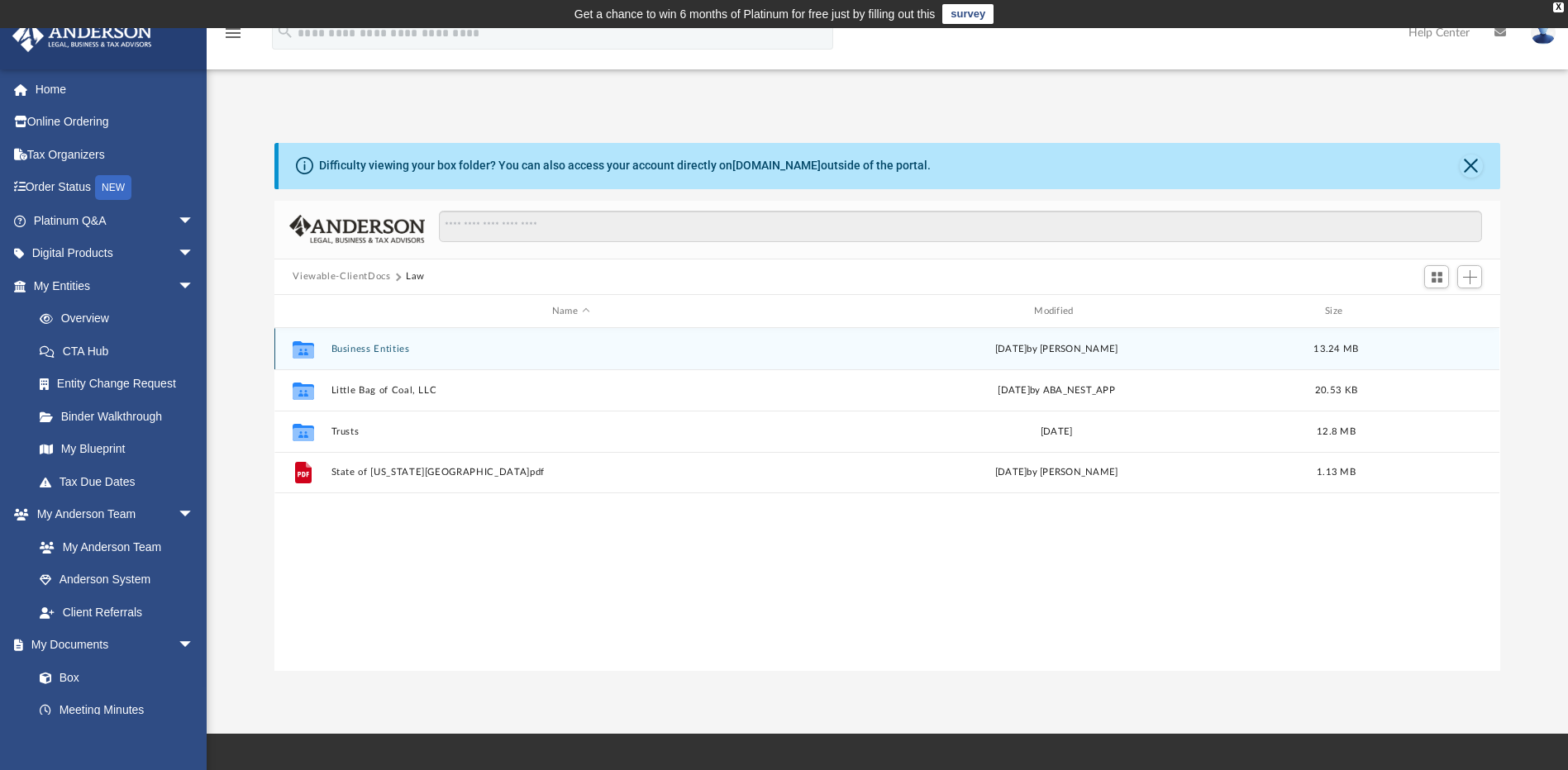
click at [381, 348] on button "Business Entities" at bounding box center [570, 349] width 478 height 11
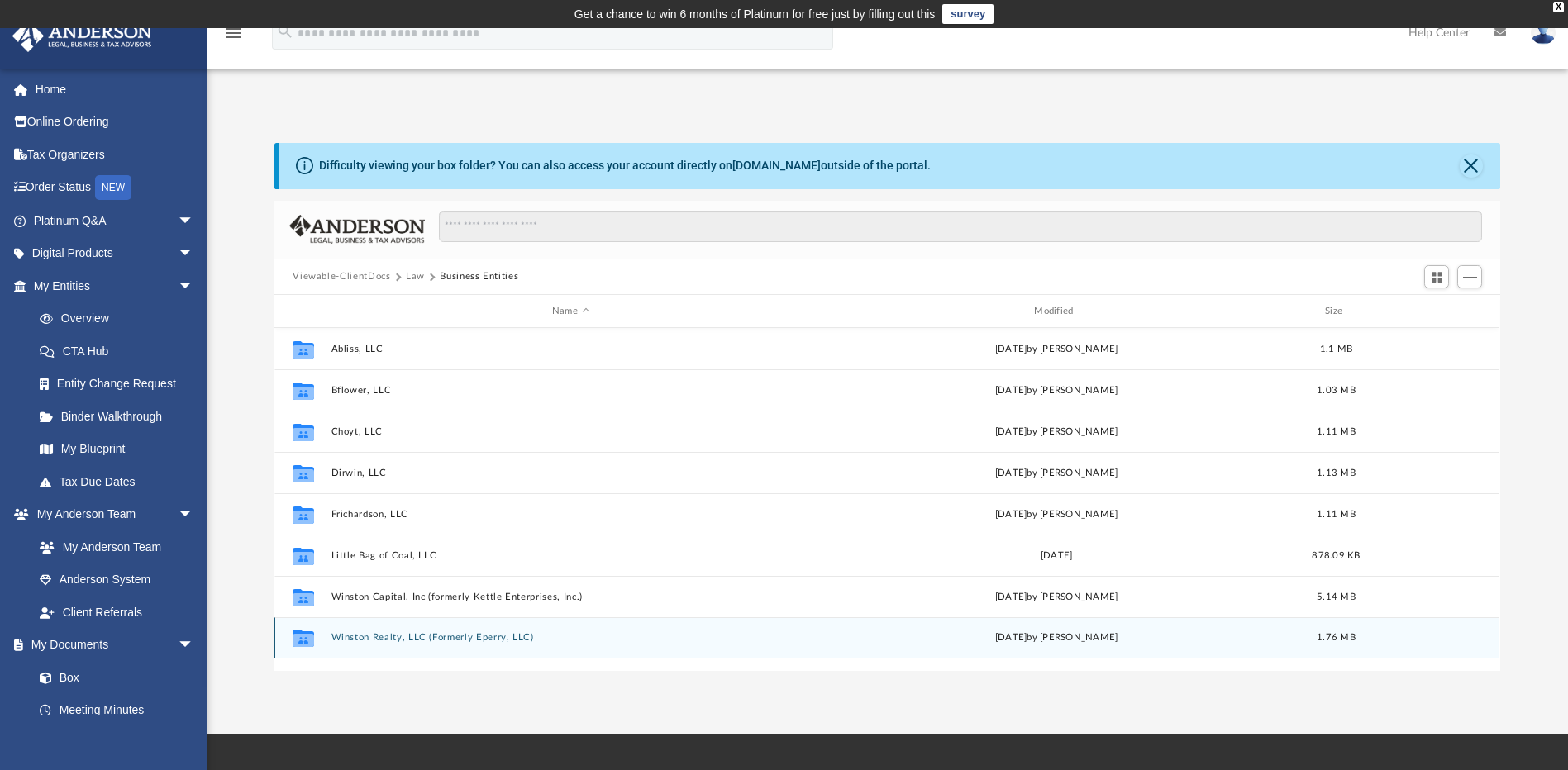
click at [428, 640] on button "Winston Realty, LLC (Formerly Eperry, LLC)" at bounding box center [570, 638] width 478 height 11
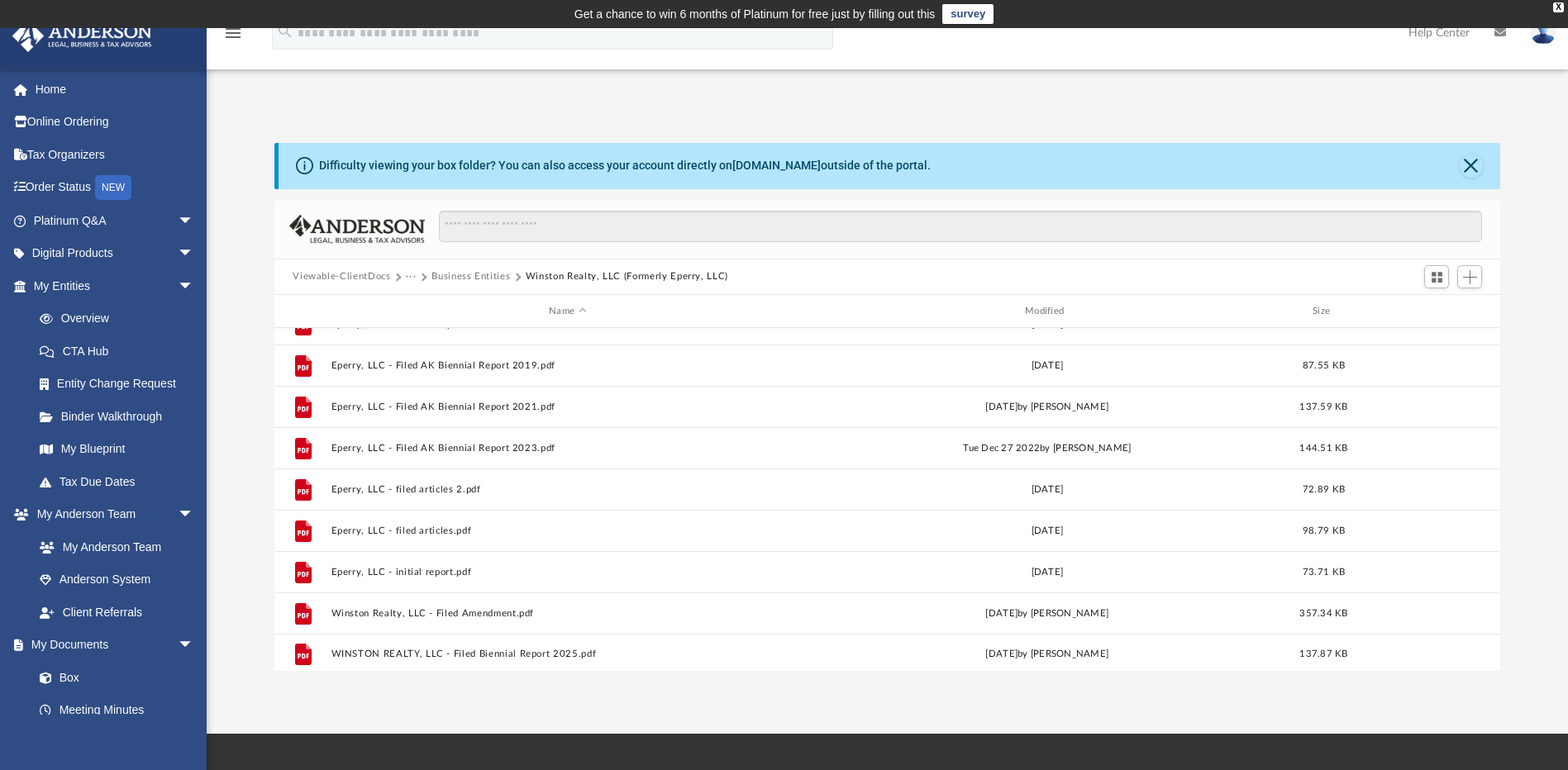
scroll to position [236, 0]
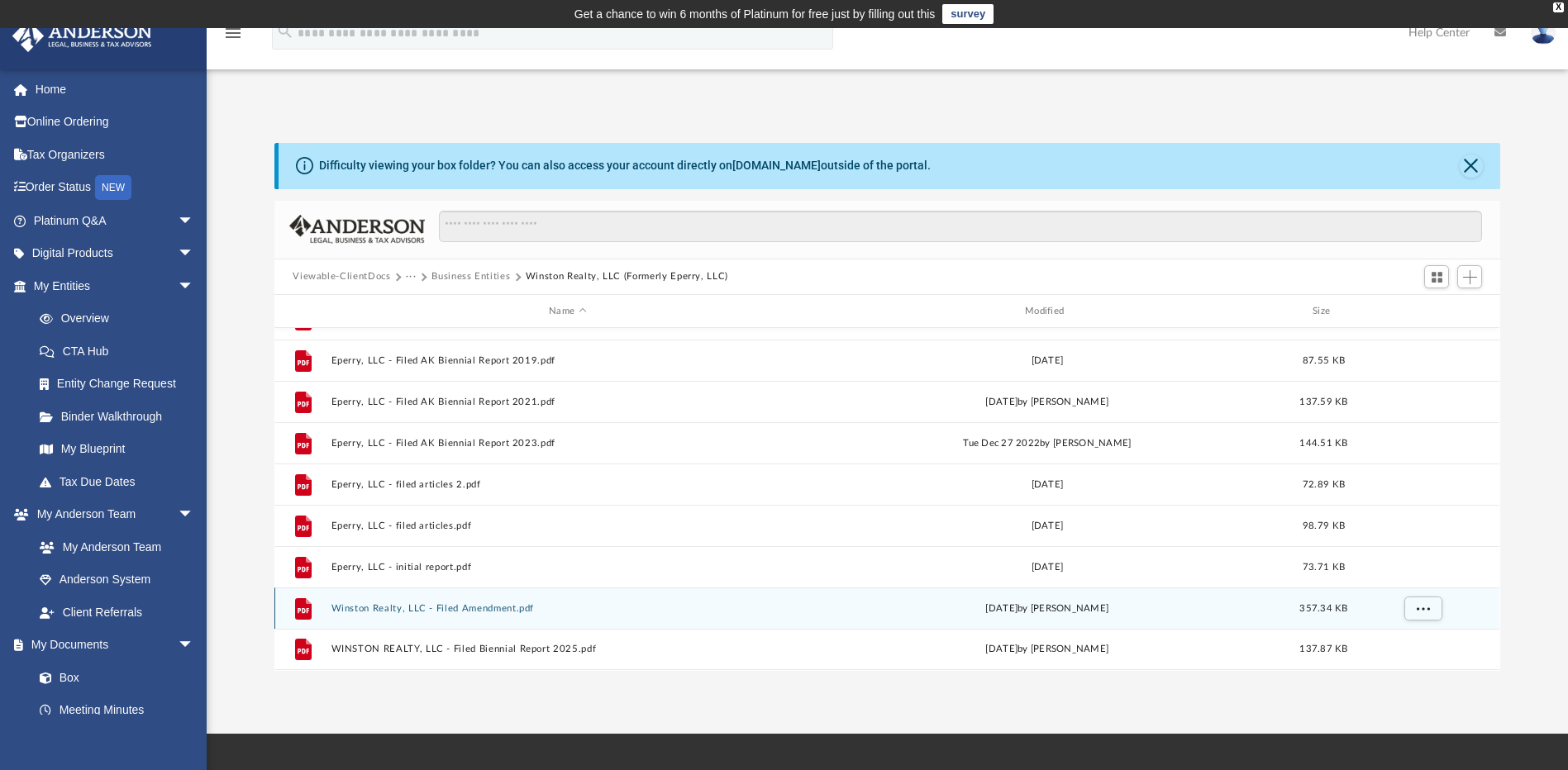
click at [413, 604] on button "Winston Realty, LLC - Filed Amendment.pdf" at bounding box center [568, 609] width 473 height 11
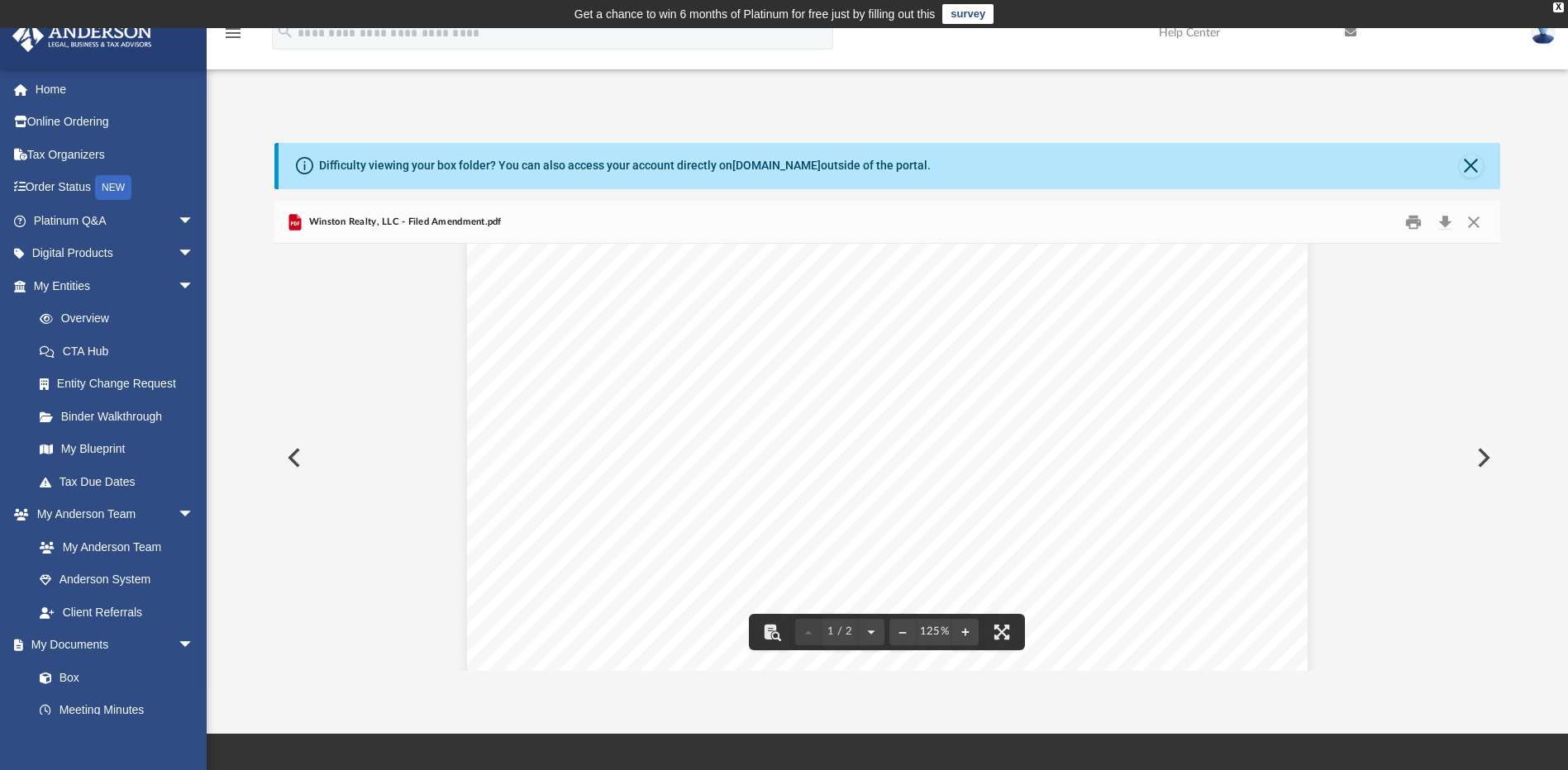
scroll to position [0, 0]
click at [1445, 219] on button "Download" at bounding box center [1444, 222] width 30 height 25
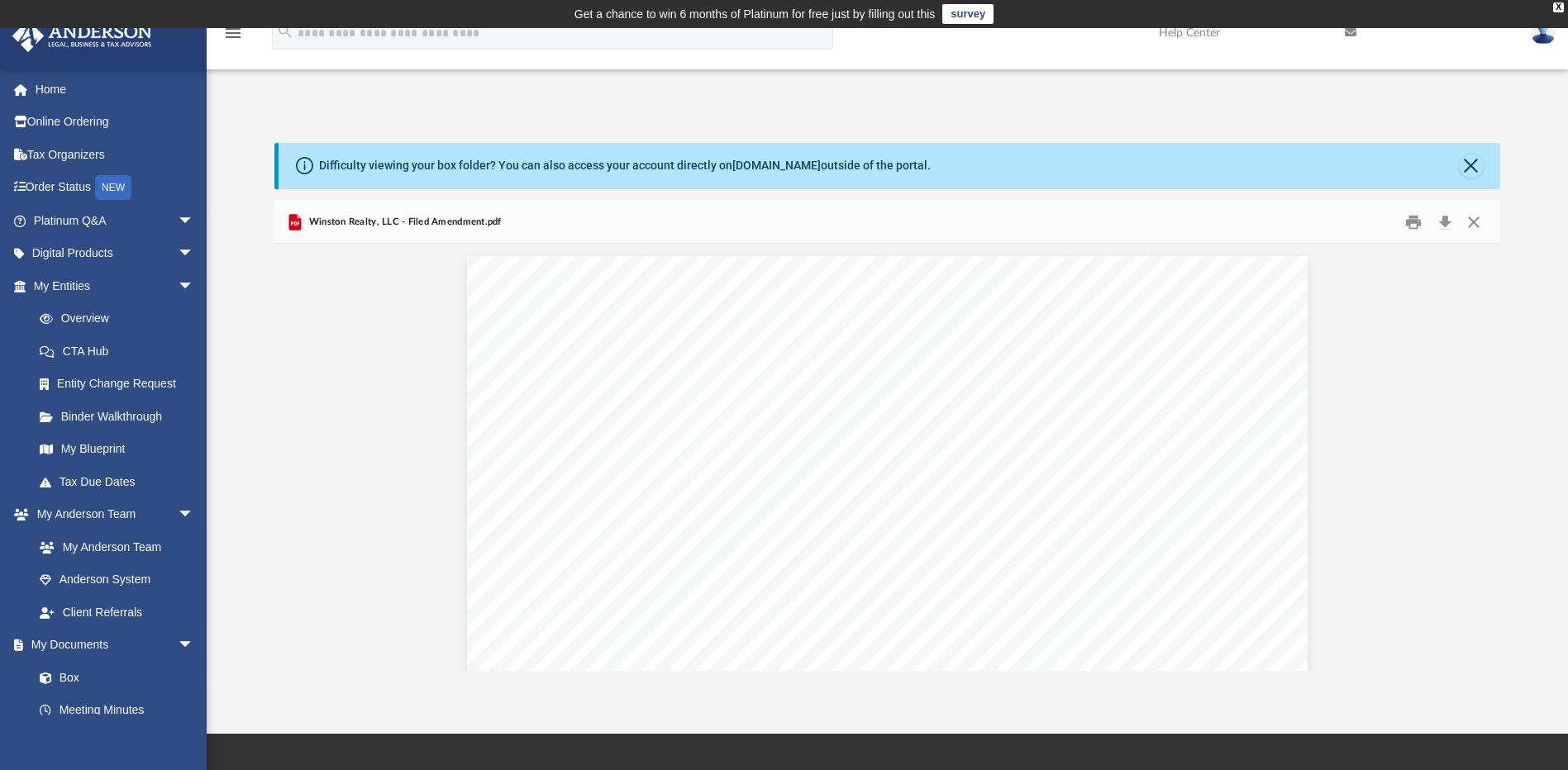
drag, startPoint x: 765, startPoint y: 482, endPoint x: 1554, endPoint y: 748, distance: 832.6
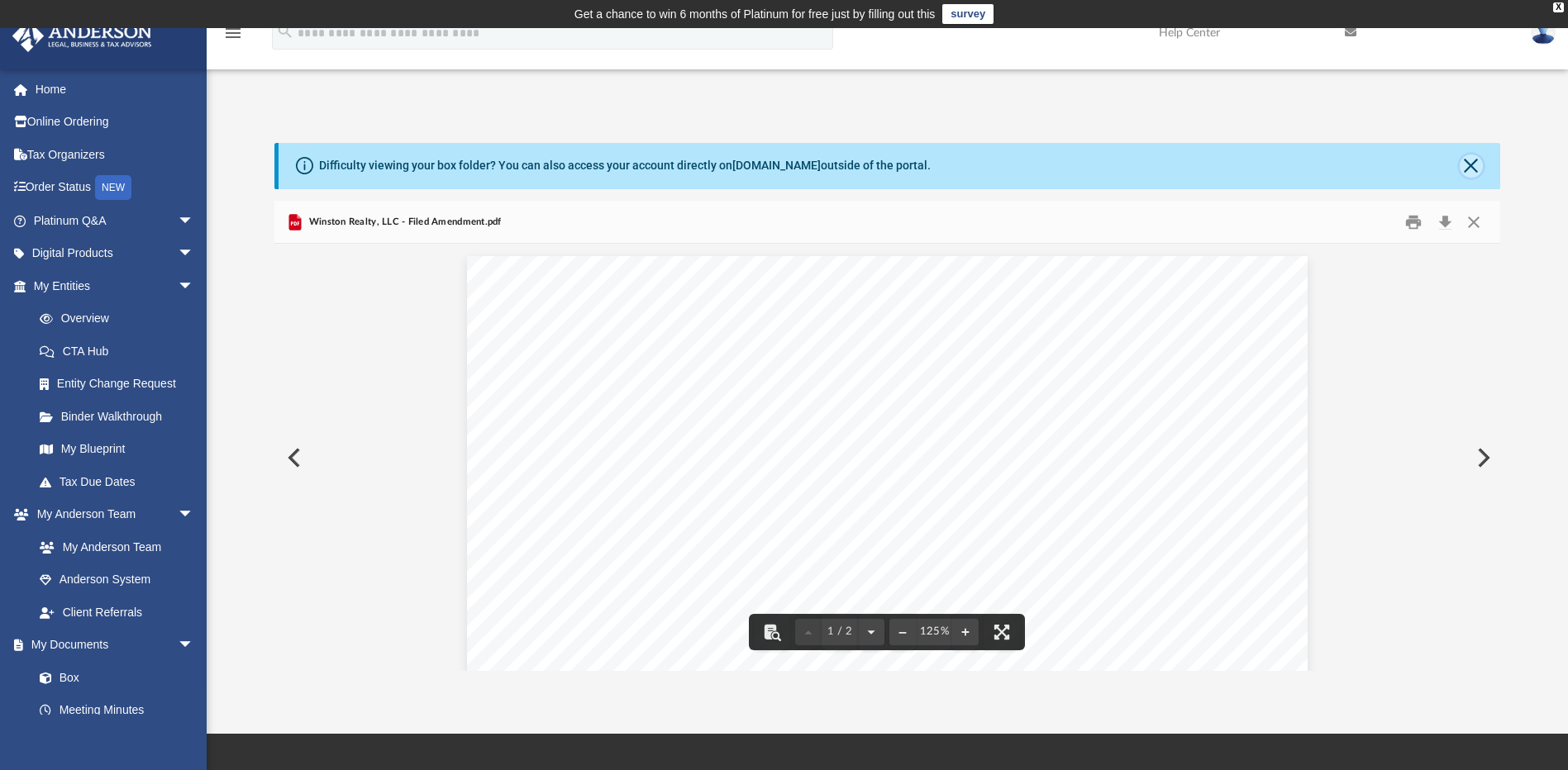
click at [1471, 164] on button "Close" at bounding box center [1470, 166] width 23 height 23
click at [1471, 164] on div "Difficulty viewing your box folder? You can also access your account directly o…" at bounding box center [889, 166] width 1220 height 46
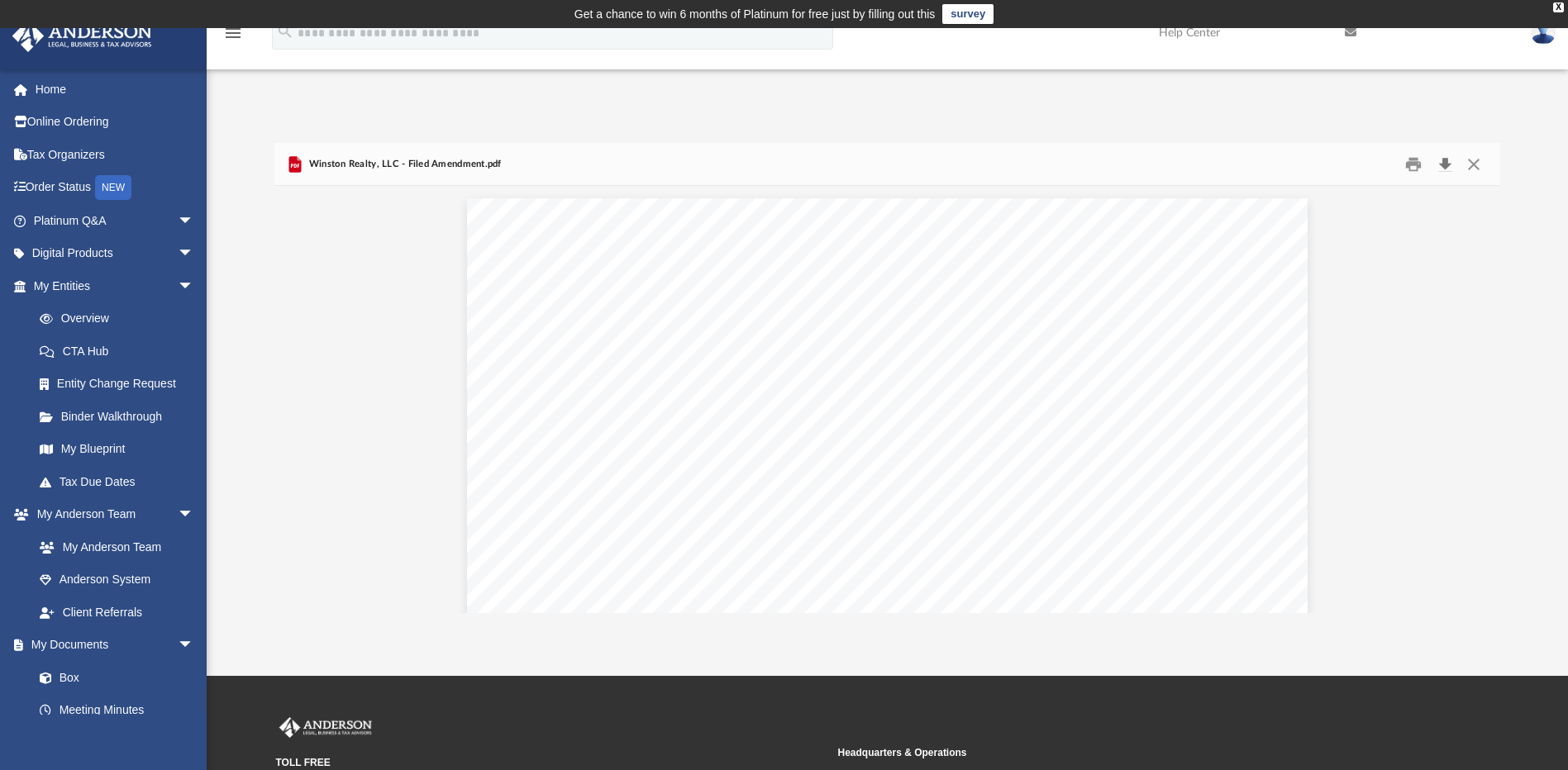
click at [1448, 162] on button "Download" at bounding box center [1444, 164] width 30 height 25
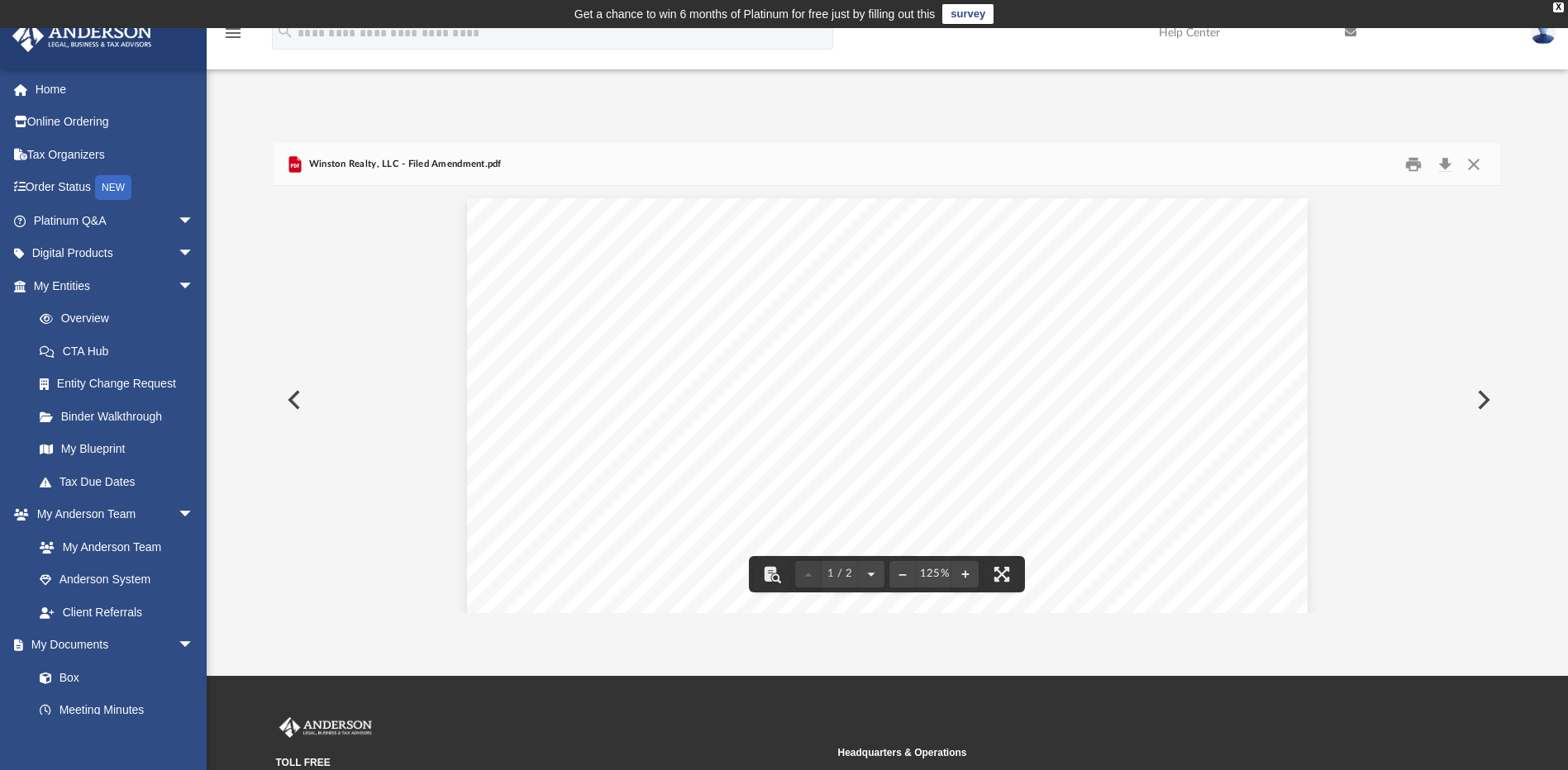
click at [300, 402] on button "Preview" at bounding box center [292, 399] width 37 height 46
click at [298, 400] on button "Preview" at bounding box center [292, 399] width 37 height 46
click at [474, 162] on div "Eperry, LLC - filed articles 2.pdf" at bounding box center [886, 165] width 1225 height 44
click at [292, 399] on button "Preview" at bounding box center [292, 399] width 37 height 46
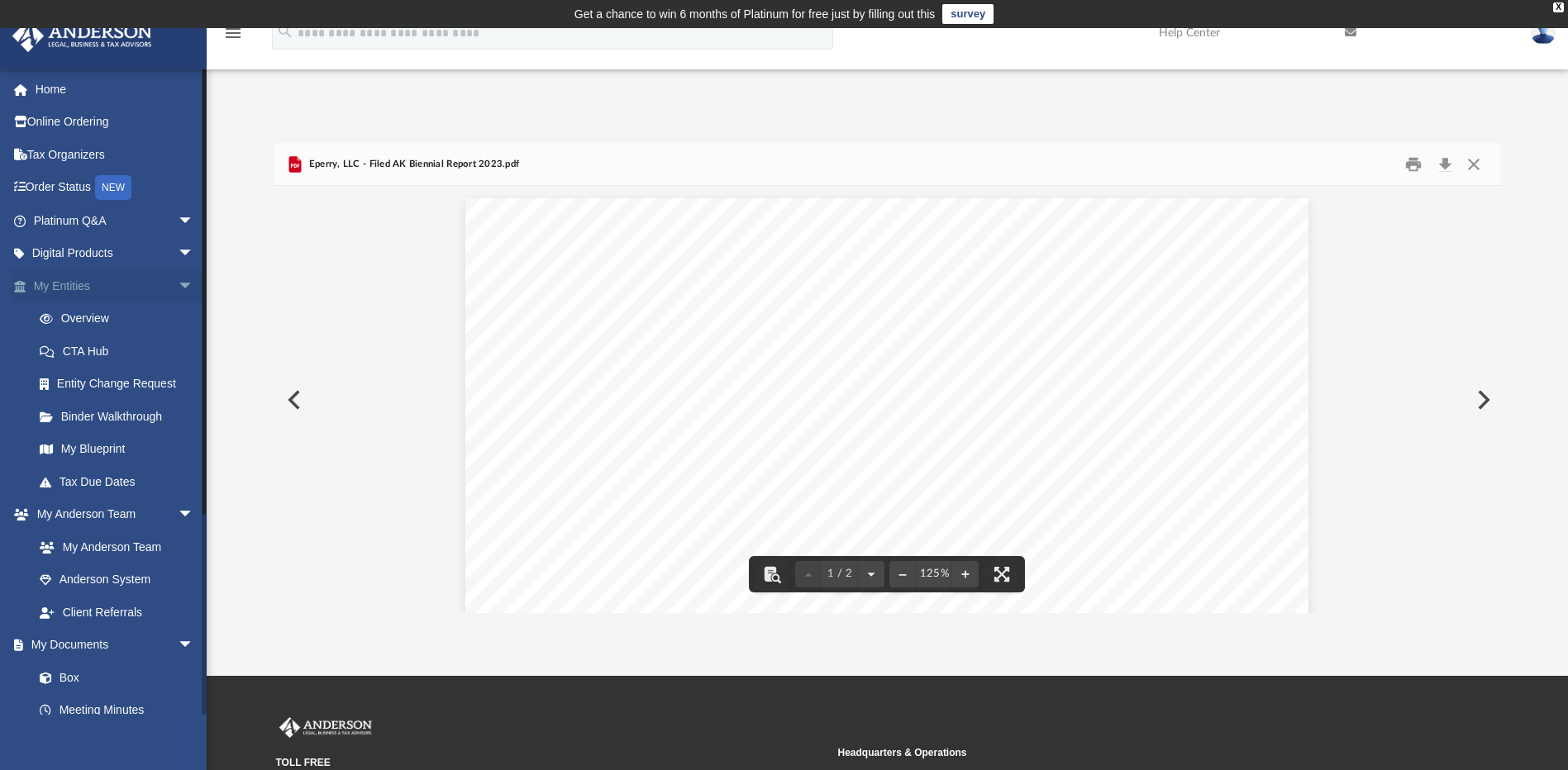
click at [178, 284] on span "arrow_drop_down" at bounding box center [194, 286] width 33 height 34
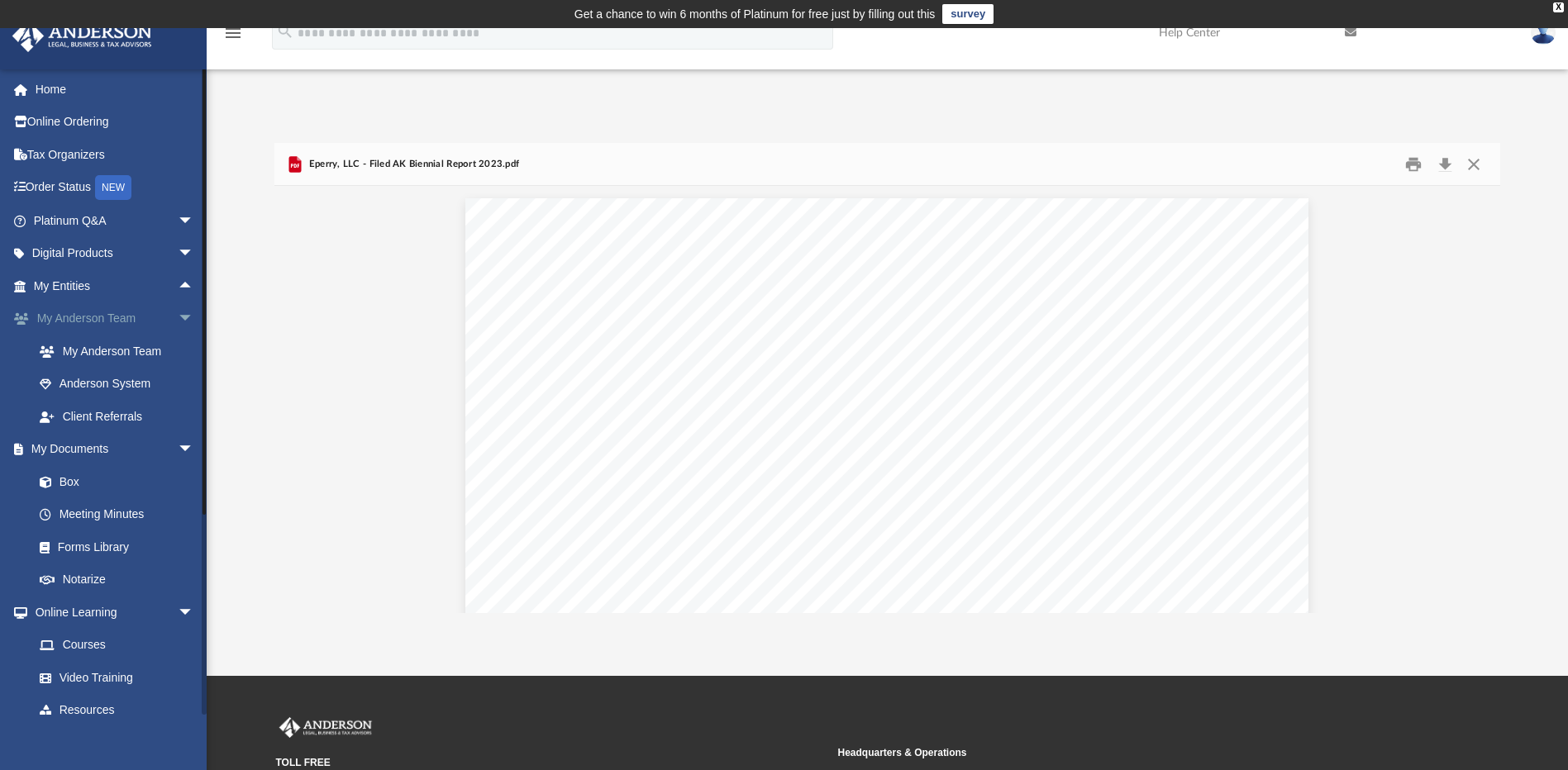
click at [178, 318] on span "arrow_drop_down" at bounding box center [194, 320] width 33 height 34
click at [74, 382] on link "Box" at bounding box center [121, 384] width 195 height 33
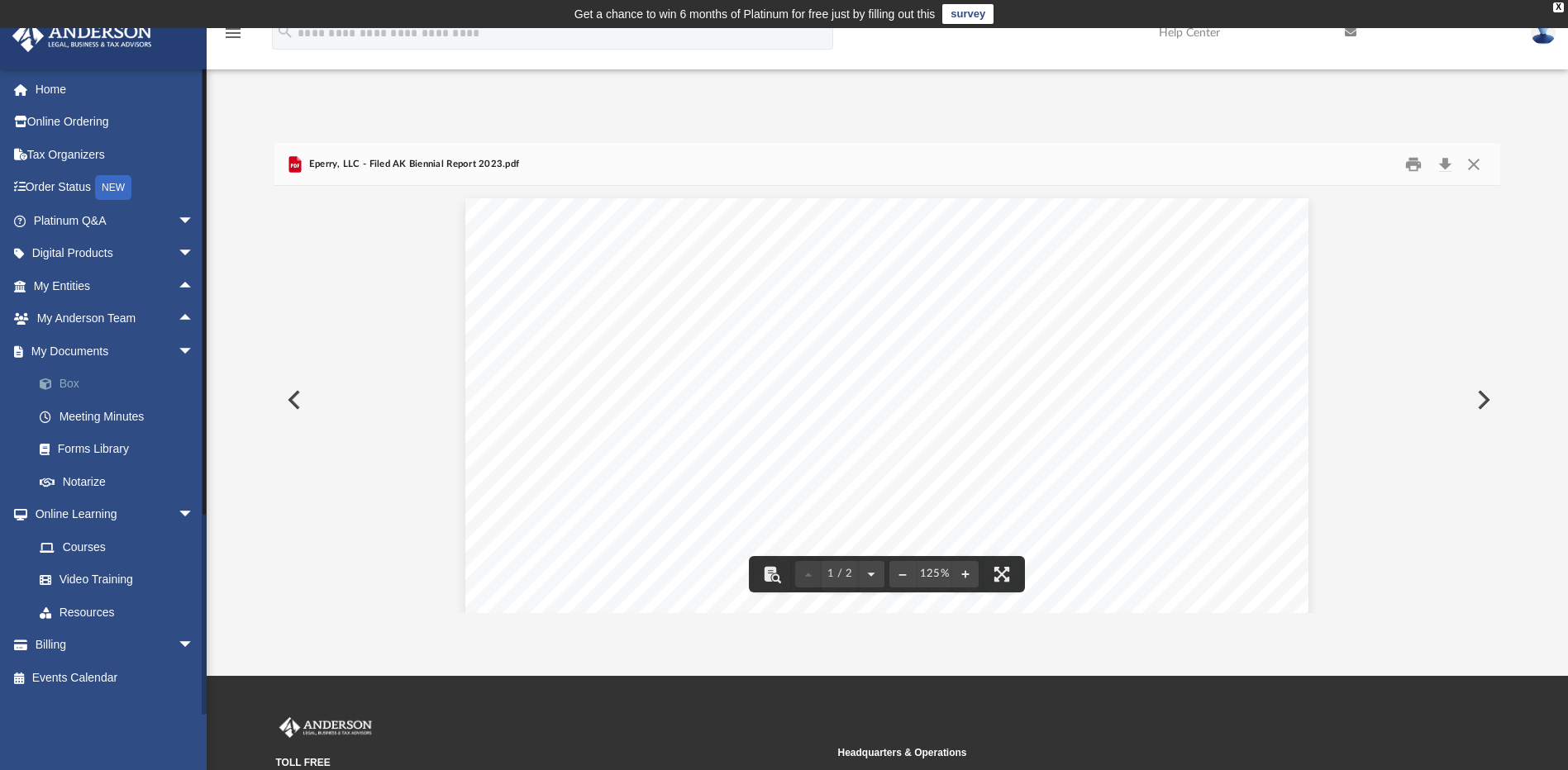
click at [70, 382] on link "Box" at bounding box center [121, 384] width 195 height 33
click at [1472, 161] on button "Close" at bounding box center [1473, 164] width 30 height 25
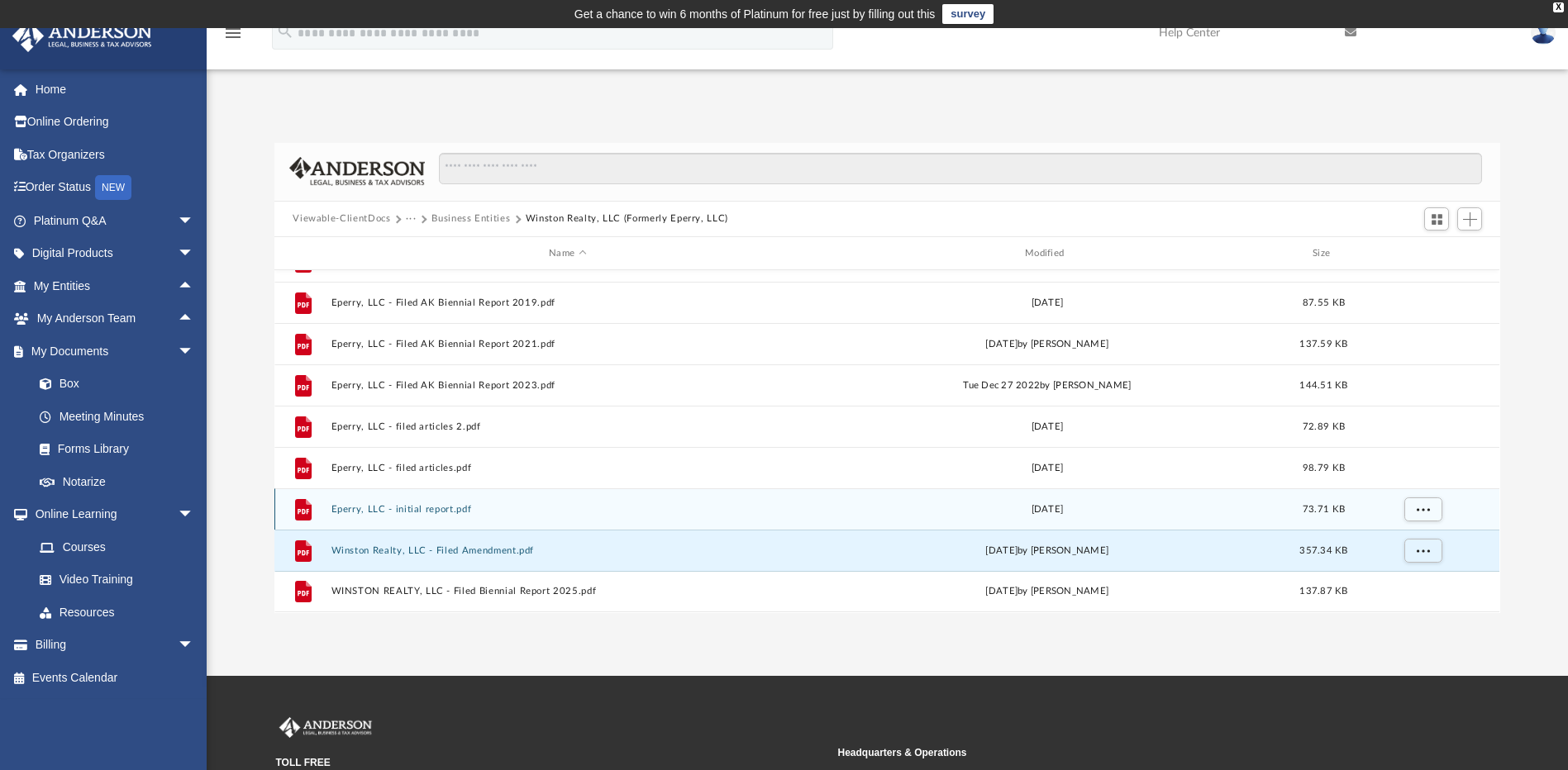
click at [410, 512] on button "Eperry, LLC - initial report.pdf" at bounding box center [568, 509] width 473 height 11
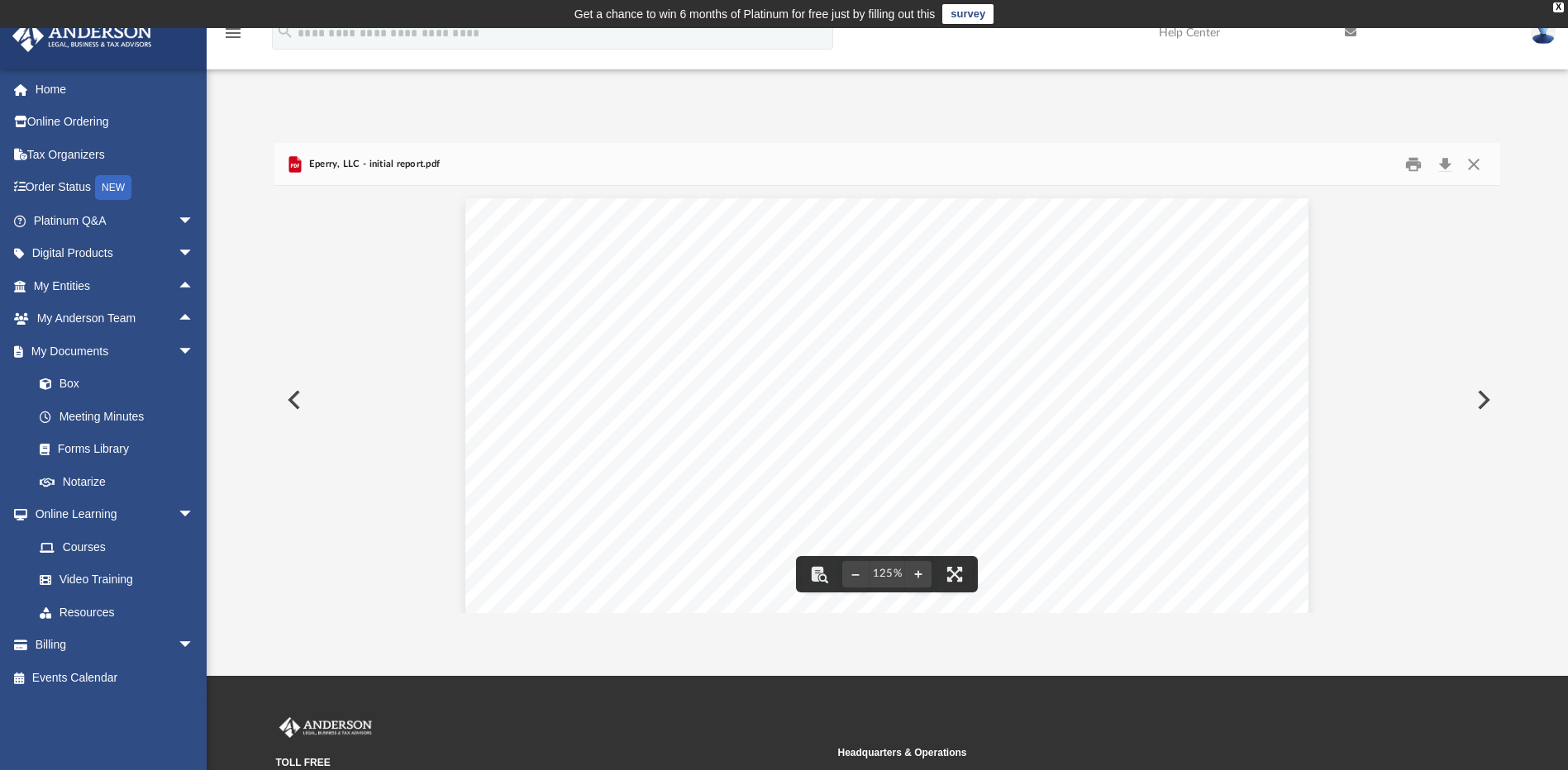
click at [344, 167] on span "Eperry, LLC - initial report.pdf" at bounding box center [372, 165] width 135 height 15
click at [1475, 161] on button "Close" at bounding box center [1473, 164] width 30 height 25
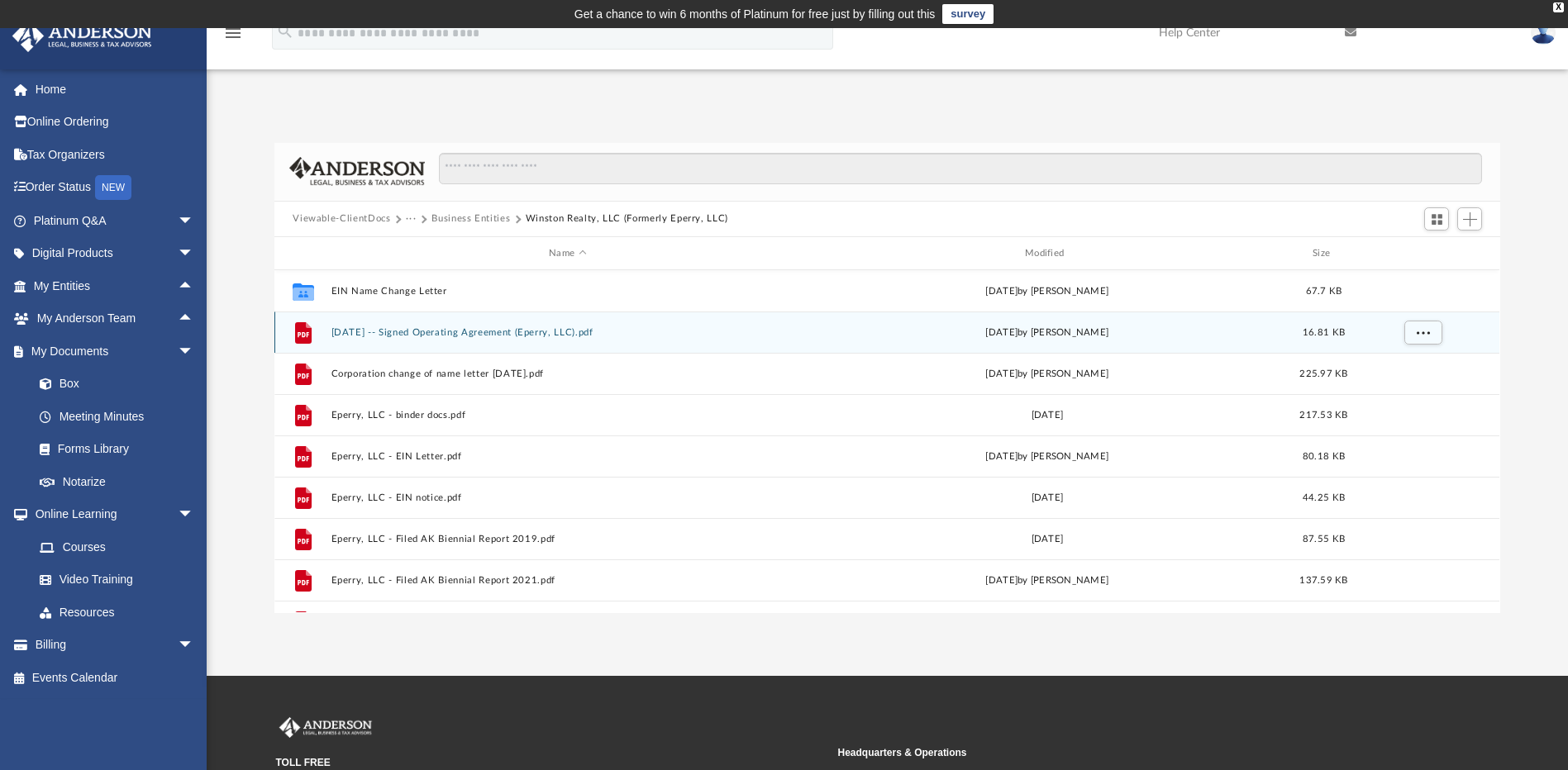
click at [516, 334] on button "[DATE] -- Signed Operating Agreement (Eperry, LLC).pdf" at bounding box center [568, 332] width 473 height 11
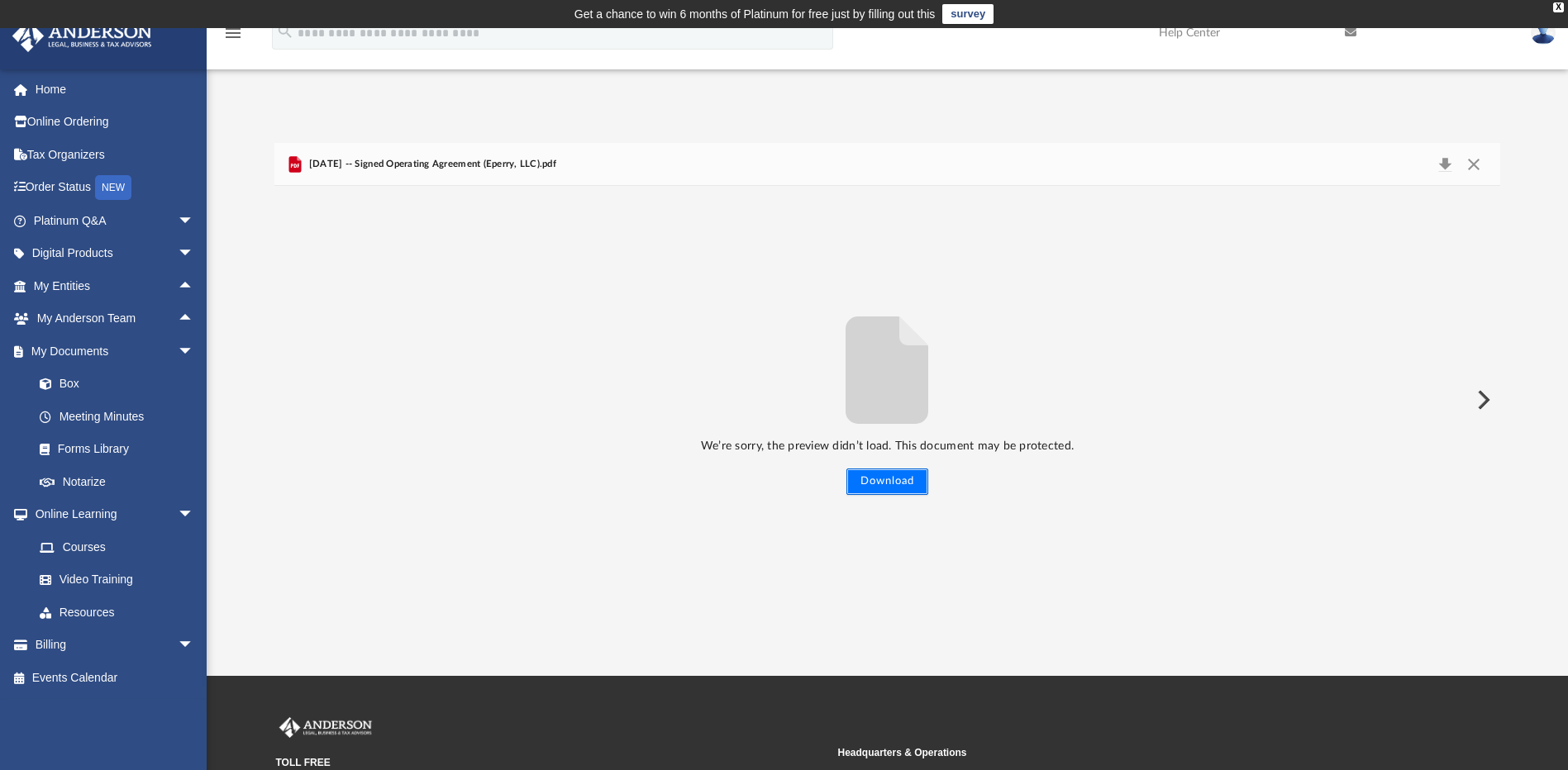
click at [897, 484] on button "Download" at bounding box center [887, 481] width 82 height 26
click at [1442, 166] on button "Download" at bounding box center [1444, 164] width 30 height 23
click at [1348, 301] on div "We’re sorry, the preview didn’t load. This document may be protected. Download" at bounding box center [886, 399] width 1225 height 427
